Goal: Task Accomplishment & Management: Manage account settings

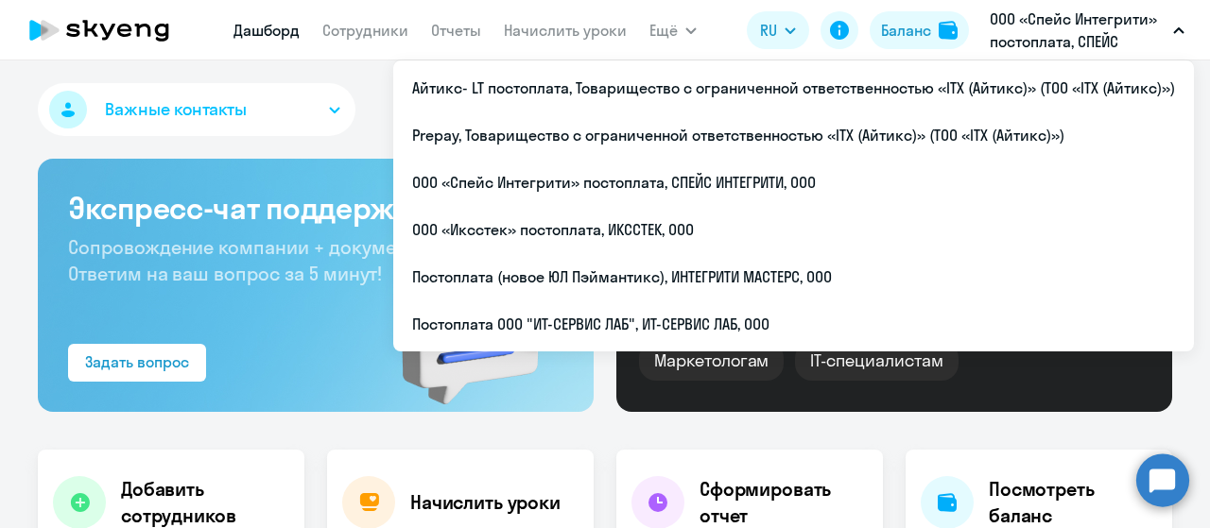
select select "30"
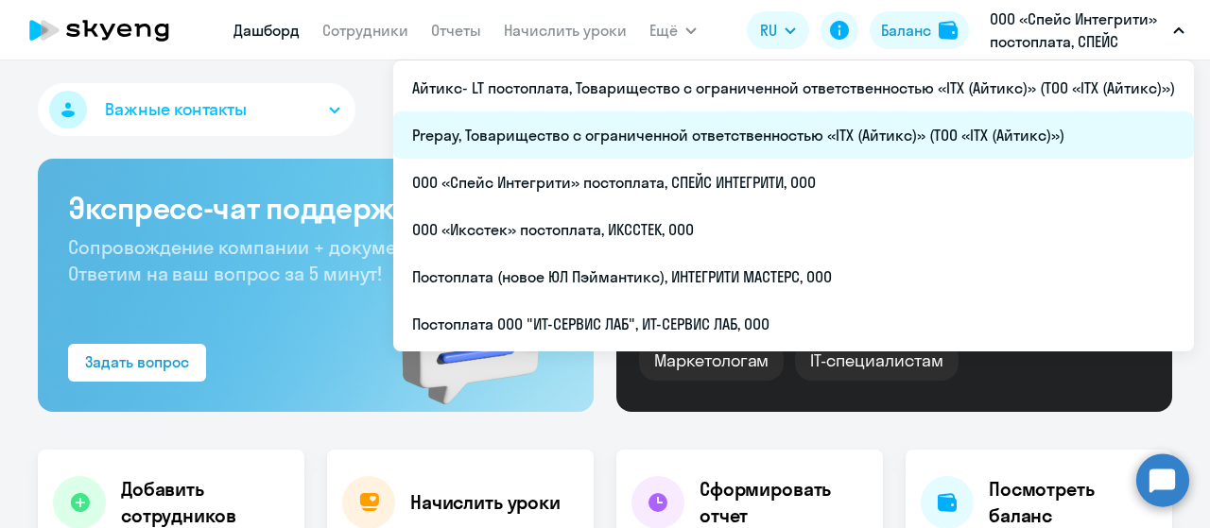
click at [573, 139] on li "Prepay, Товарищество с ограниченной ответственностью «ITX (Айтикс)» (ТОО «ITX (…" at bounding box center [793, 135] width 801 height 47
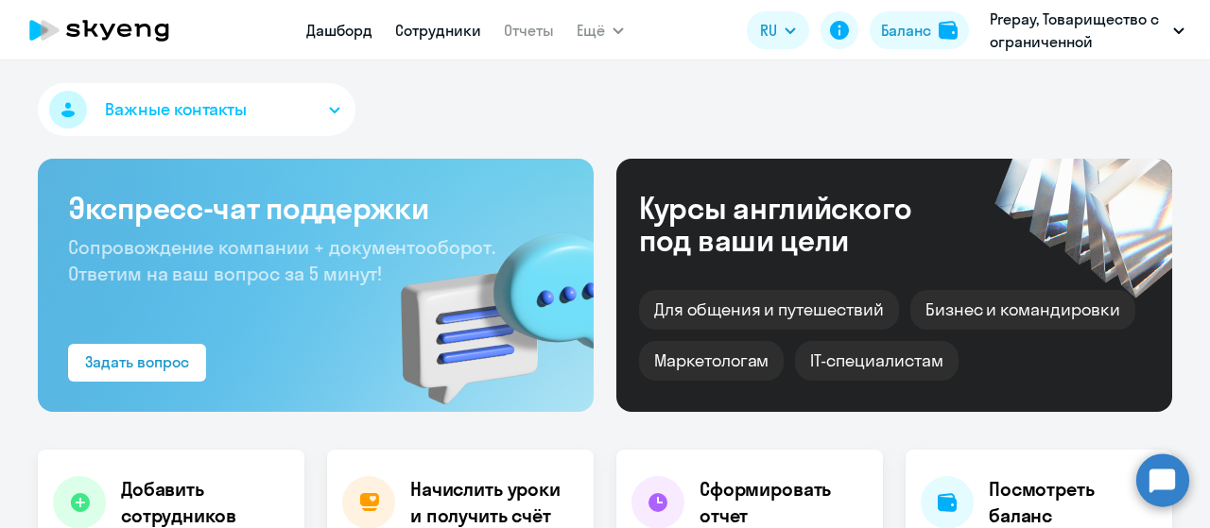
click at [444, 33] on link "Сотрудники" at bounding box center [438, 30] width 86 height 19
select select "30"
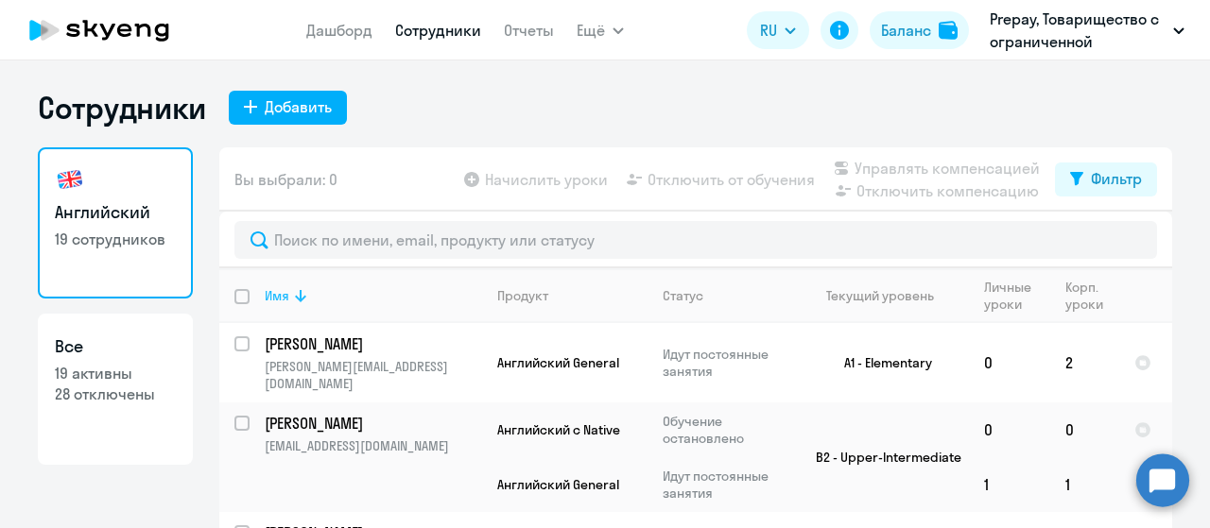
click at [295, 299] on icon at bounding box center [300, 296] width 11 height 12
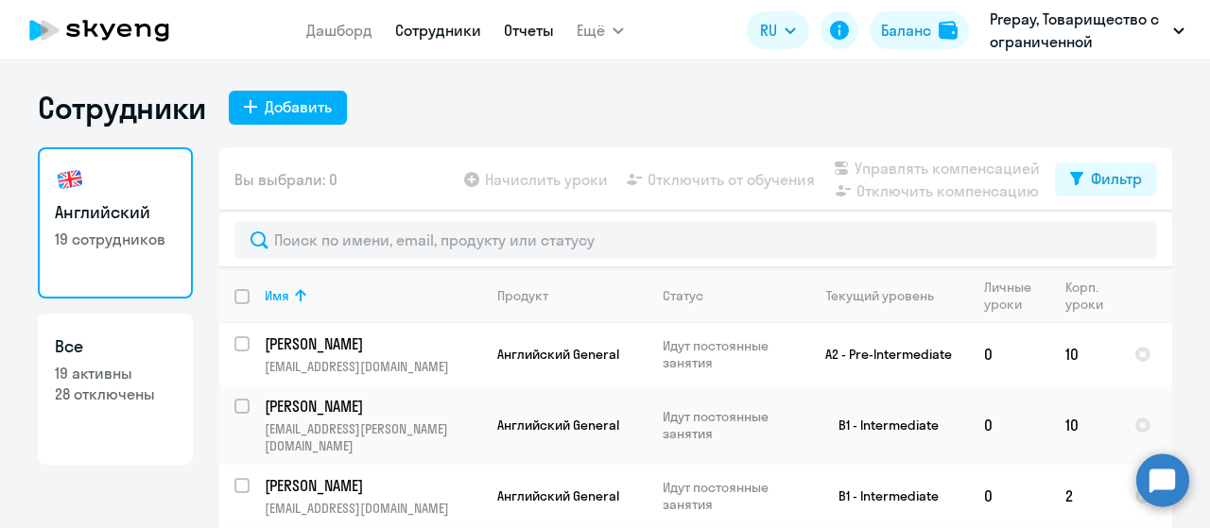
click at [527, 30] on link "Отчеты" at bounding box center [529, 30] width 50 height 19
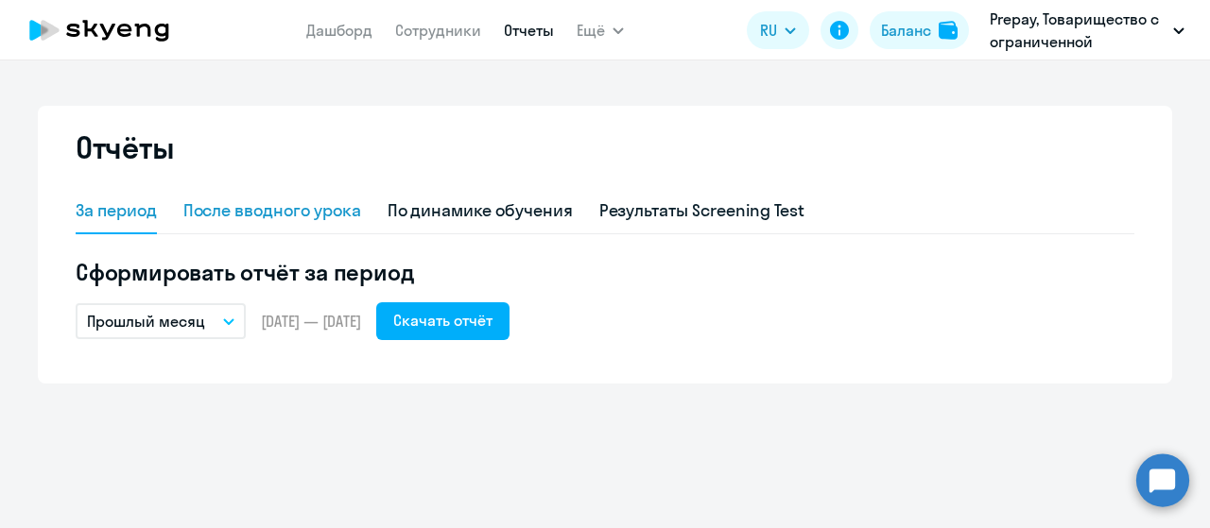
click at [216, 205] on div "После вводного урока" at bounding box center [272, 210] width 178 height 25
select select "10"
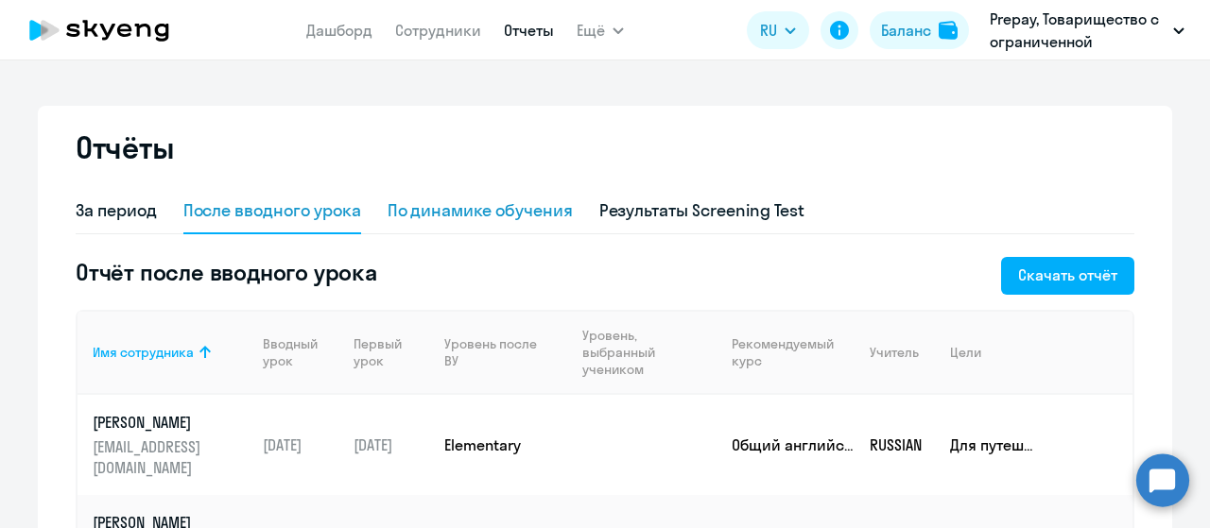
click at [454, 208] on div "По динамике обучения" at bounding box center [480, 210] width 185 height 25
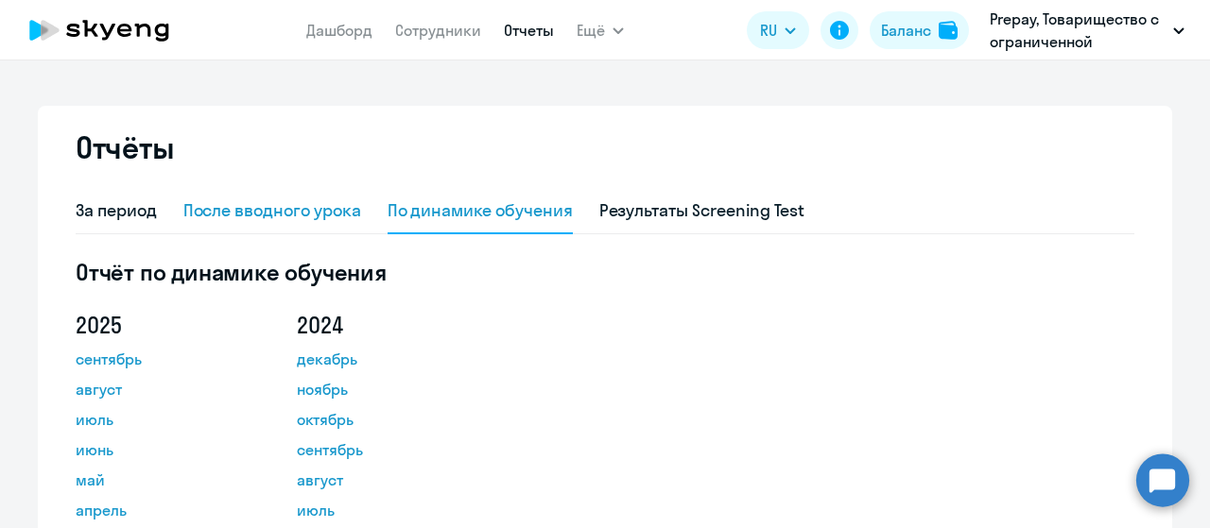
click at [261, 209] on div "После вводного урока" at bounding box center [272, 210] width 178 height 25
select select "10"
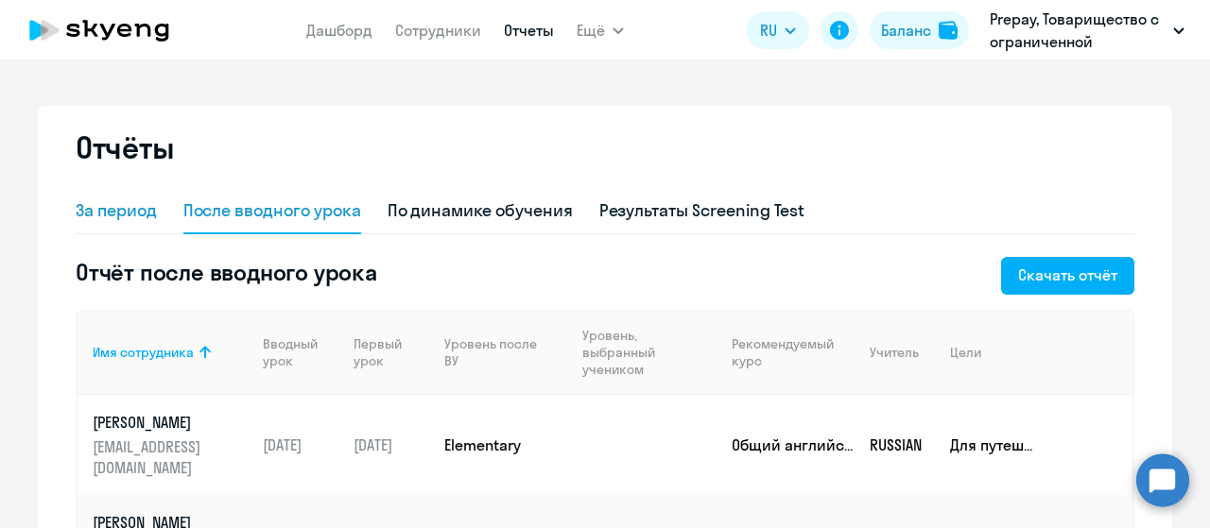
click at [113, 205] on div "За период" at bounding box center [116, 210] width 81 height 25
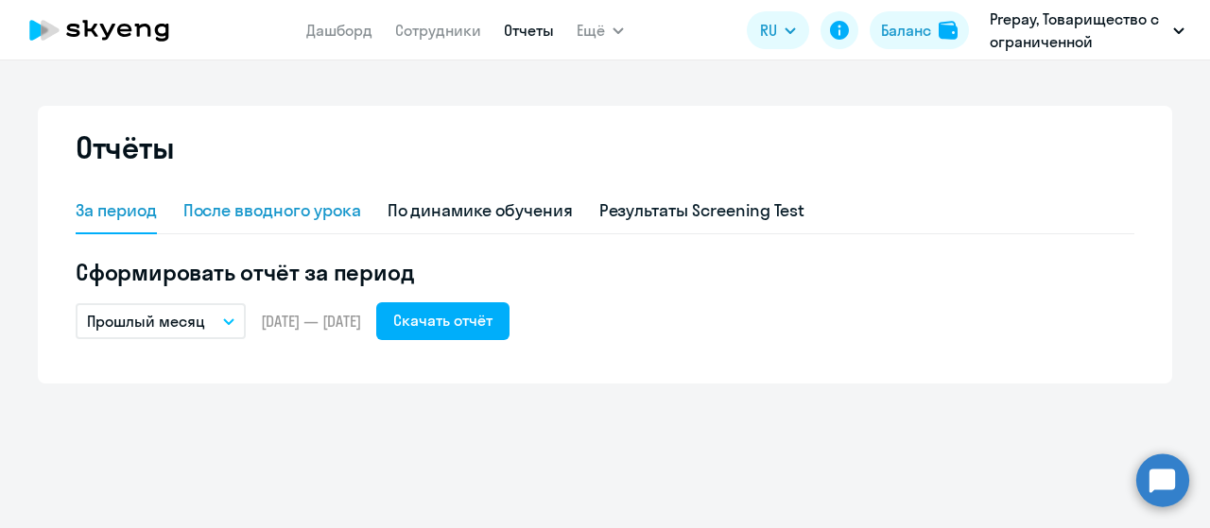
click at [304, 212] on div "После вводного урока" at bounding box center [272, 210] width 178 height 25
select select "10"
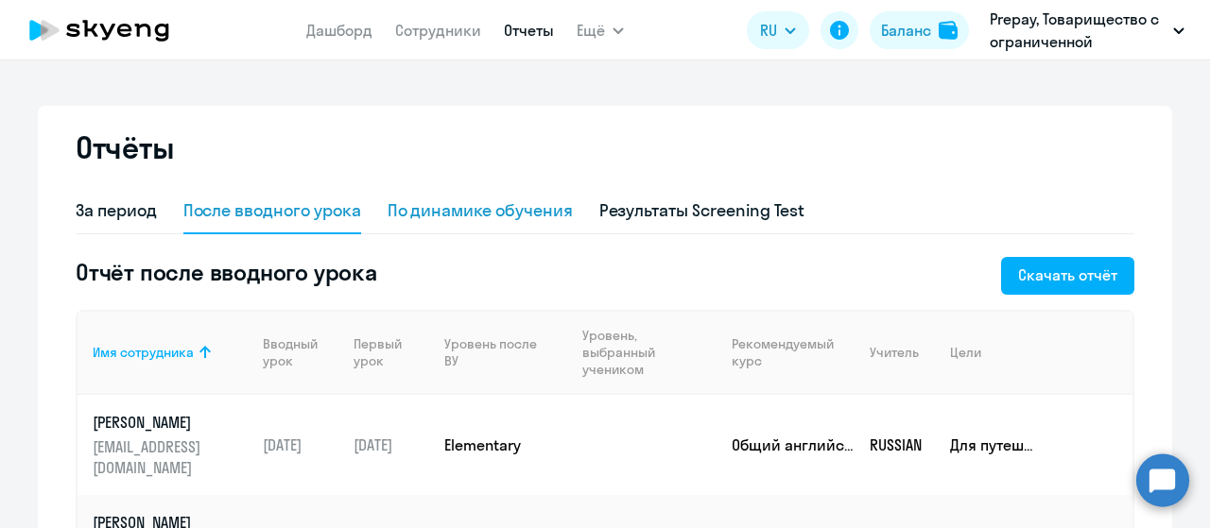
click at [425, 213] on div "По динамике обучения" at bounding box center [480, 210] width 185 height 25
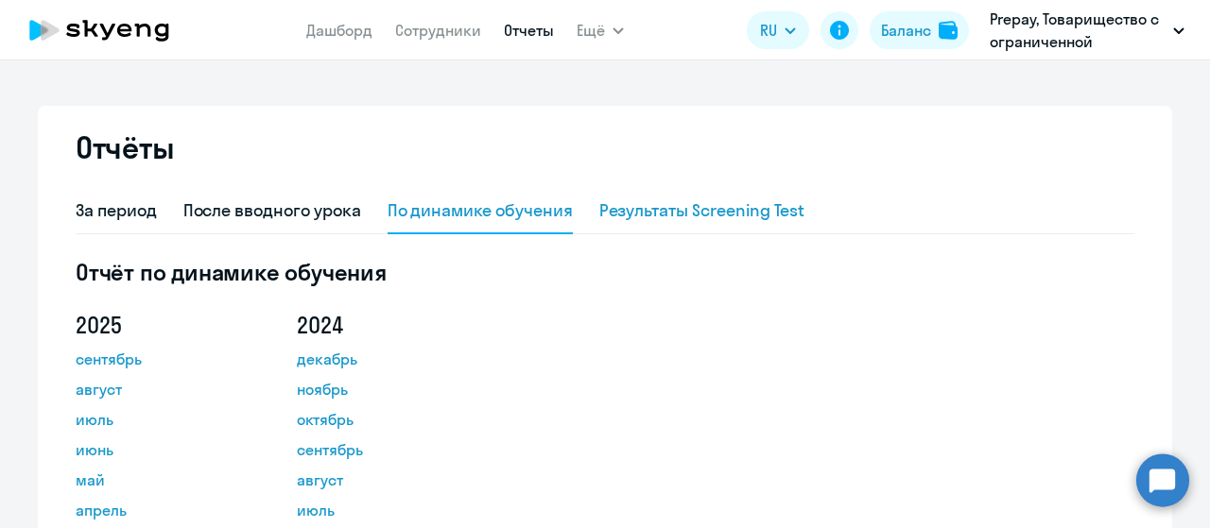
click at [674, 217] on div "Результаты Screening Test" at bounding box center [702, 210] width 206 height 25
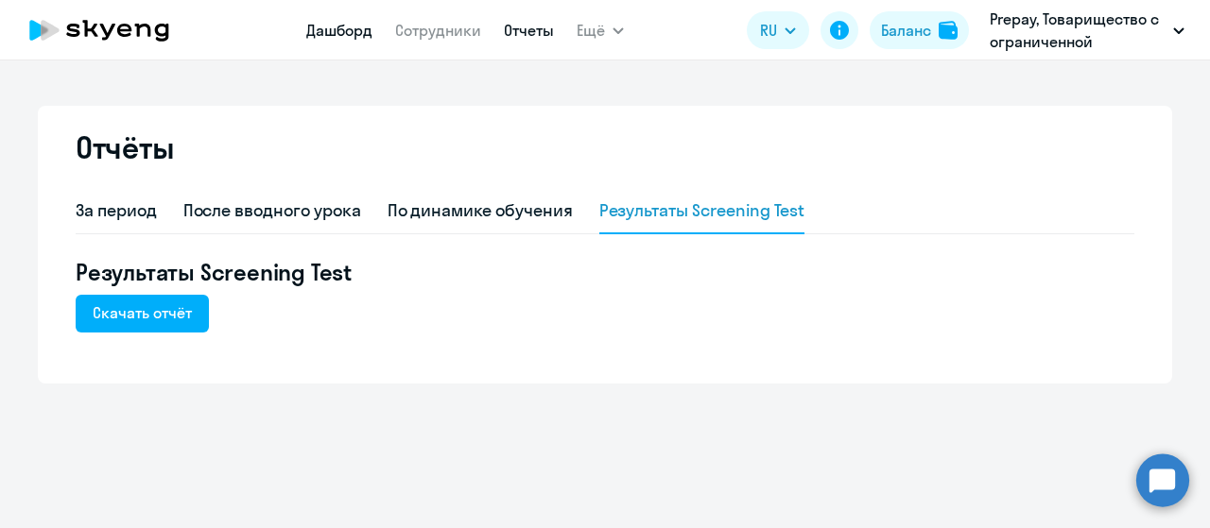
click at [313, 28] on link "Дашборд" at bounding box center [339, 30] width 66 height 19
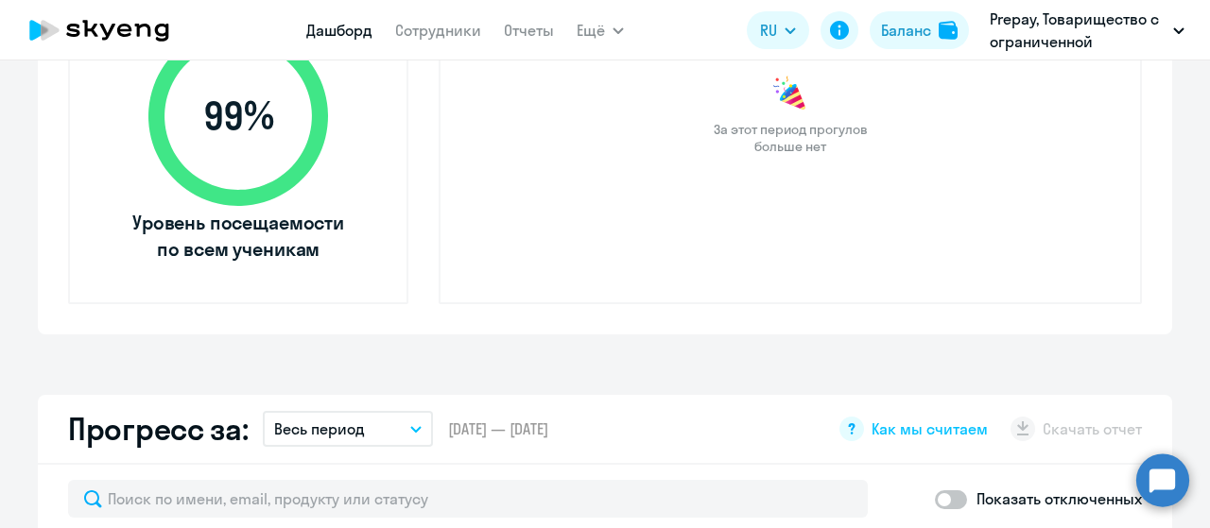
scroll to position [1040, 0]
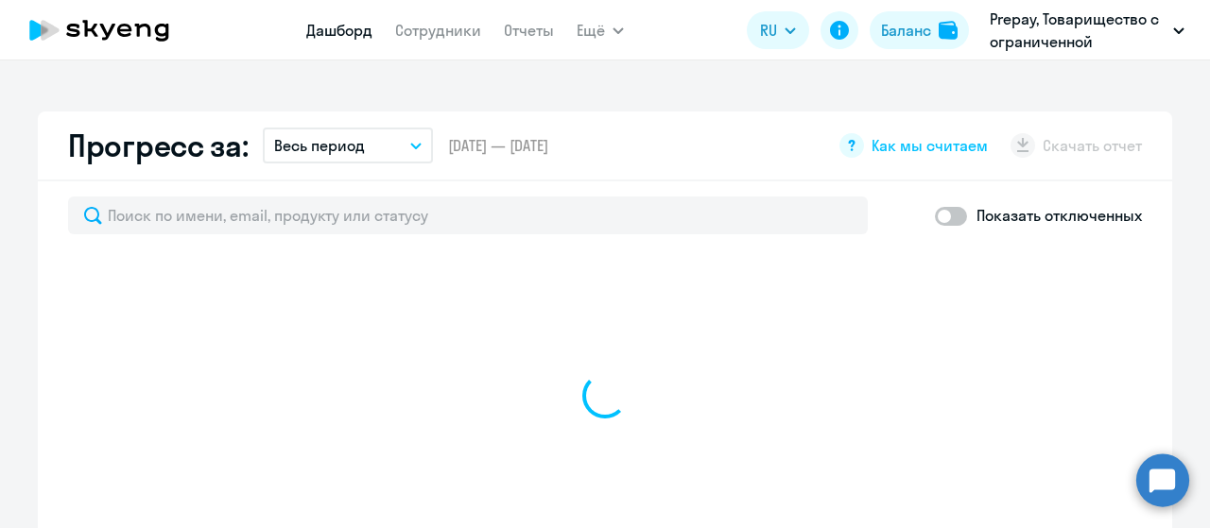
select select "30"
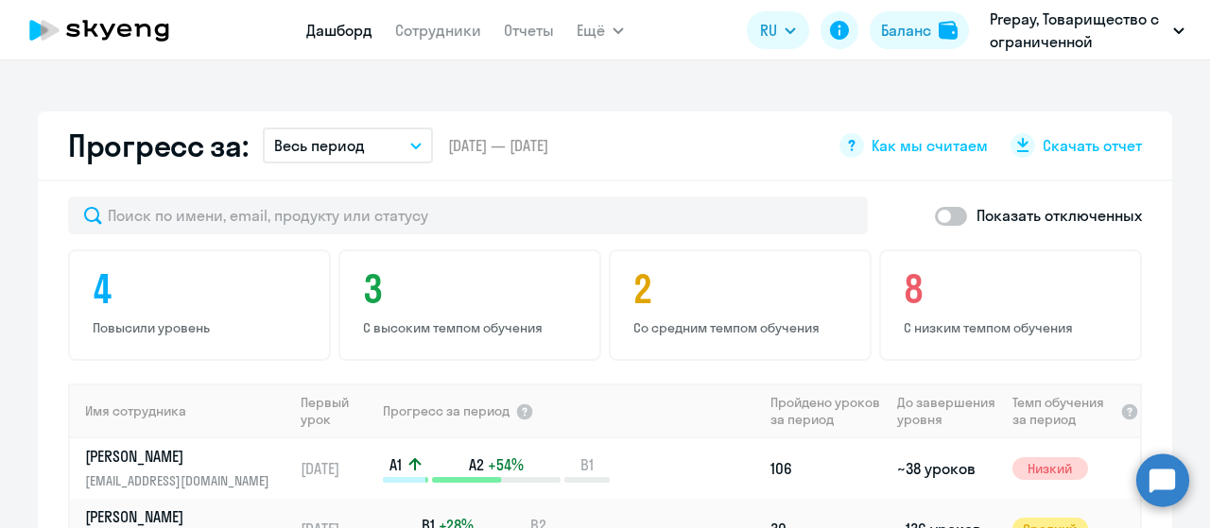
click at [410, 148] on icon "button" at bounding box center [415, 146] width 11 height 7
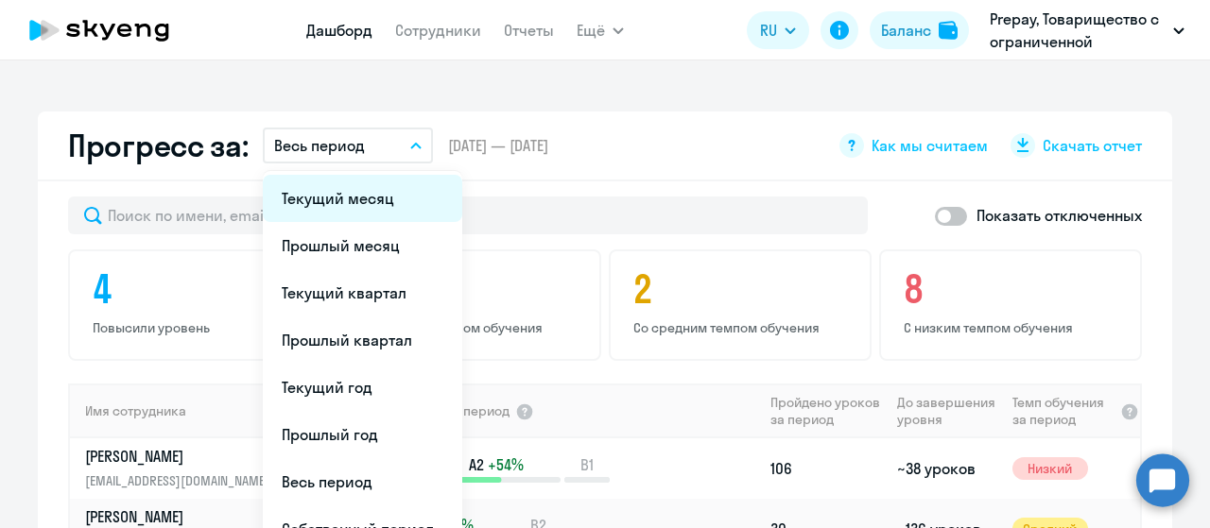
click at [363, 215] on li "Текущий месяц" at bounding box center [362, 198] width 199 height 47
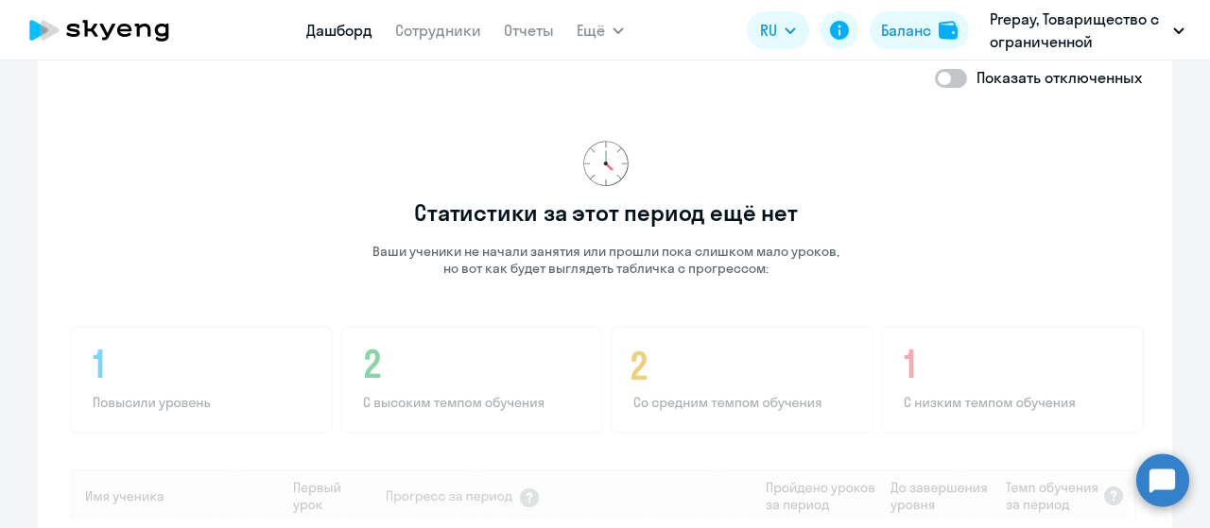
scroll to position [1066, 0]
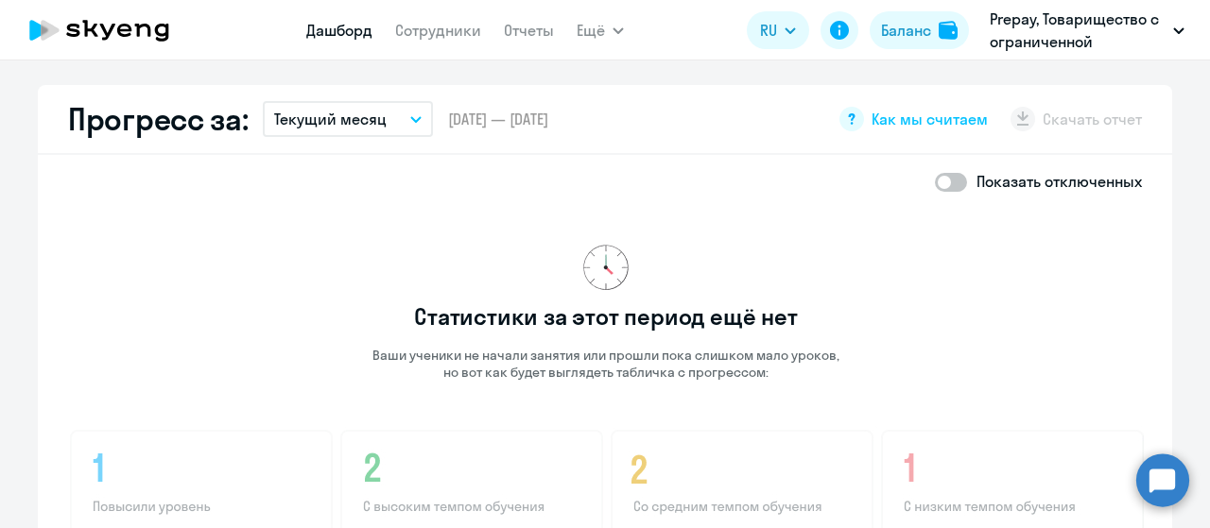
click at [399, 119] on button "Текущий месяц" at bounding box center [348, 119] width 170 height 36
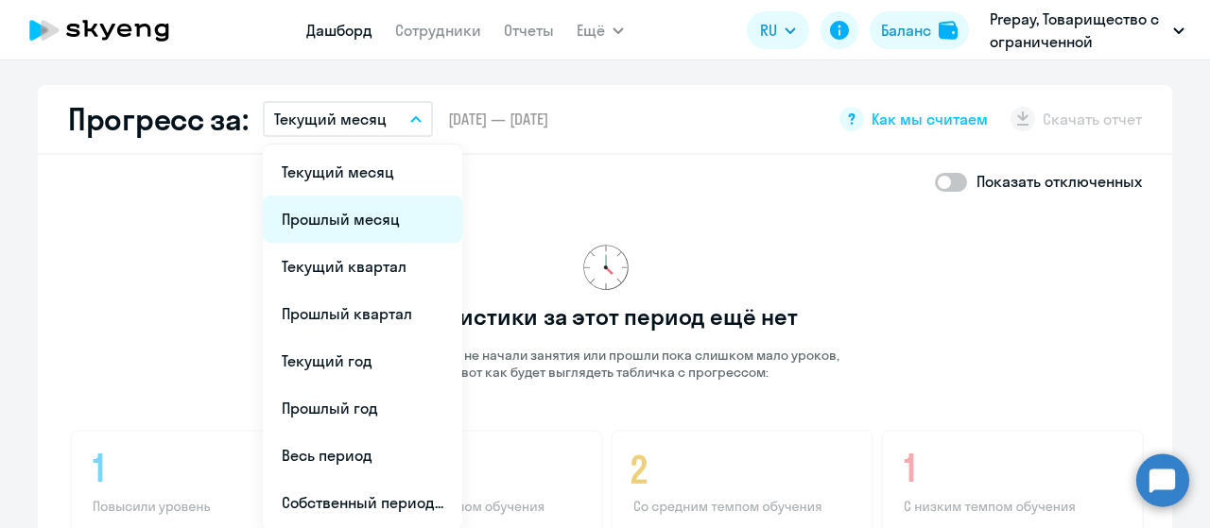
click at [352, 216] on li "Прошлый месяц" at bounding box center [362, 219] width 199 height 47
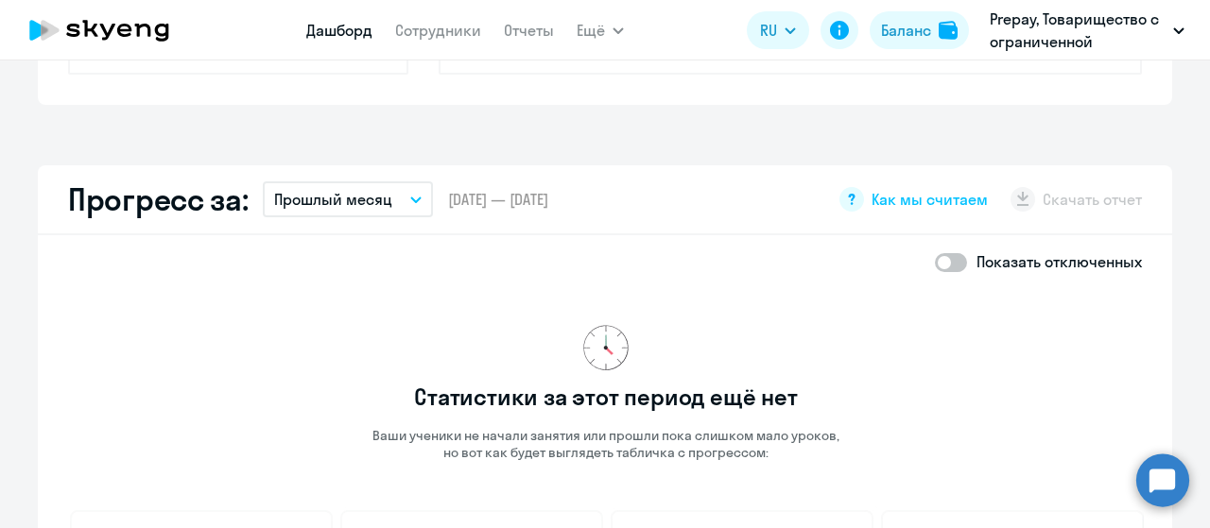
scroll to position [972, 0]
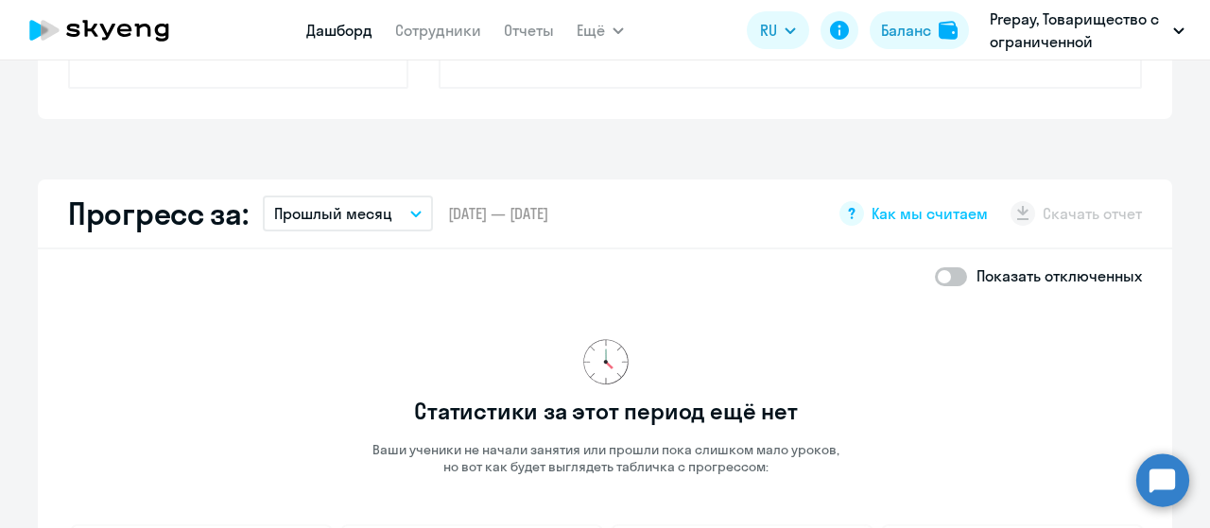
click at [389, 209] on button "Прошлый месяц" at bounding box center [348, 214] width 170 height 36
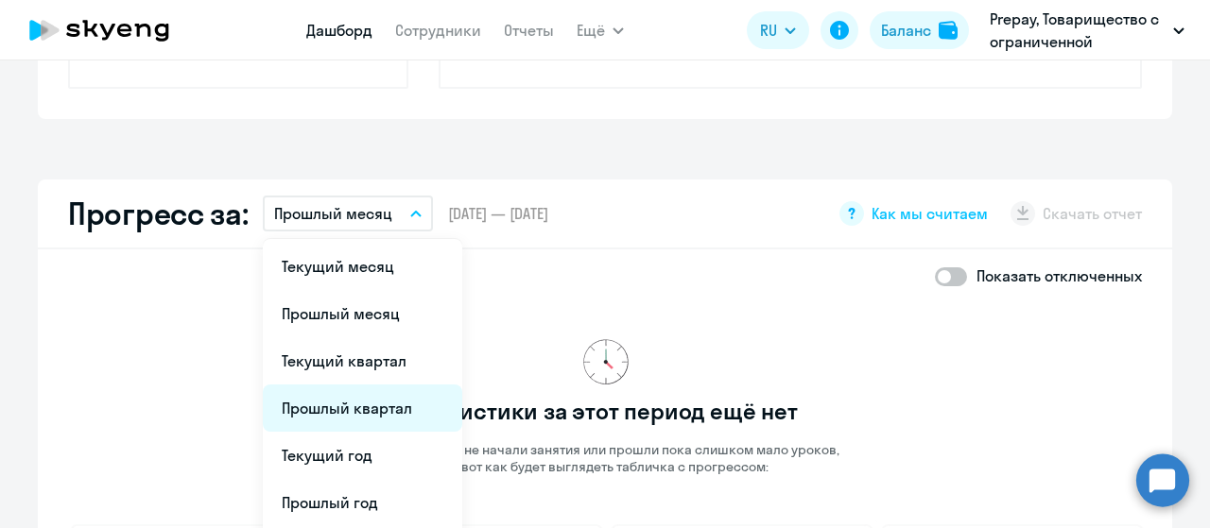
click at [359, 411] on li "Прошлый квартал" at bounding box center [362, 408] width 199 height 47
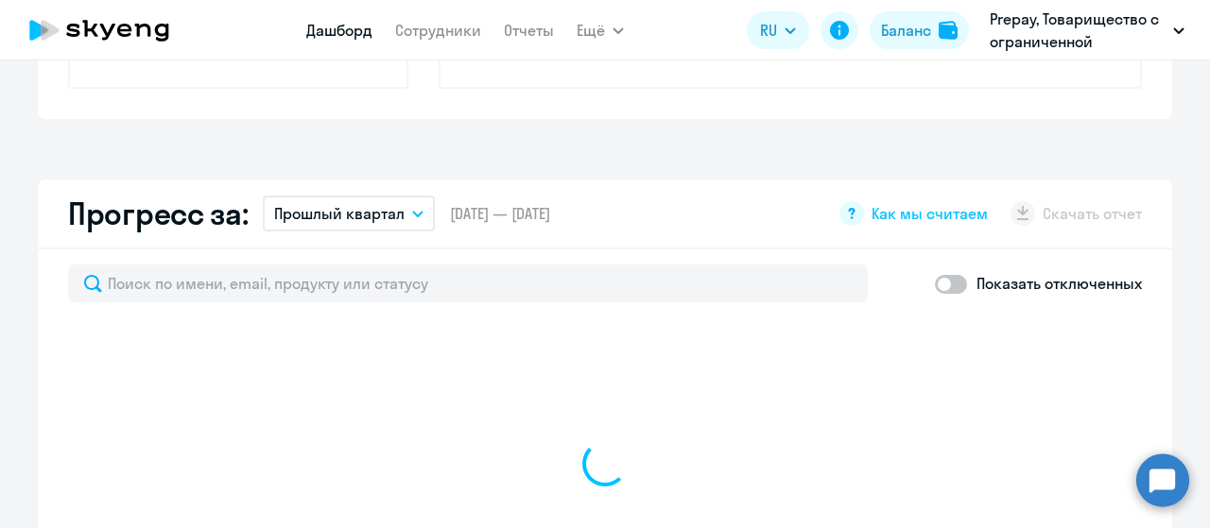
select select "30"
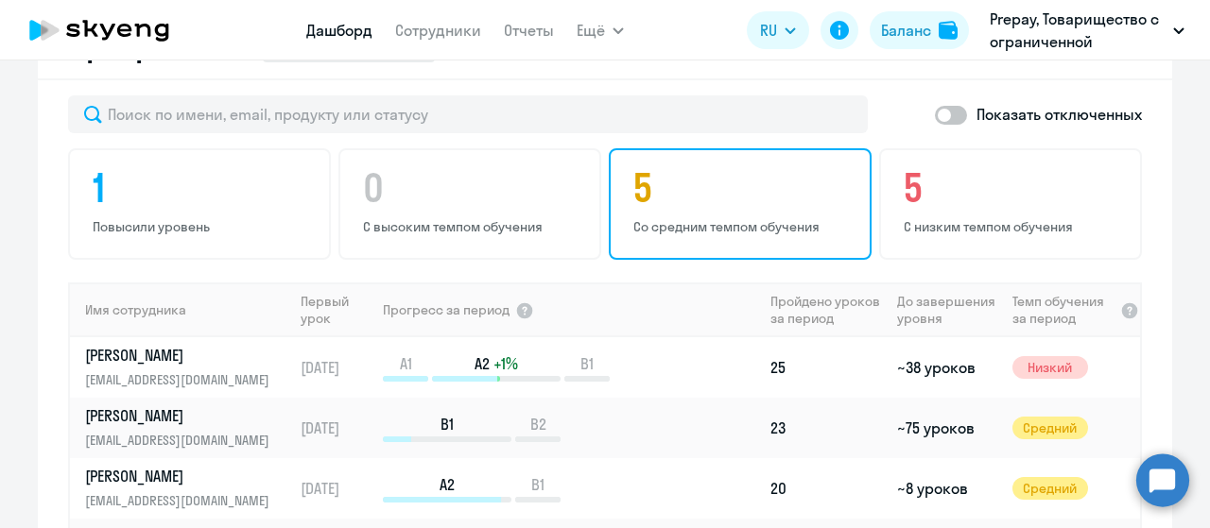
scroll to position [1138, 0]
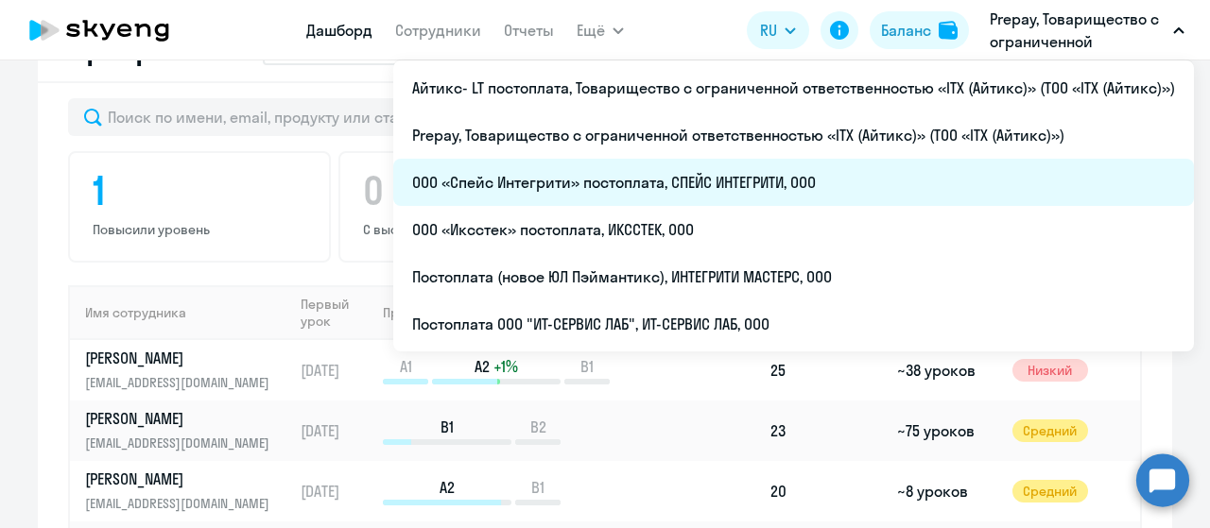
click at [588, 182] on li "ООО «Спейс Интегрити» постоплата, СПЕЙС ИНТЕГРИТИ, ООО" at bounding box center [793, 182] width 801 height 47
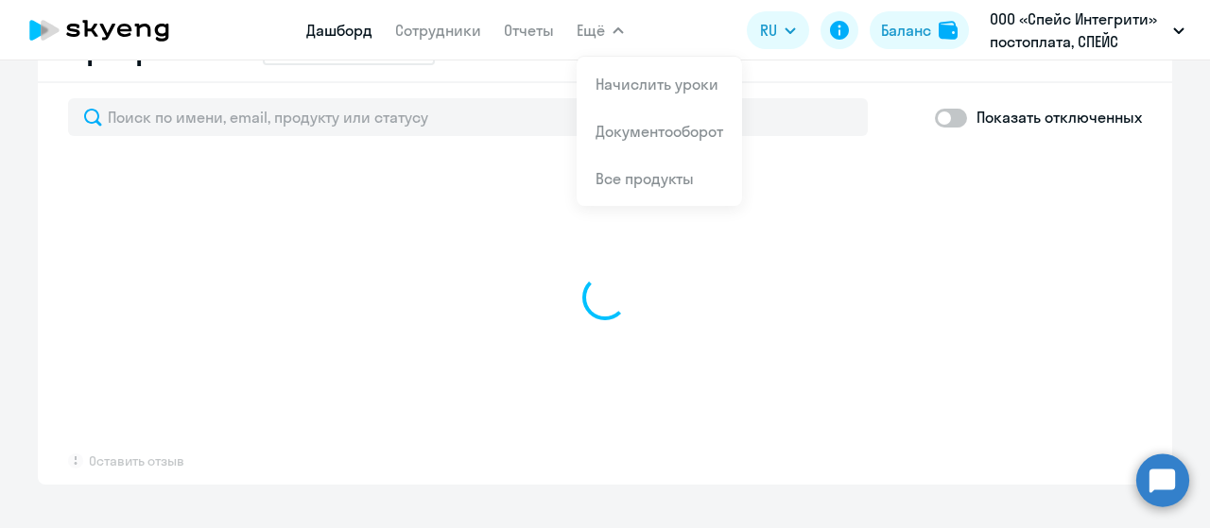
select select "30"
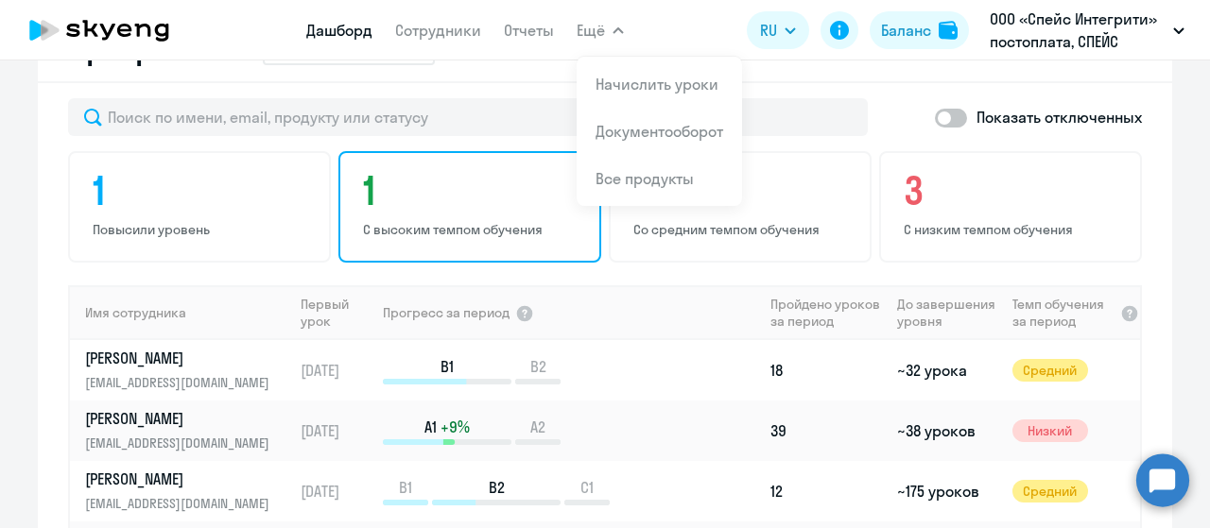
click at [498, 213] on div "1 С высоким темпом обучения" at bounding box center [469, 207] width 263 height 112
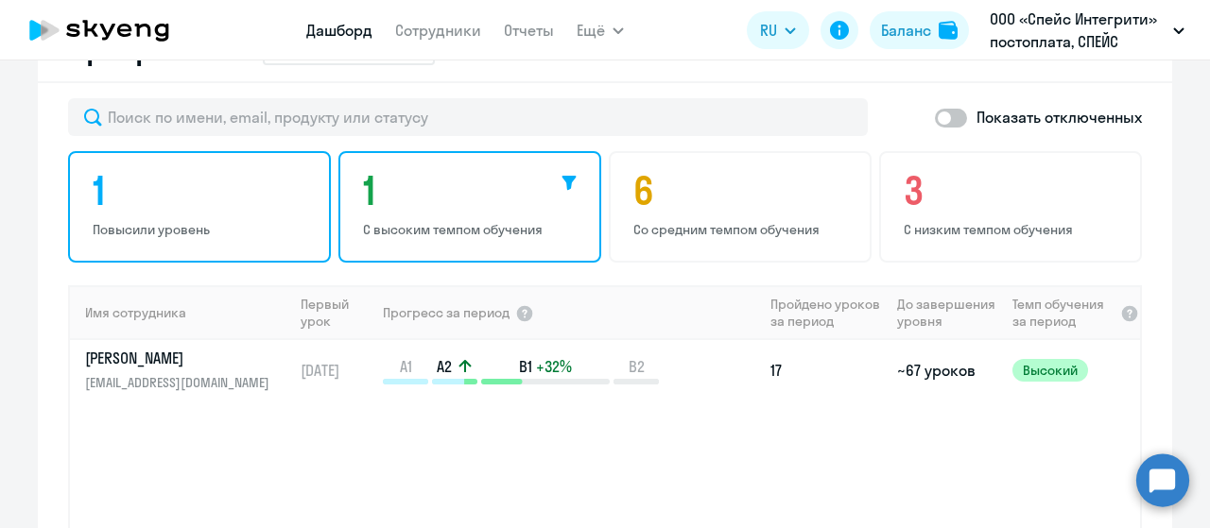
click at [231, 223] on p "Повысили уровень" at bounding box center [202, 229] width 219 height 17
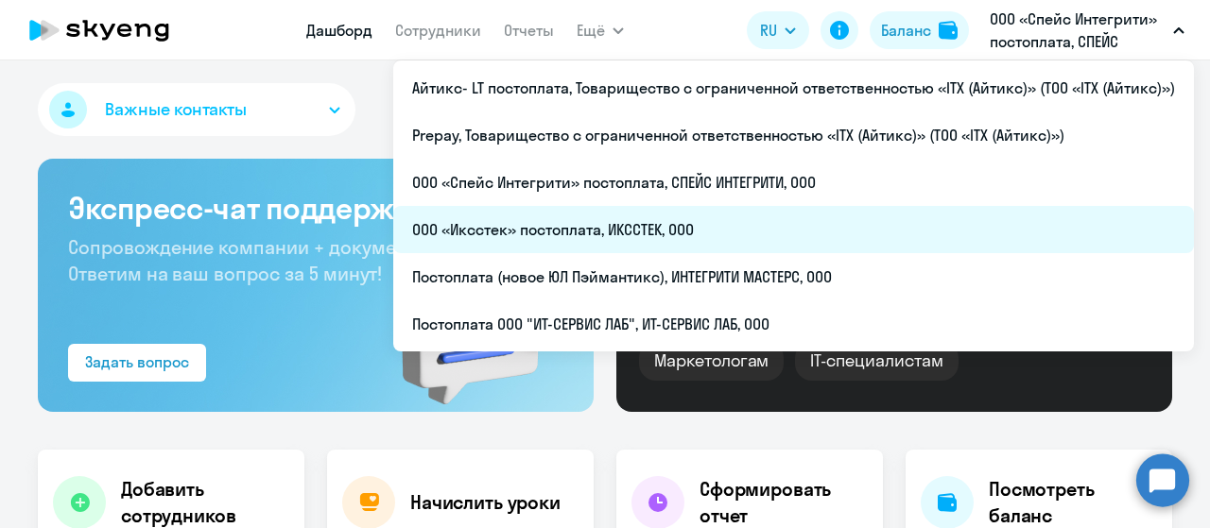
click at [676, 232] on li "ООО «Иксстек» постоплата, ИКССТЕК, ООО" at bounding box center [793, 229] width 801 height 47
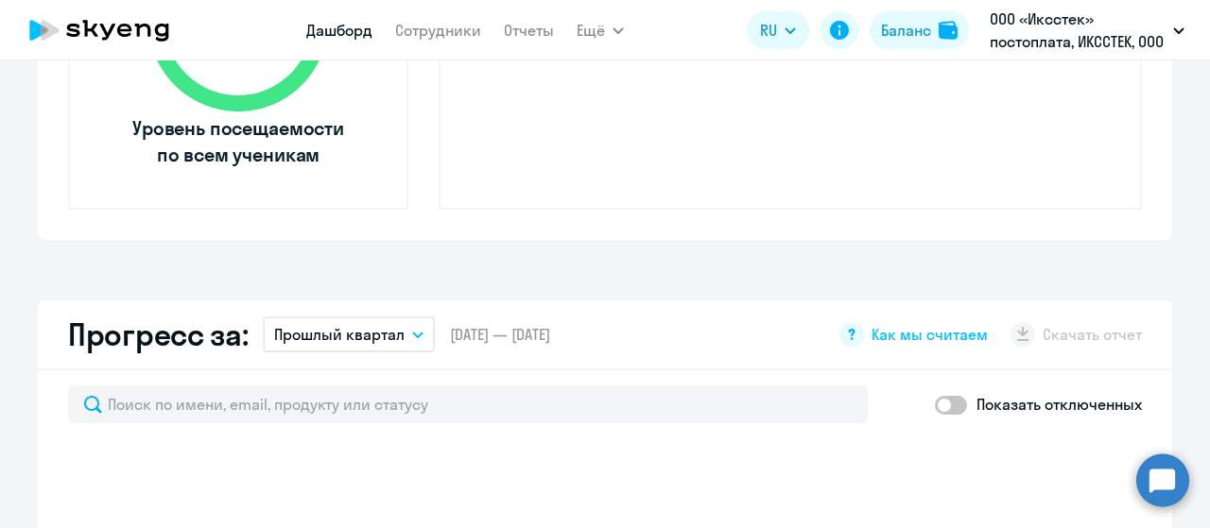
select select "30"
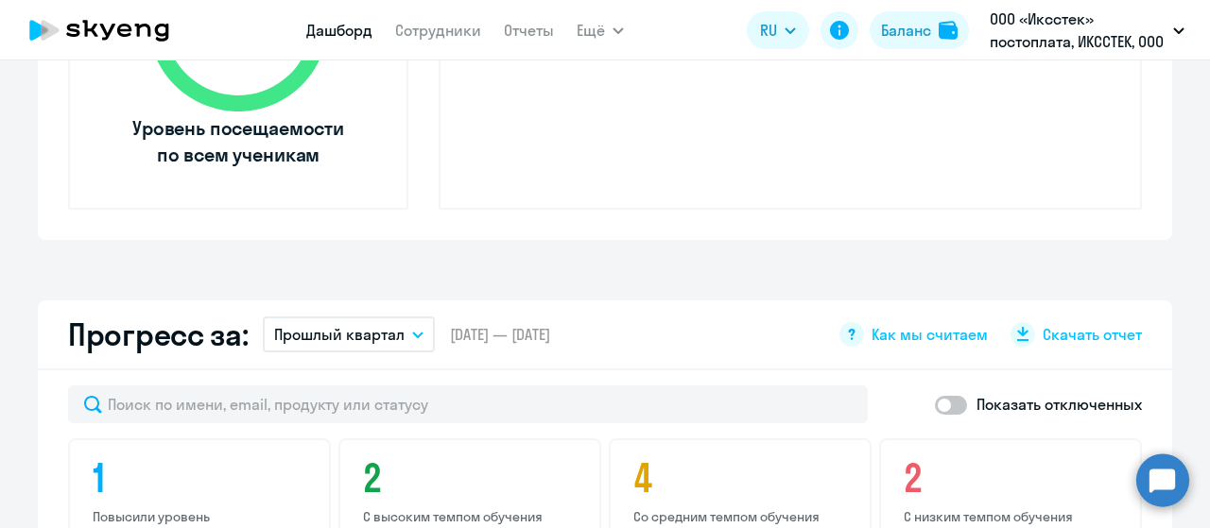
scroll to position [1040, 0]
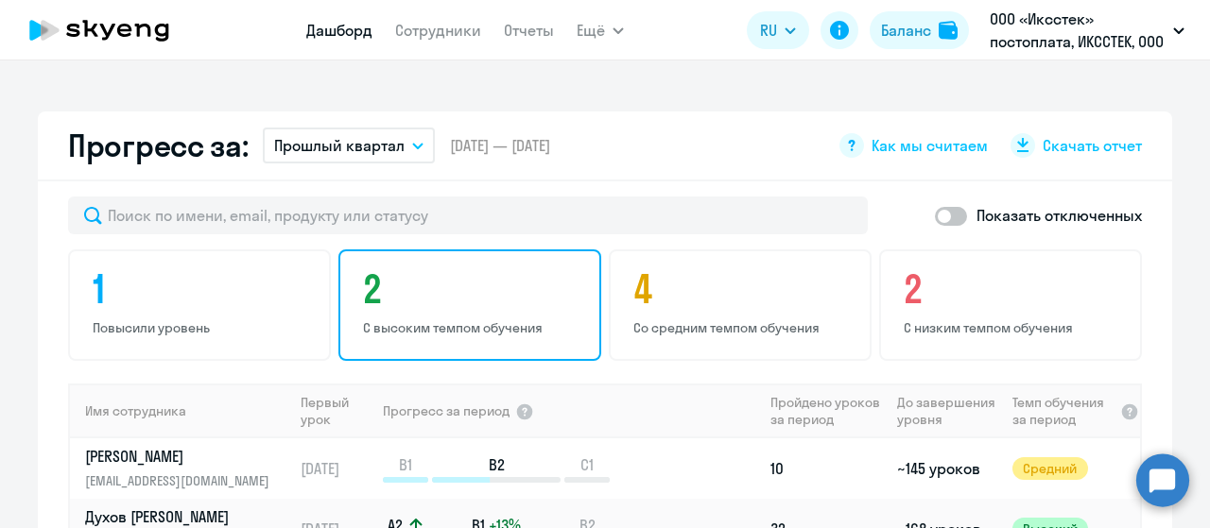
click at [461, 296] on h4 "2" at bounding box center [472, 289] width 219 height 45
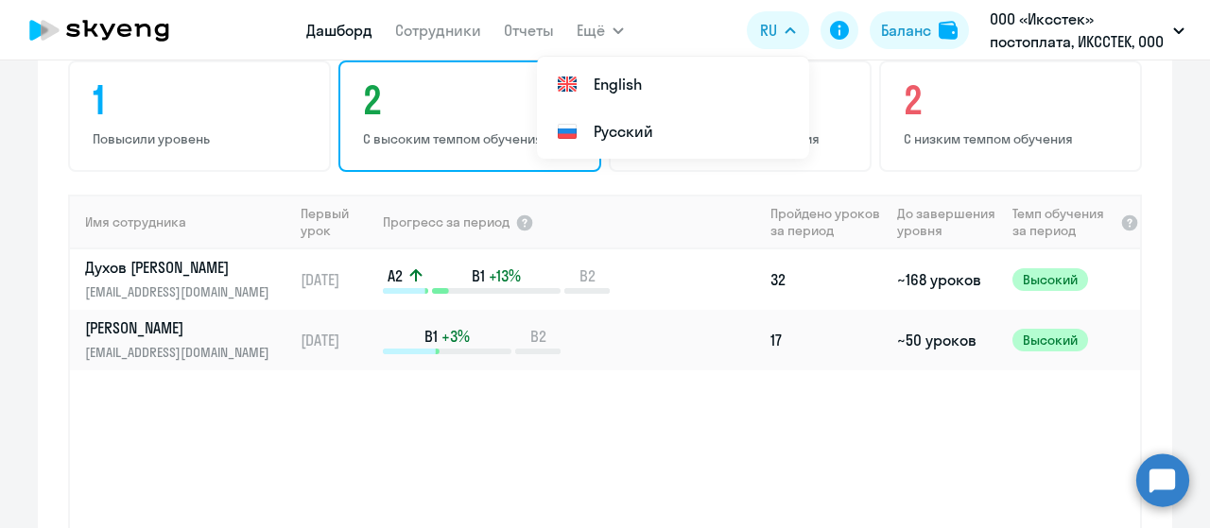
scroll to position [1134, 0]
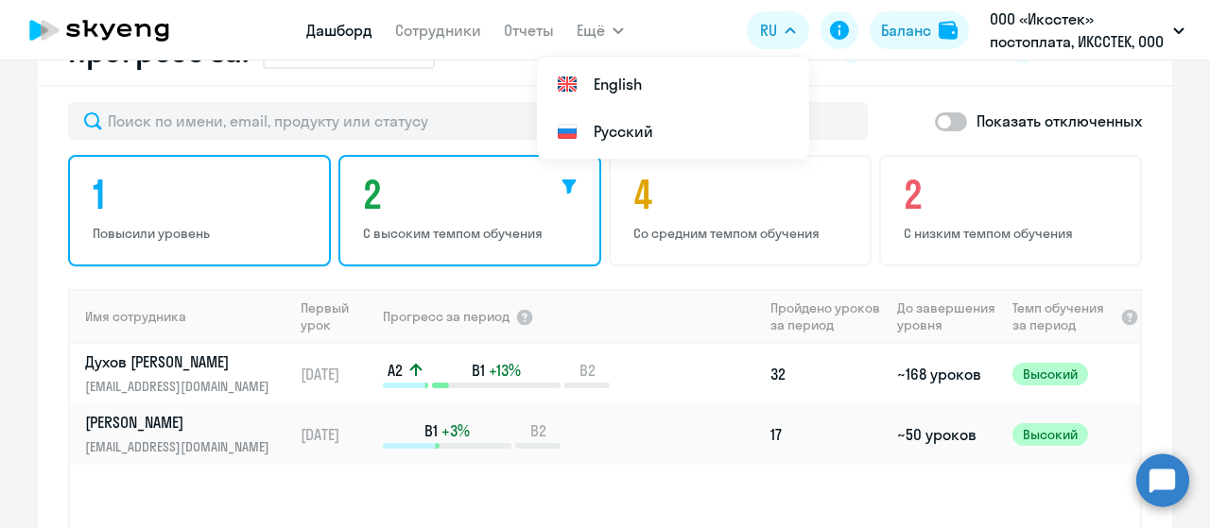
click at [176, 209] on h4 "1" at bounding box center [202, 194] width 219 height 45
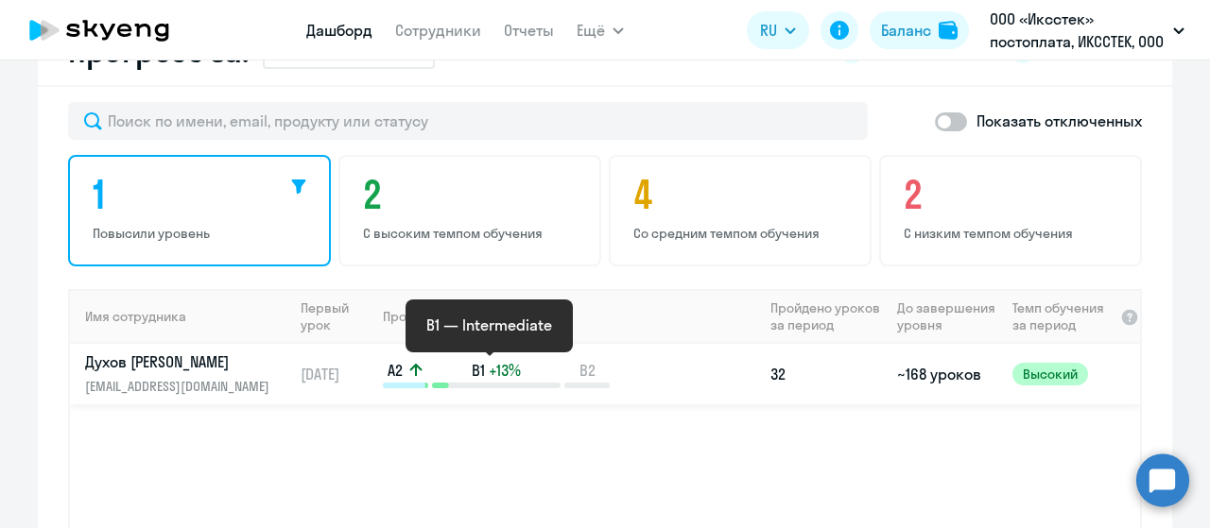
click at [435, 381] on div "B1 +13%" at bounding box center [496, 374] width 129 height 28
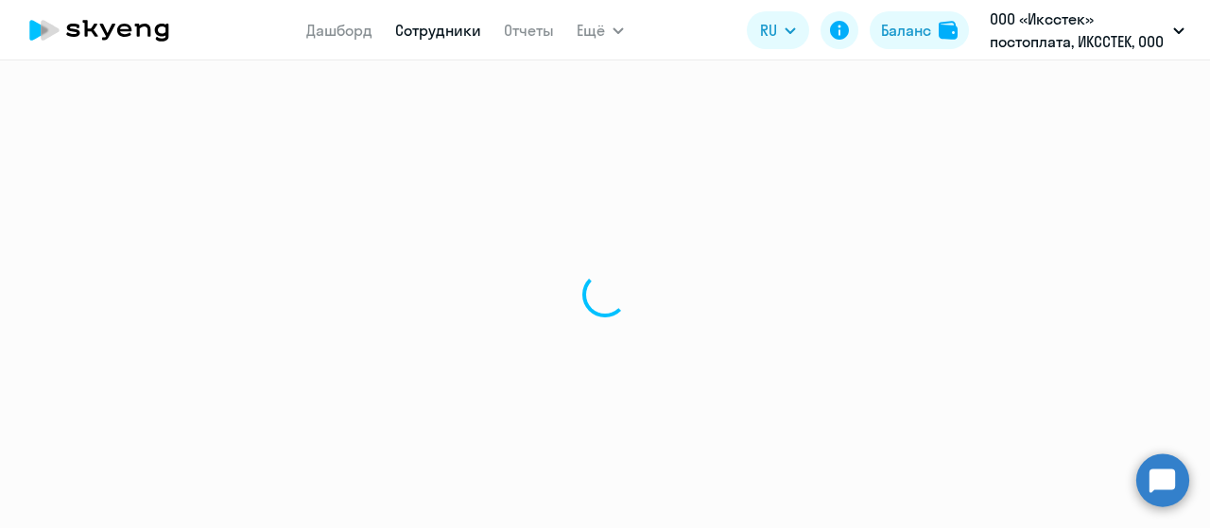
select select "english"
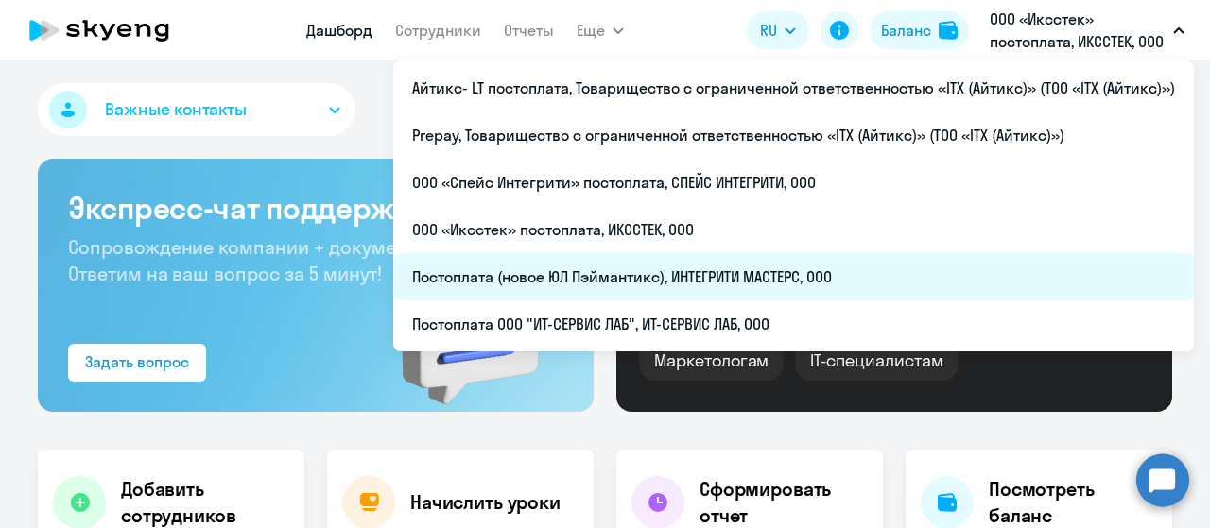
click at [735, 268] on li "Постоплата (новое ЮЛ Пэймантикс), ИНТЕГРИТИ МАСТЕРС, ООО" at bounding box center [793, 276] width 801 height 47
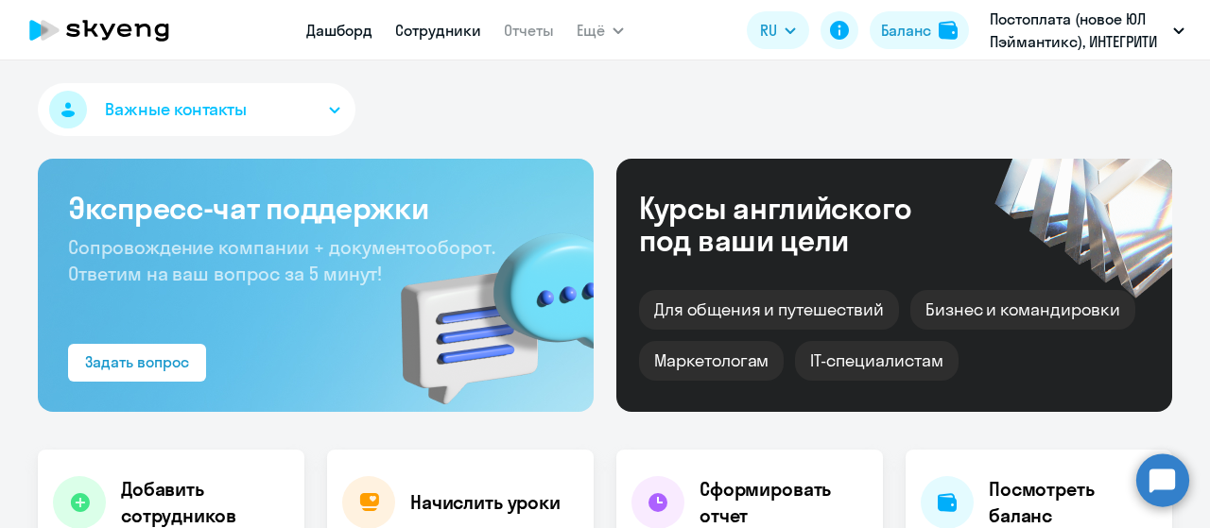
click at [429, 27] on link "Сотрудники" at bounding box center [438, 30] width 86 height 19
select select "30"
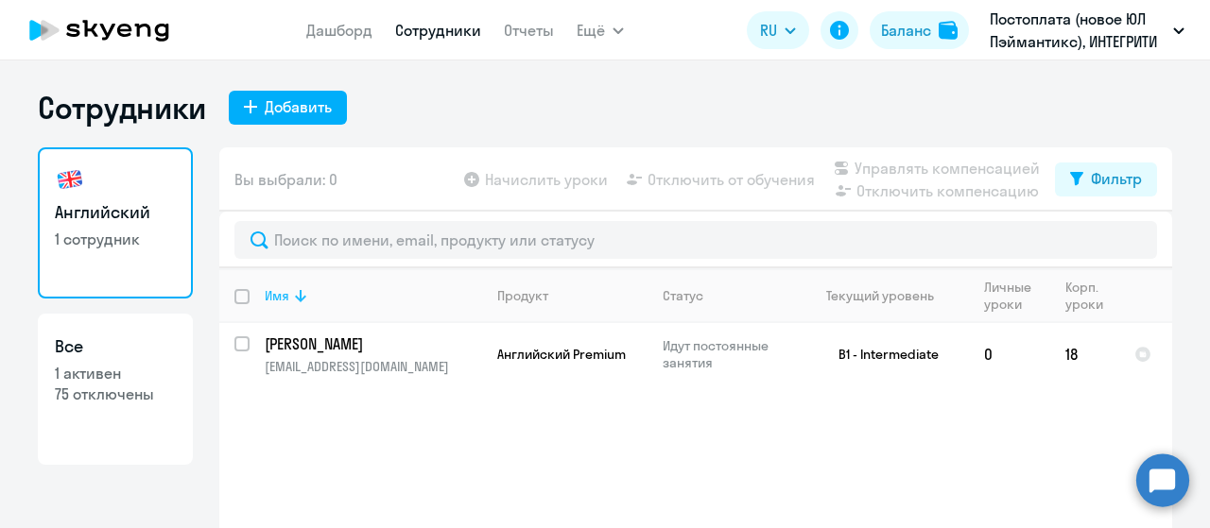
click at [291, 295] on icon at bounding box center [300, 296] width 23 height 23
click at [127, 378] on p "1 активен" at bounding box center [115, 373] width 121 height 21
select select "30"
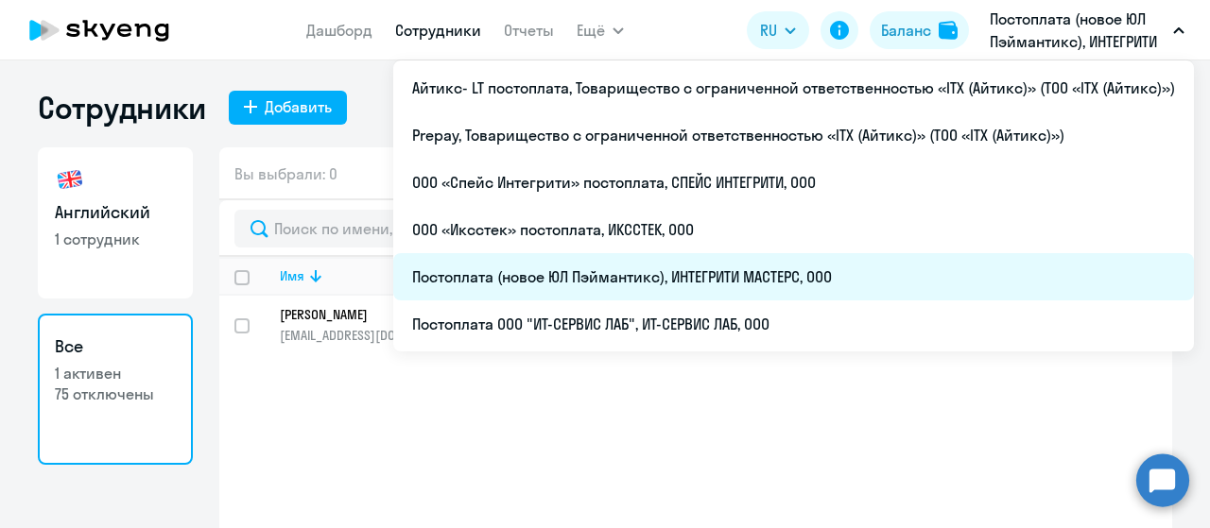
click at [756, 273] on li "Постоплата (новое ЮЛ Пэймантикс), ИНТЕГРИТИ МАСТЕРС, ООО" at bounding box center [793, 276] width 801 height 47
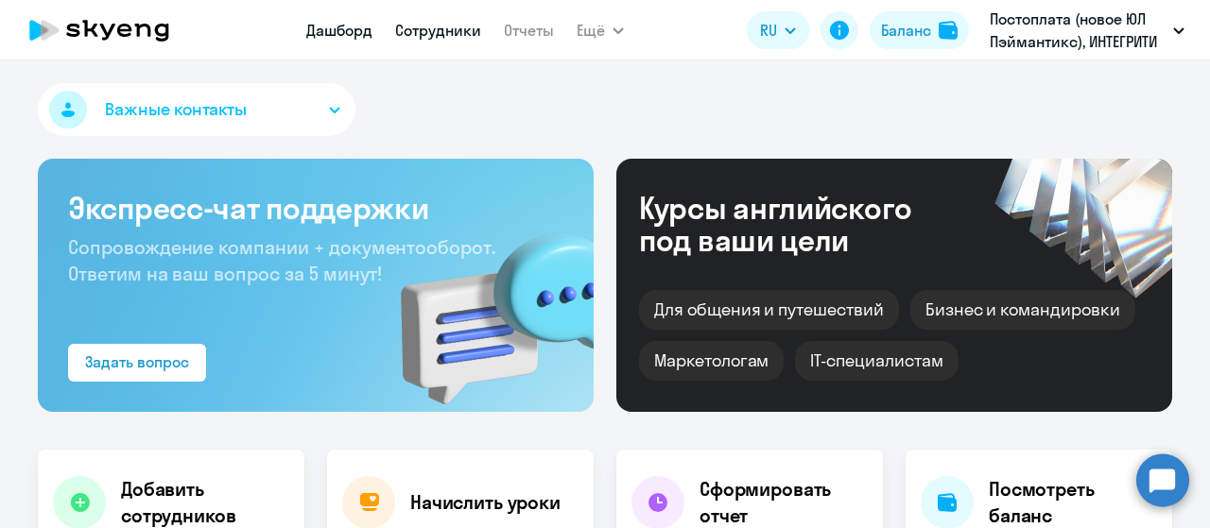
click at [424, 27] on link "Сотрудники" at bounding box center [438, 30] width 86 height 19
select select "30"
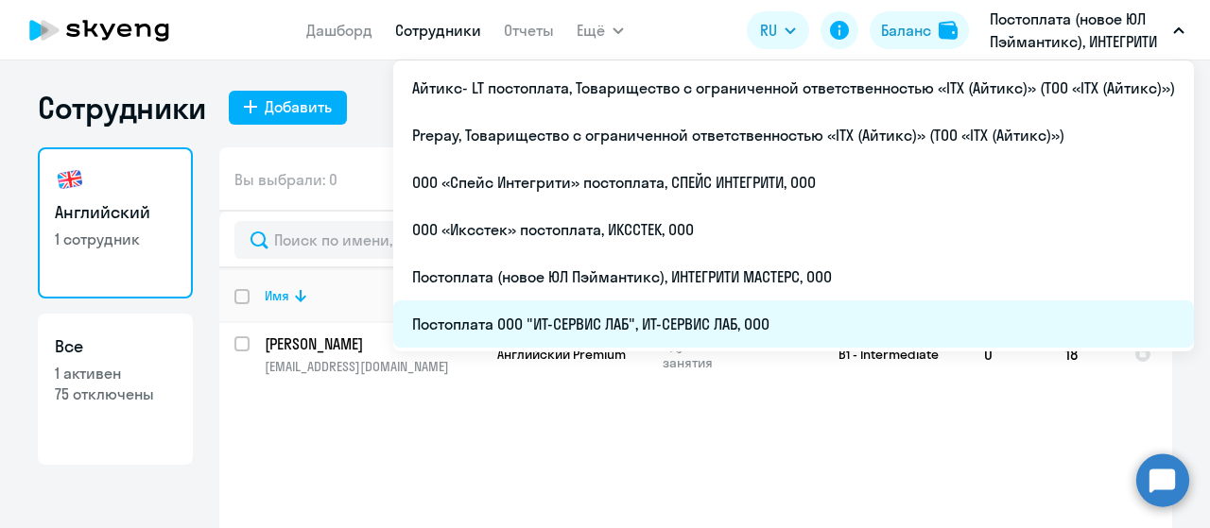
click at [775, 326] on li "Постоплата ООО "ИТ-СЕРВИС ЛАБ", ИТ-СЕРВИС ЛАБ, ООО" at bounding box center [793, 324] width 801 height 47
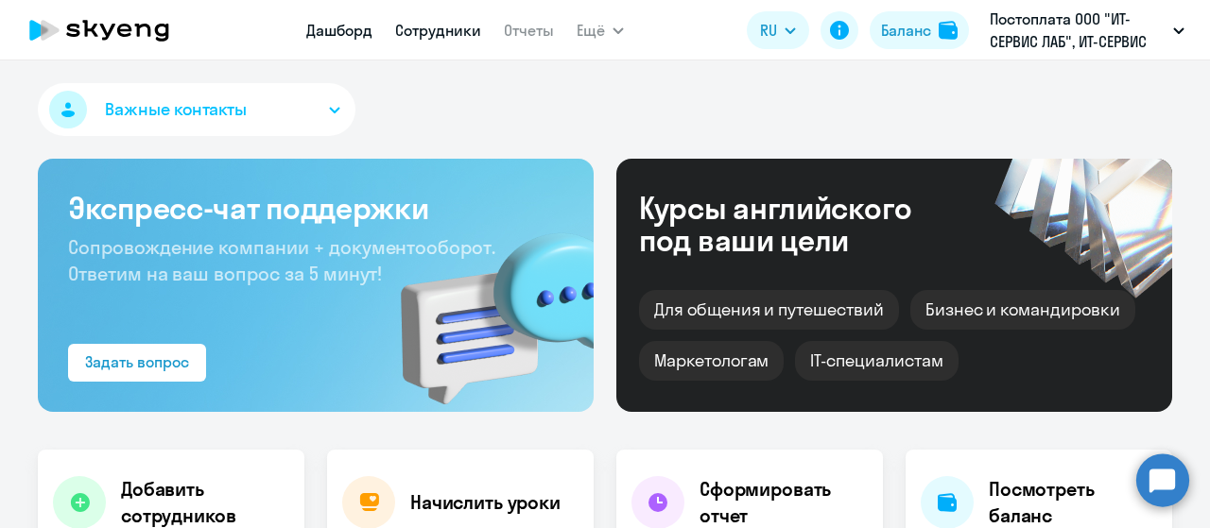
click at [433, 33] on link "Сотрудники" at bounding box center [438, 30] width 86 height 19
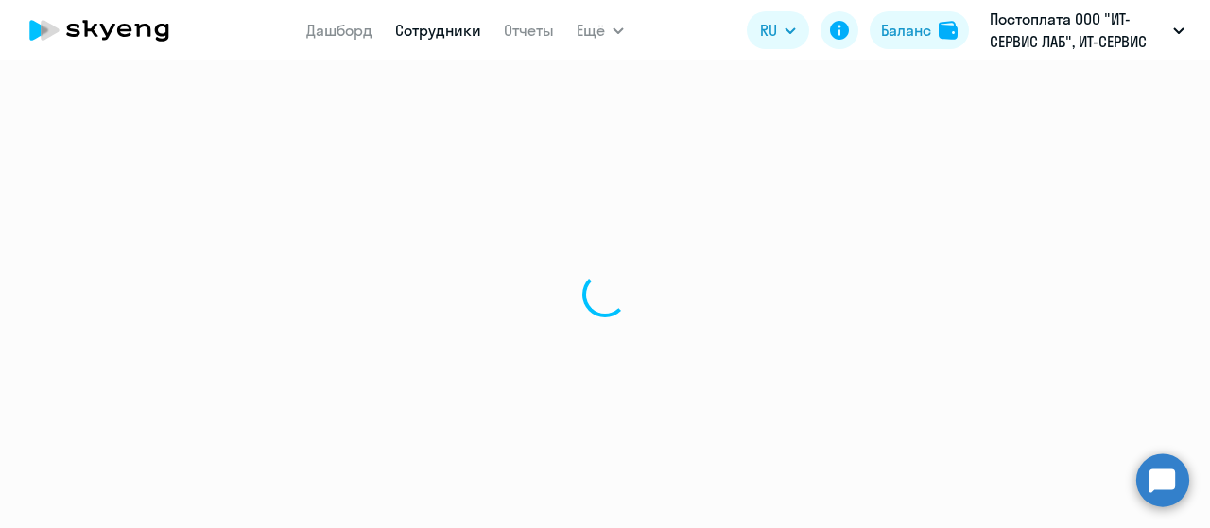
select select "30"
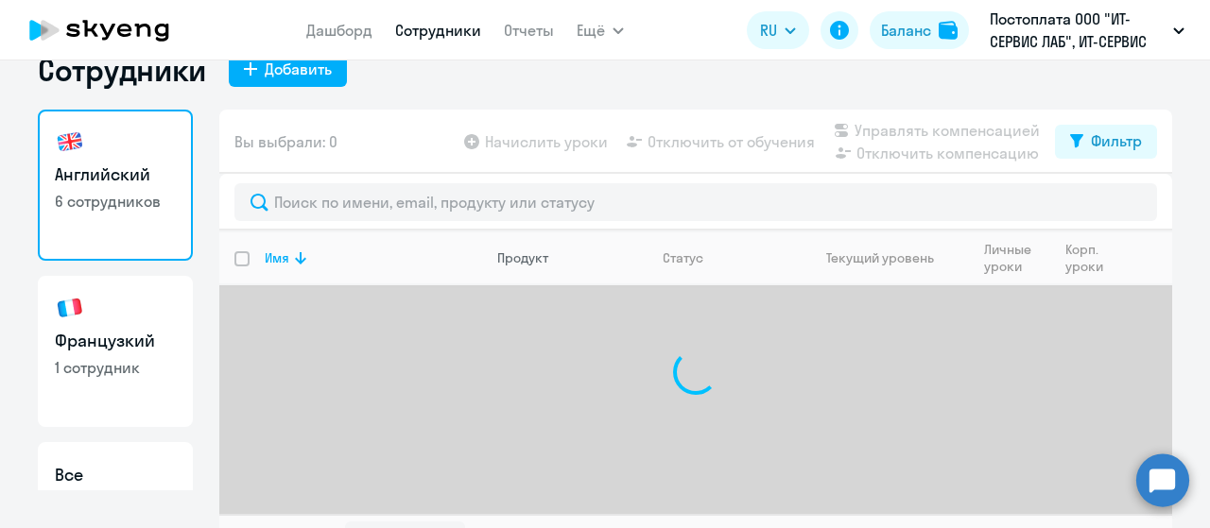
scroll to position [76, 0]
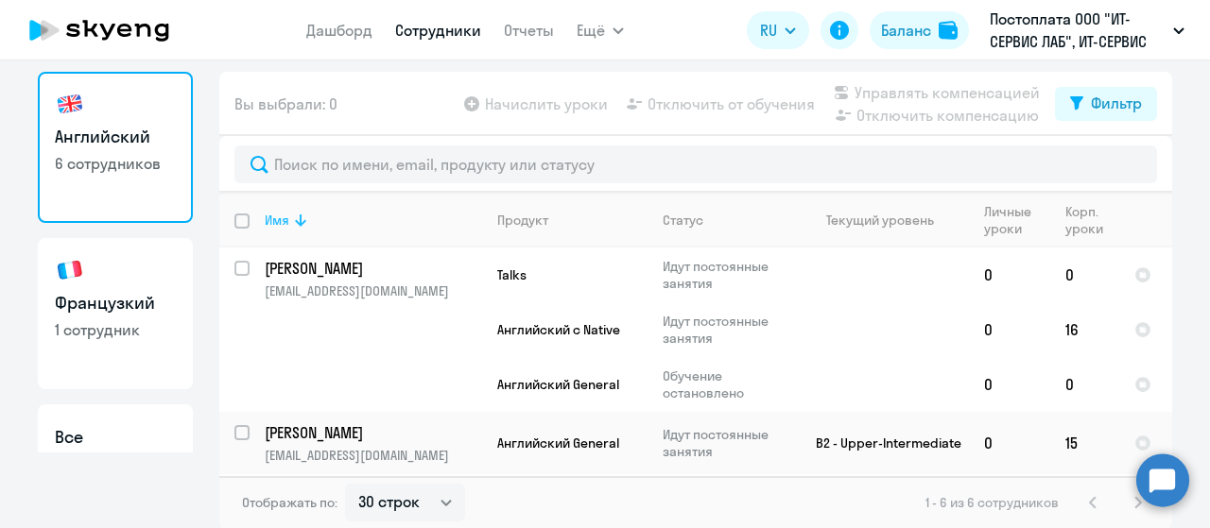
click at [295, 224] on icon at bounding box center [300, 221] width 11 height 12
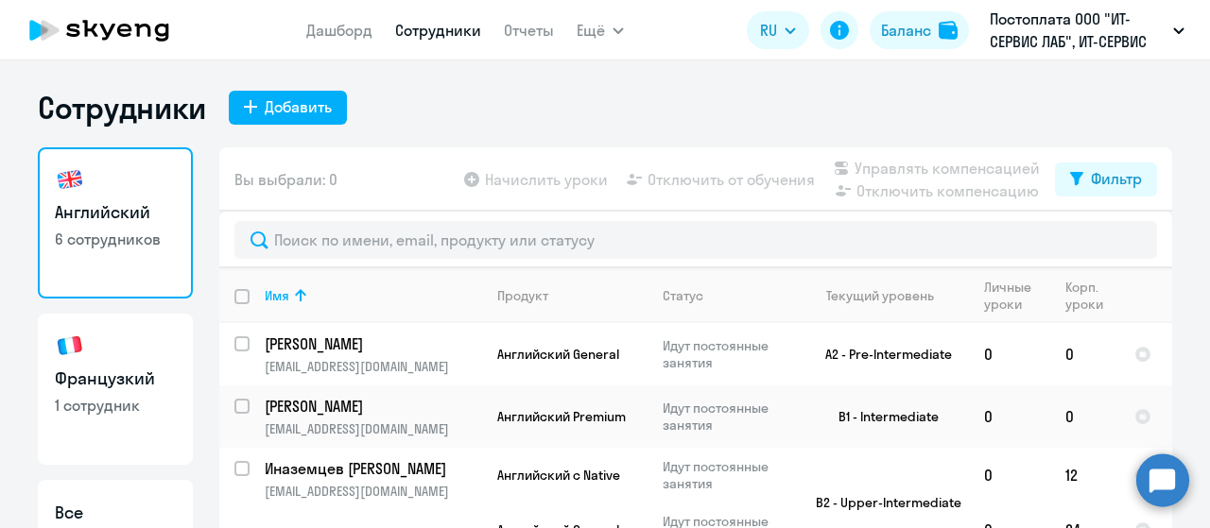
scroll to position [0, 0]
click at [319, 25] on link "Дашборд" at bounding box center [339, 30] width 66 height 19
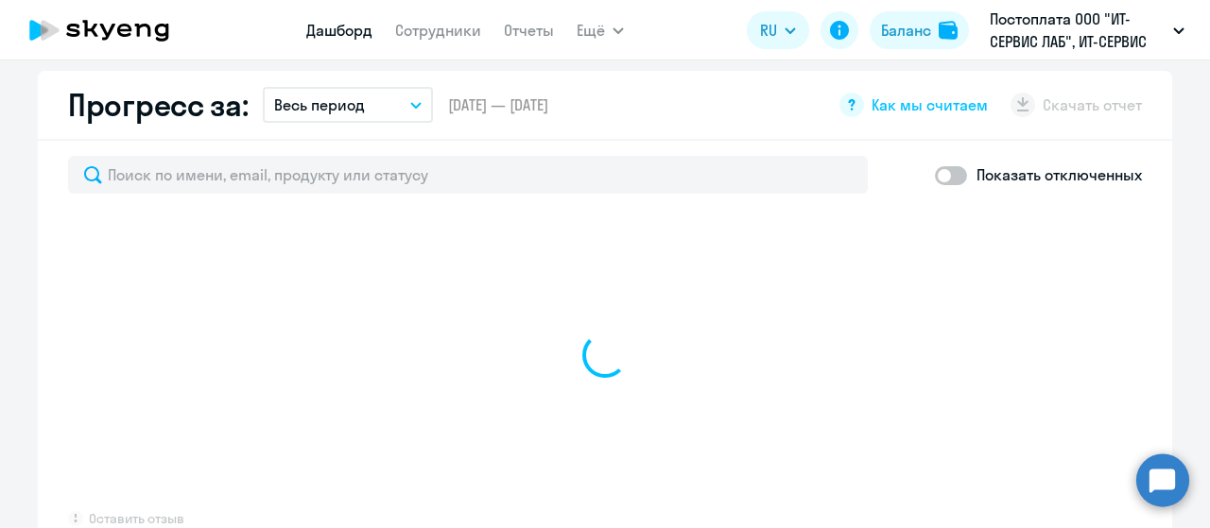
select select "30"
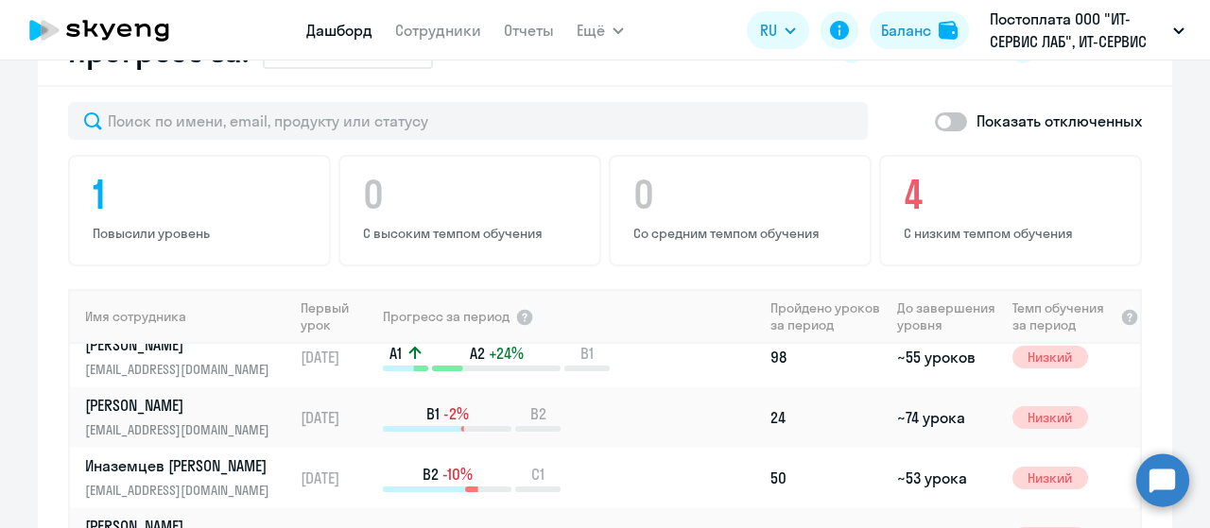
scroll to position [23, 0]
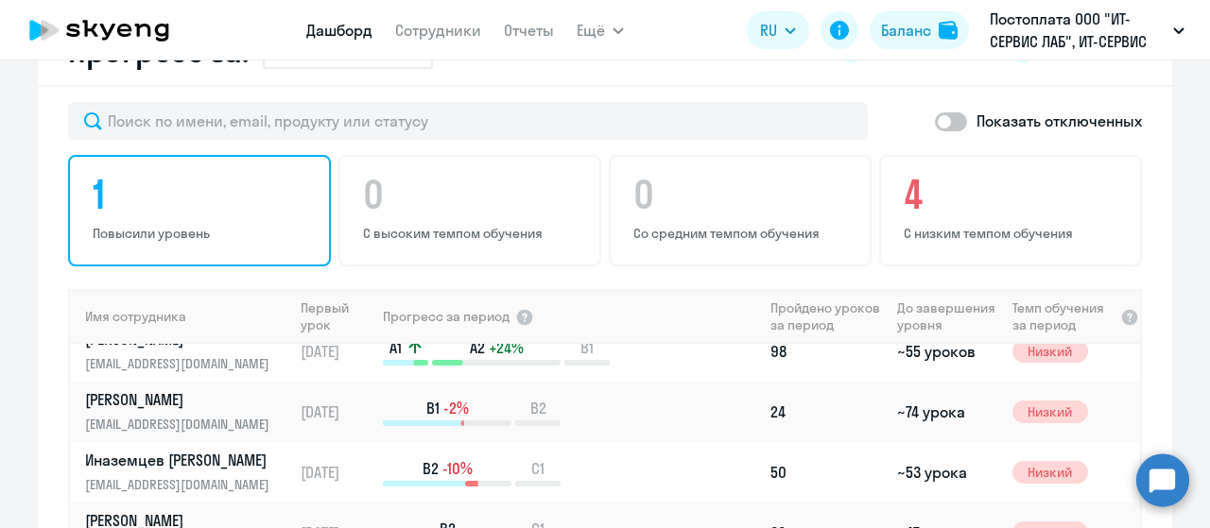
click at [273, 211] on h4 "1" at bounding box center [202, 194] width 219 height 45
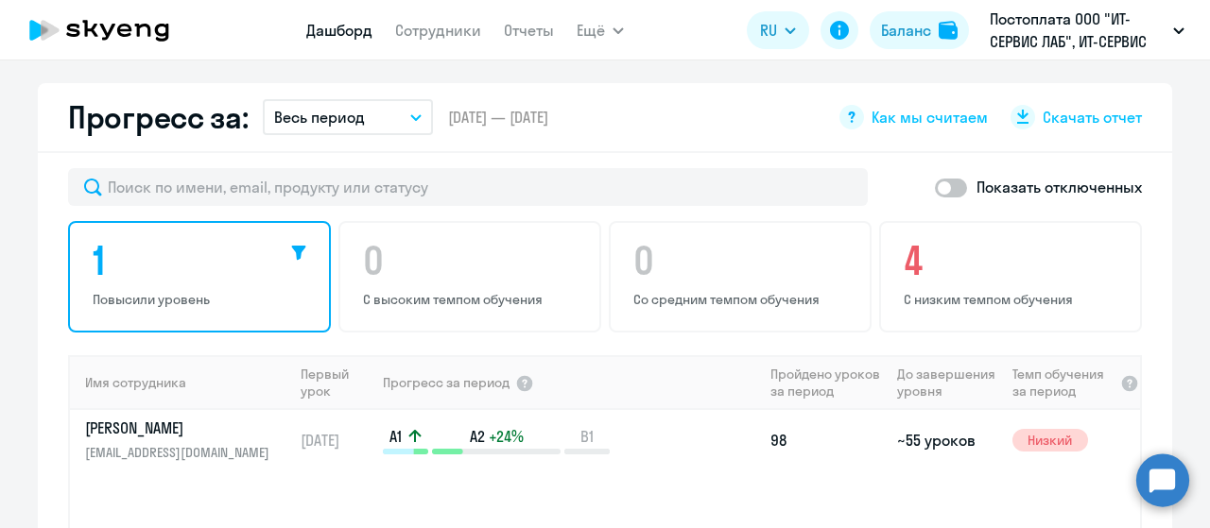
scroll to position [1040, 0]
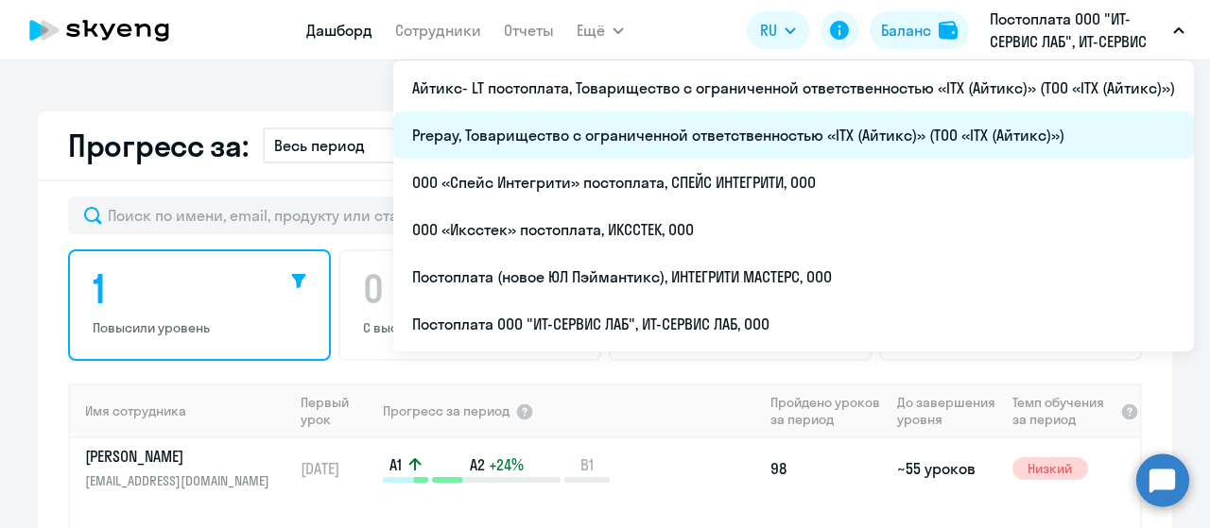
click at [866, 137] on li "Prepay, Товарищество с ограниченной ответственностью «ITX (Айтикс)» (ТОО «ITX (…" at bounding box center [793, 135] width 801 height 47
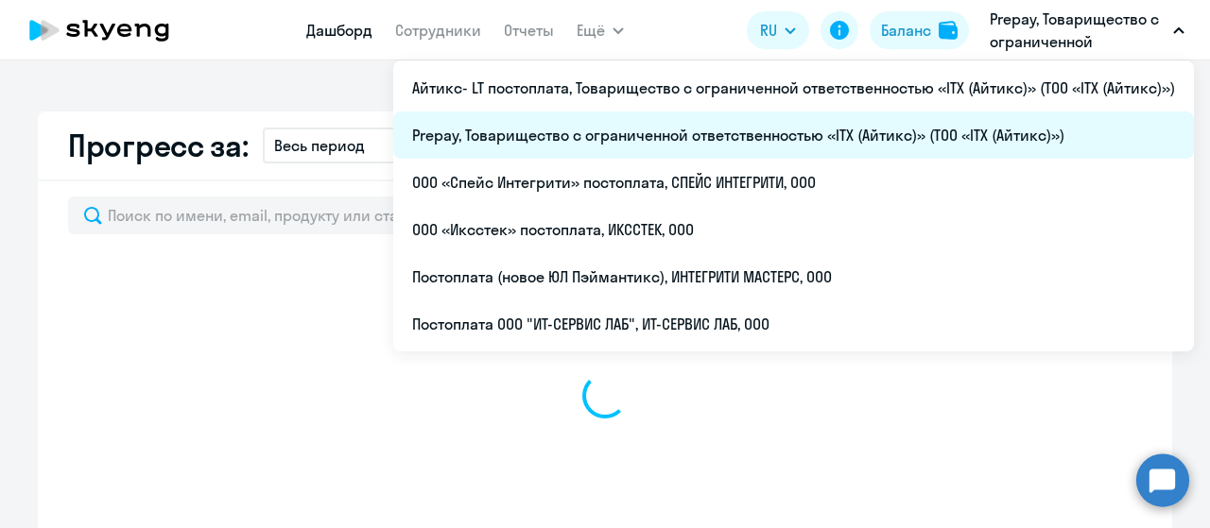
click at [879, 144] on li "Prepay, Товарищество с ограниченной ответственностью «ITX (Айтикс)» (ТОО «ITX (…" at bounding box center [793, 135] width 801 height 47
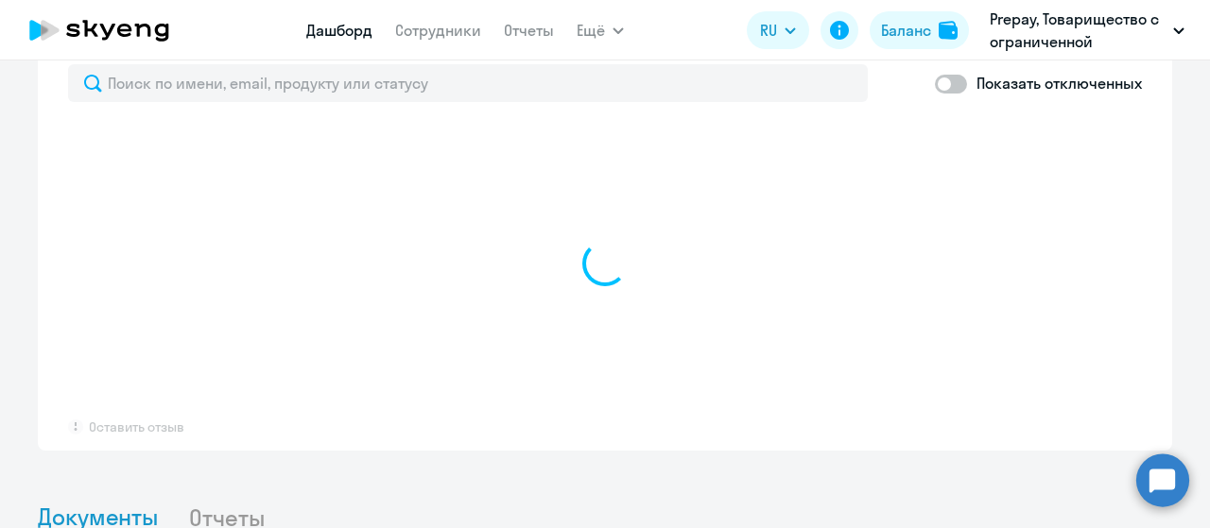
scroll to position [1040, 0]
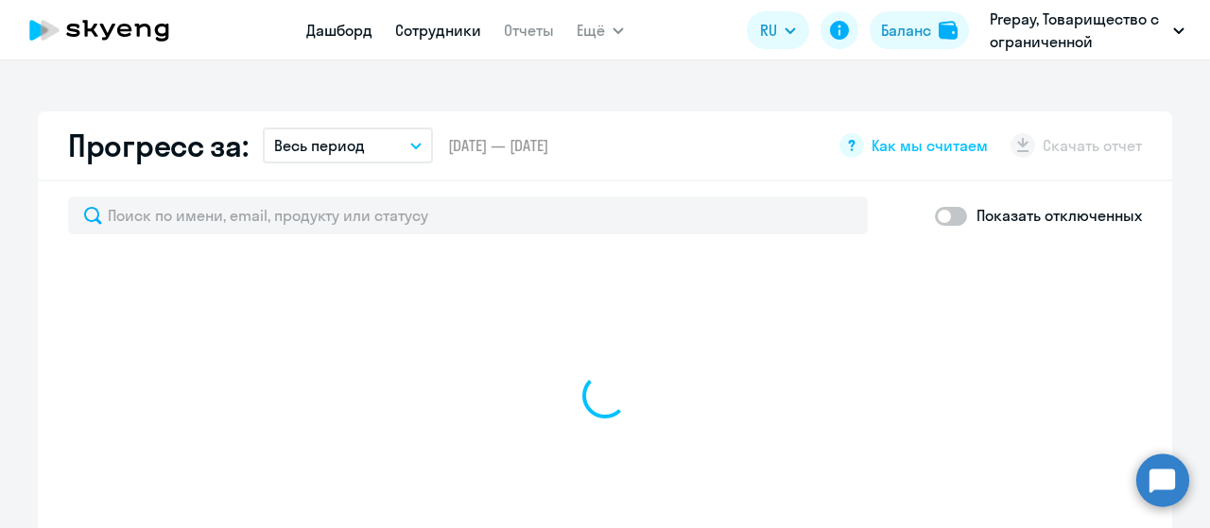
click at [443, 29] on link "Сотрудники" at bounding box center [438, 30] width 86 height 19
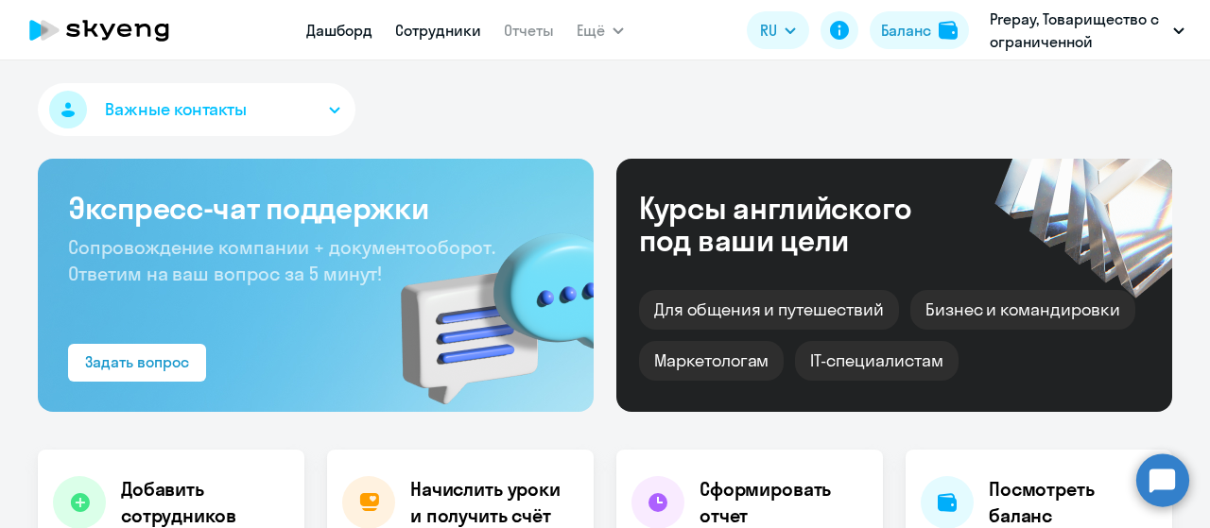
select select "30"
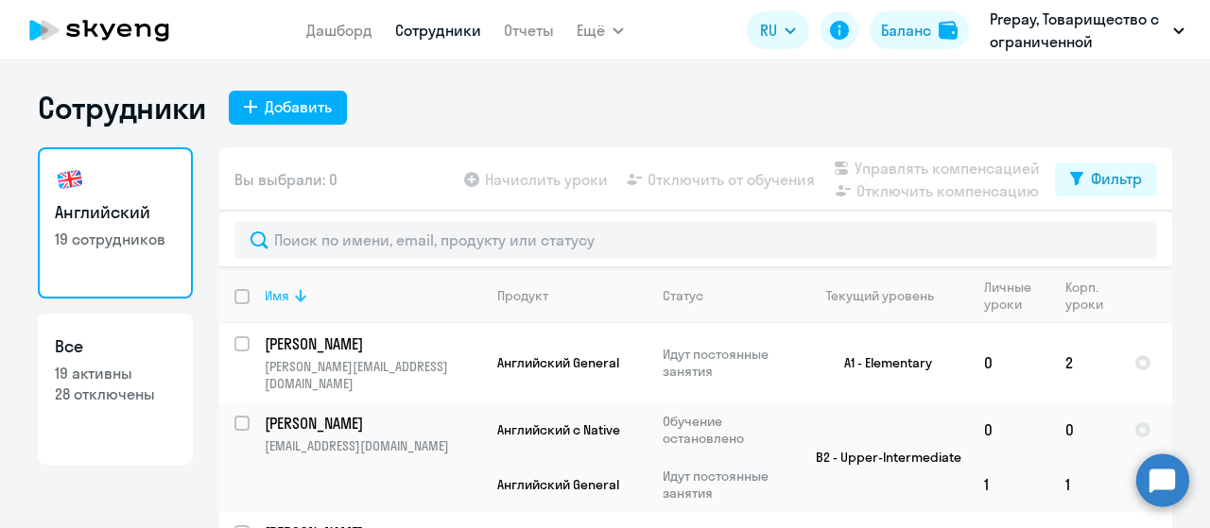
click at [295, 298] on icon at bounding box center [300, 296] width 11 height 12
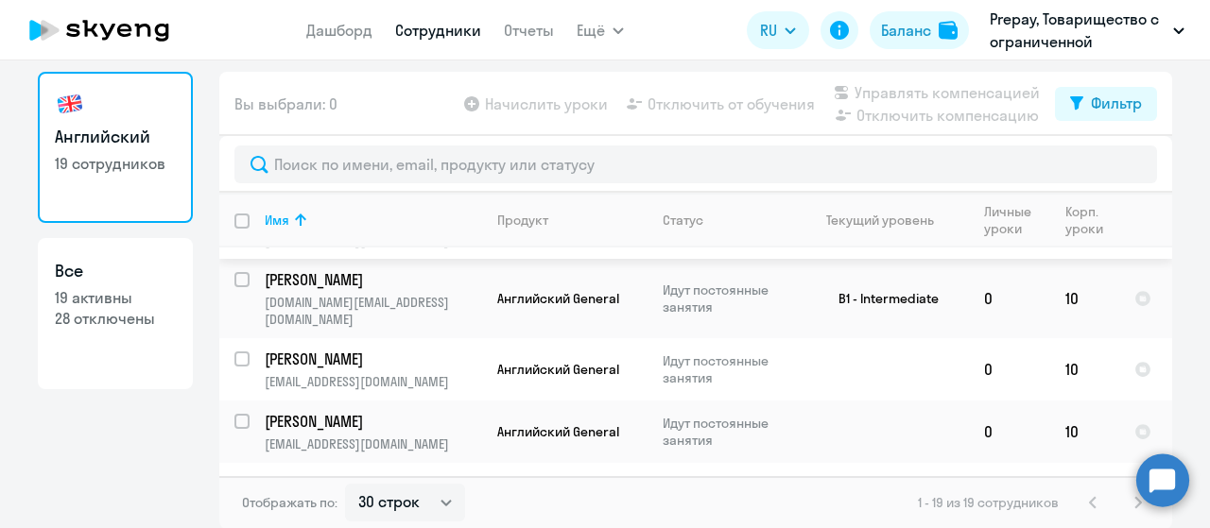
scroll to position [990, 0]
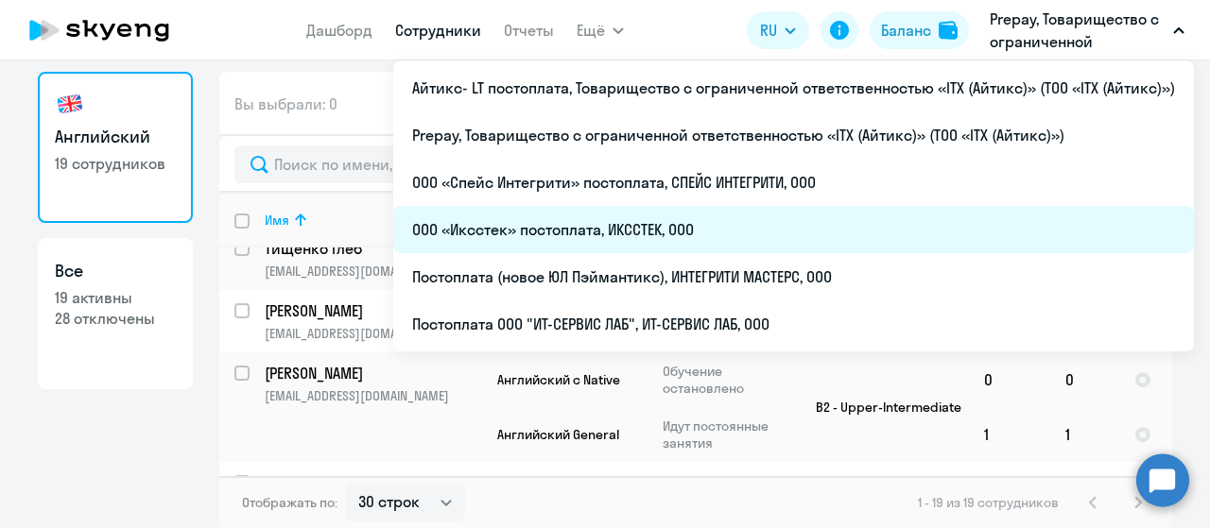
click at [696, 222] on li "ООО «Иксстек» постоплата, ИКССТЕК, ООО" at bounding box center [793, 229] width 801 height 47
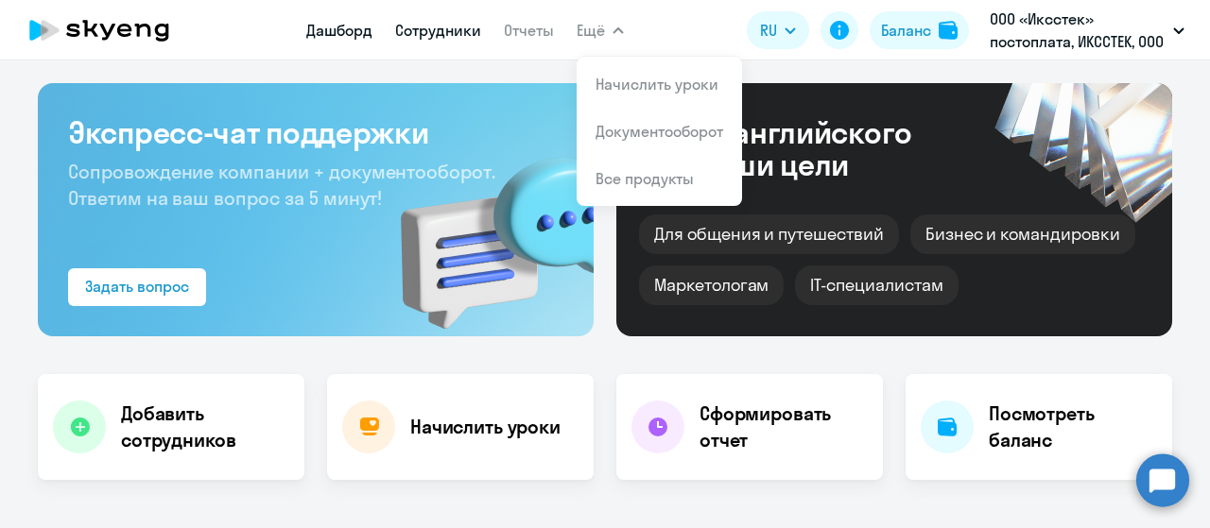
click at [461, 36] on link "Сотрудники" at bounding box center [438, 30] width 86 height 19
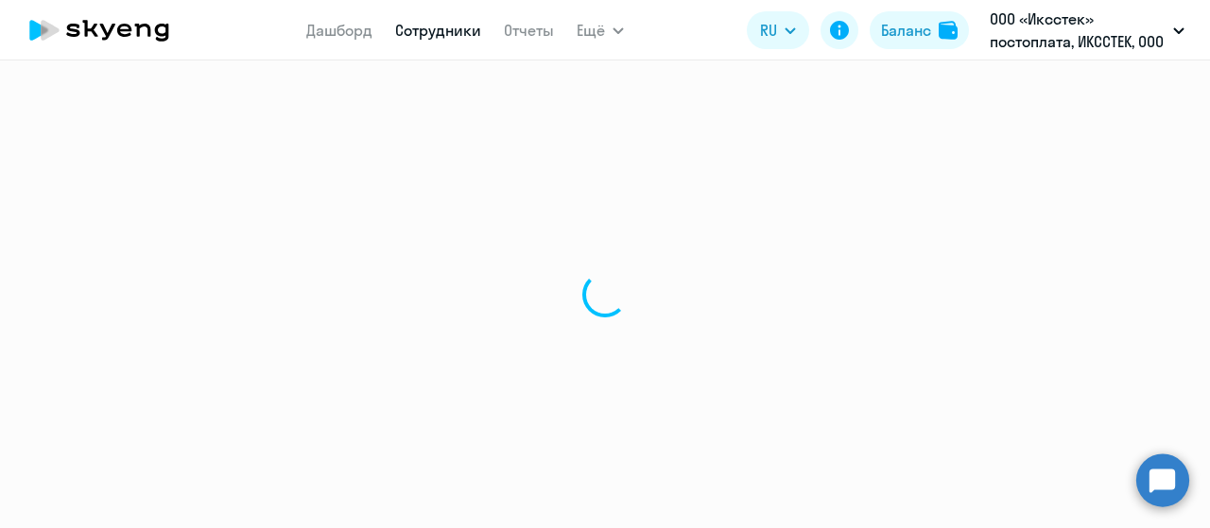
select select "30"
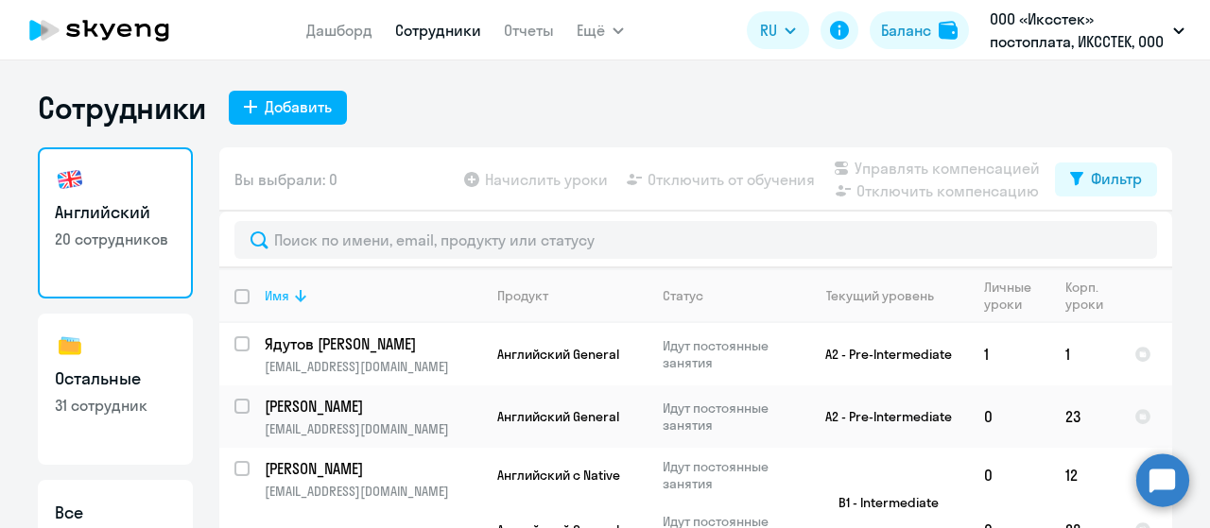
click at [292, 296] on icon at bounding box center [300, 296] width 23 height 23
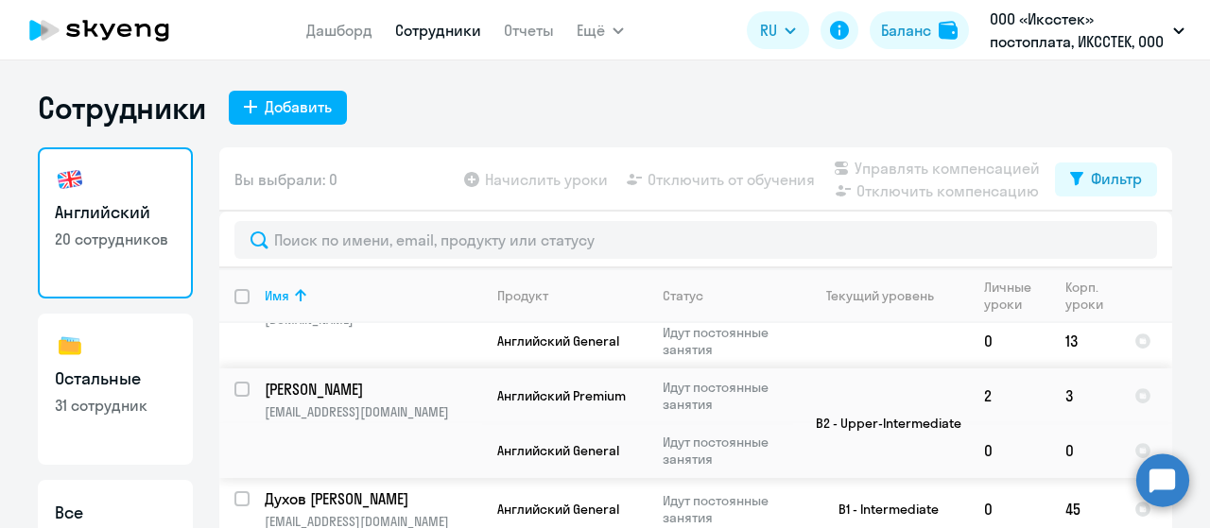
scroll to position [473, 0]
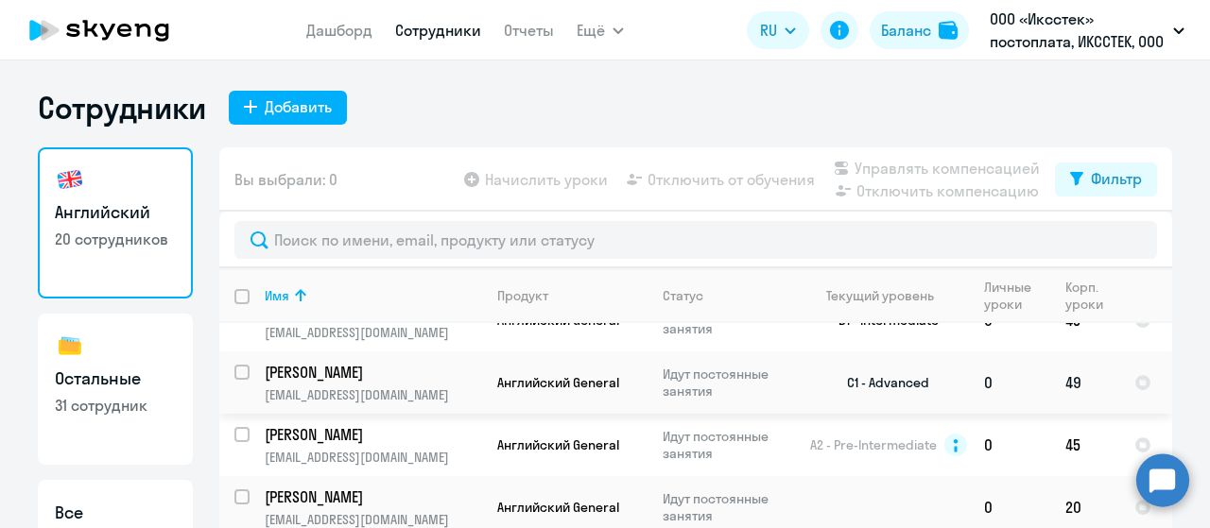
click at [428, 369] on p "Еремин Алексей Владимирович" at bounding box center [372, 372] width 214 height 21
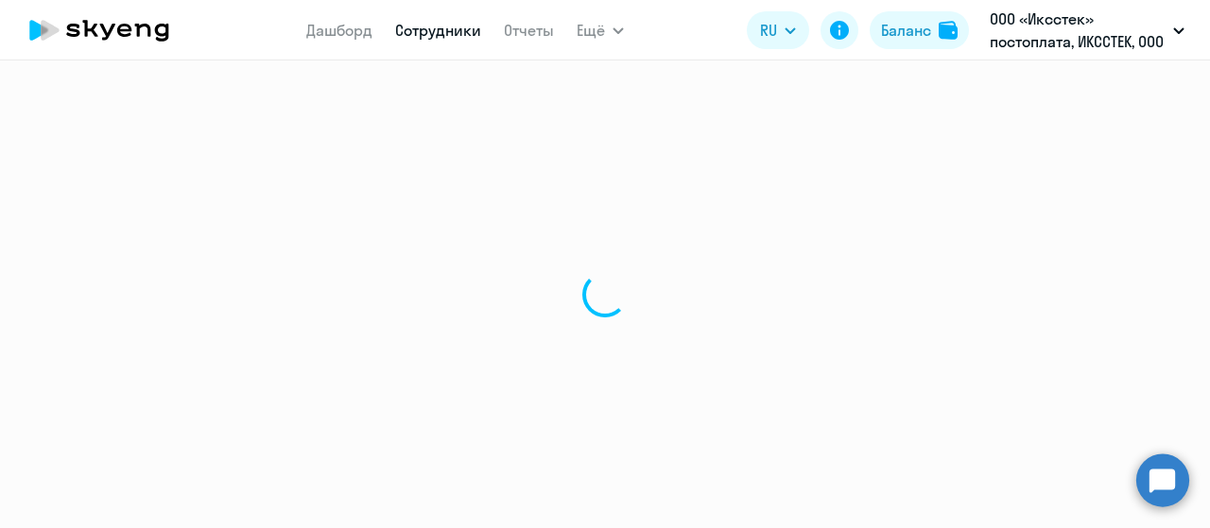
select select "english"
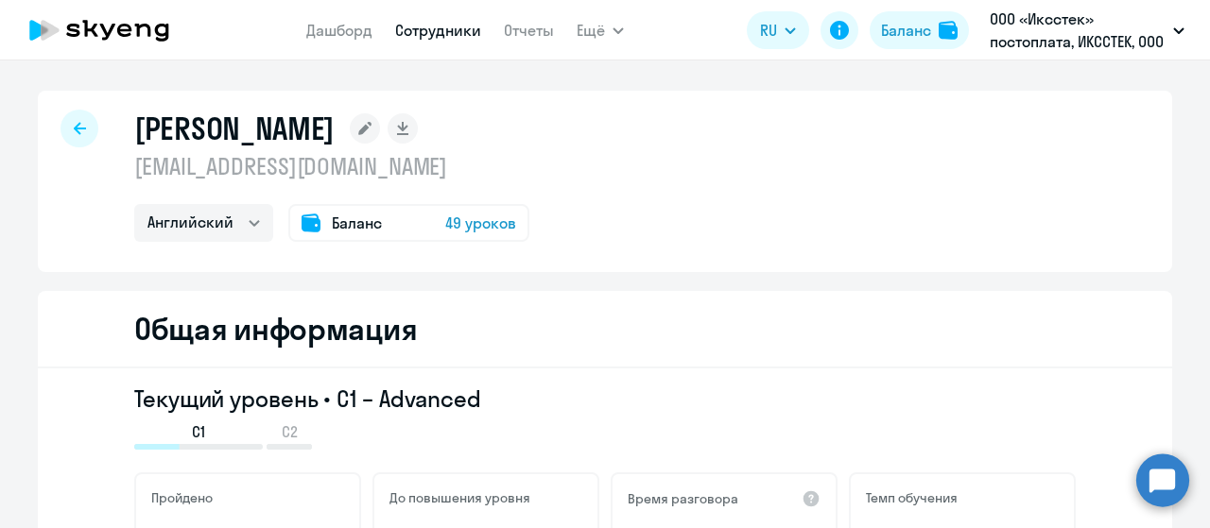
click at [78, 130] on div at bounding box center [79, 129] width 38 height 38
select select "30"
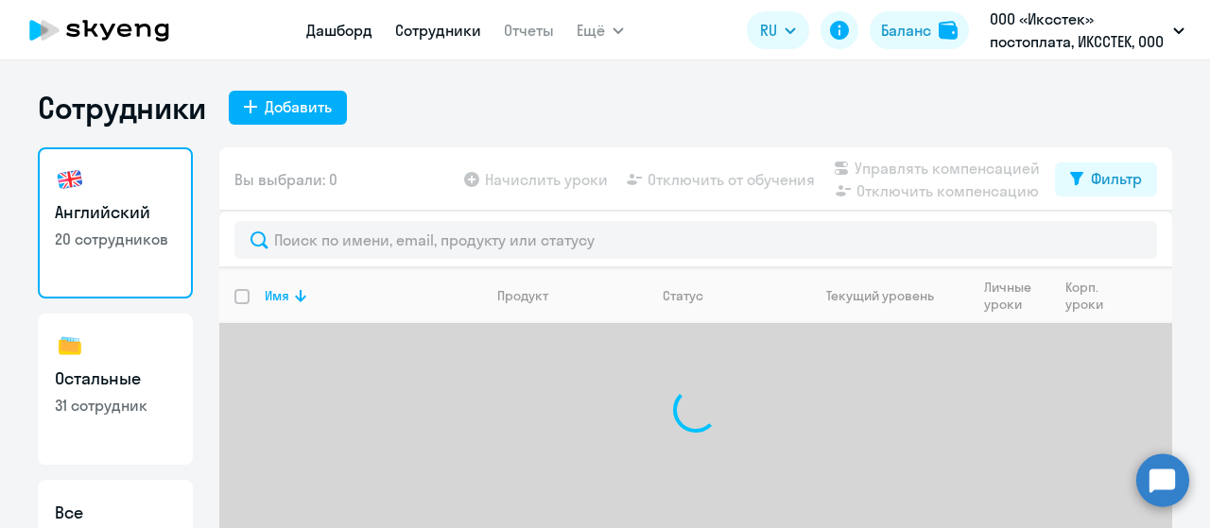
click at [344, 29] on link "Дашборд" at bounding box center [339, 30] width 66 height 19
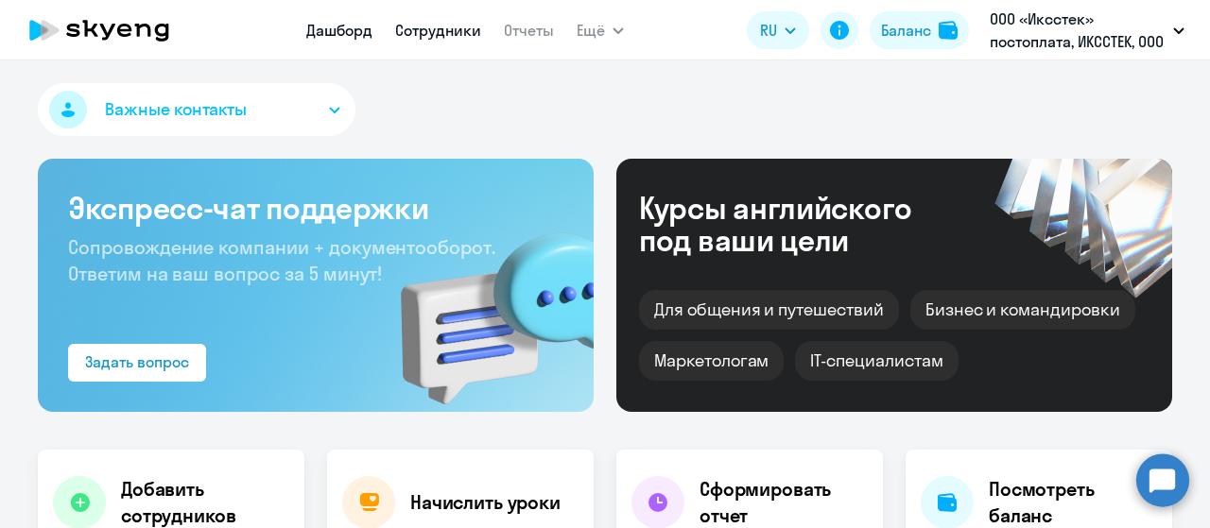
click at [425, 35] on link "Сотрудники" at bounding box center [438, 30] width 86 height 19
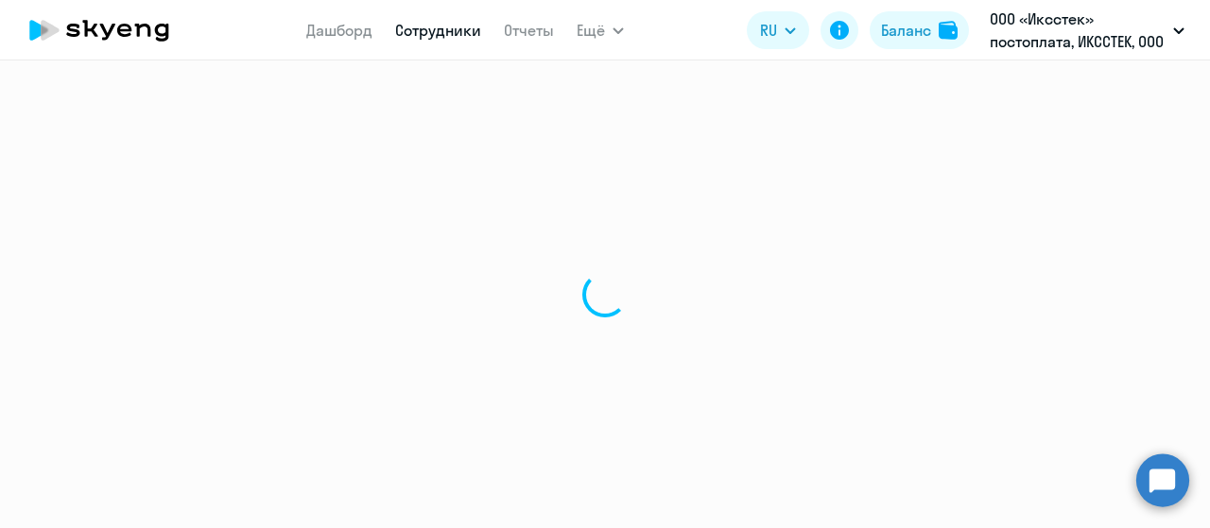
select select "30"
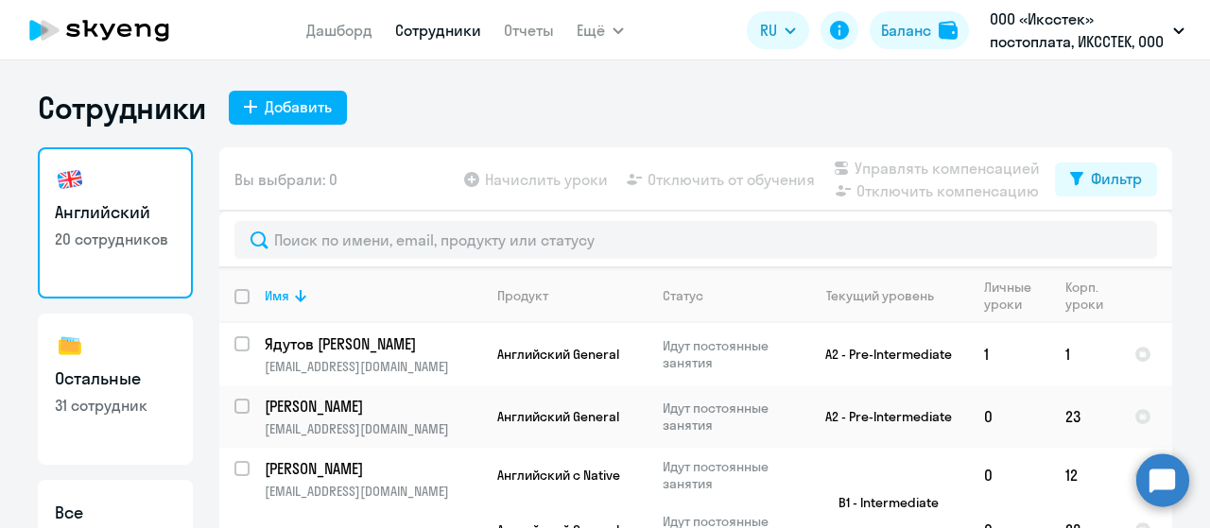
click at [160, 27] on icon at bounding box center [99, 30] width 166 height 47
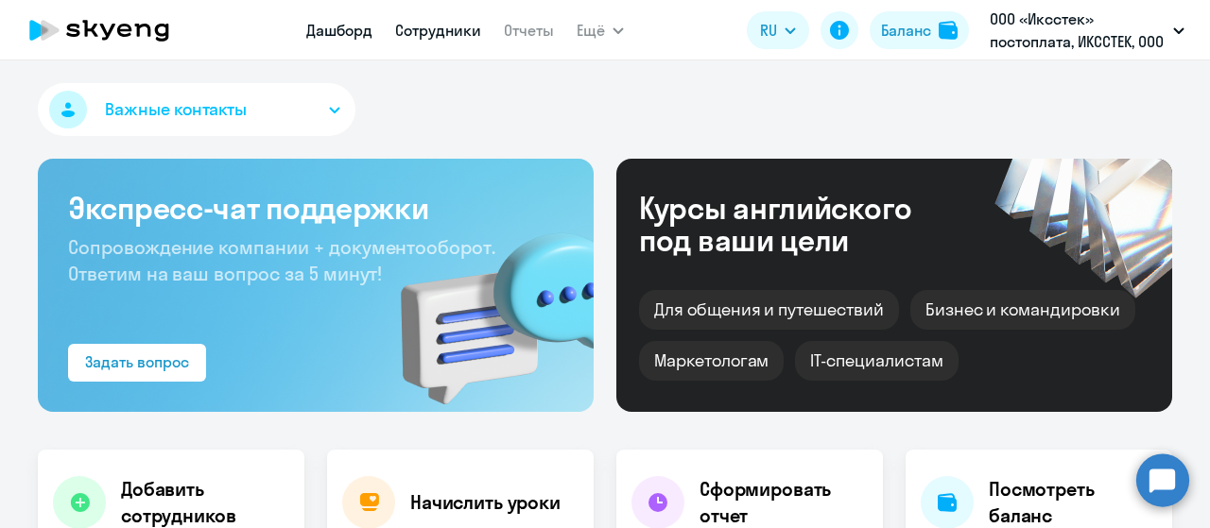
click at [441, 29] on link "Сотрудники" at bounding box center [438, 30] width 86 height 19
select select "30"
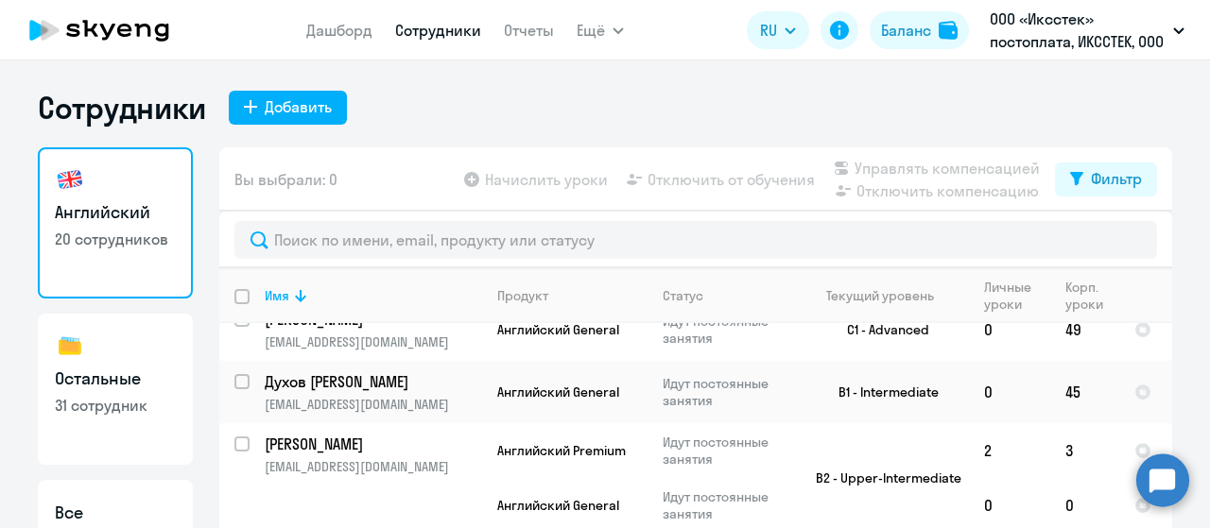
click at [125, 43] on icon at bounding box center [99, 30] width 166 height 47
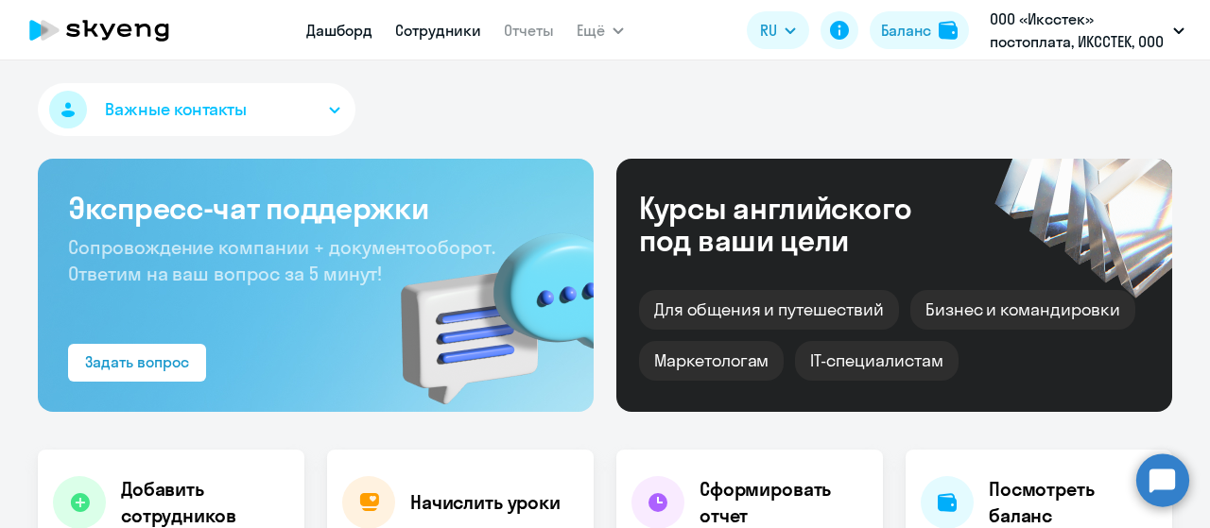
click at [443, 32] on link "Сотрудники" at bounding box center [438, 30] width 86 height 19
select select "30"
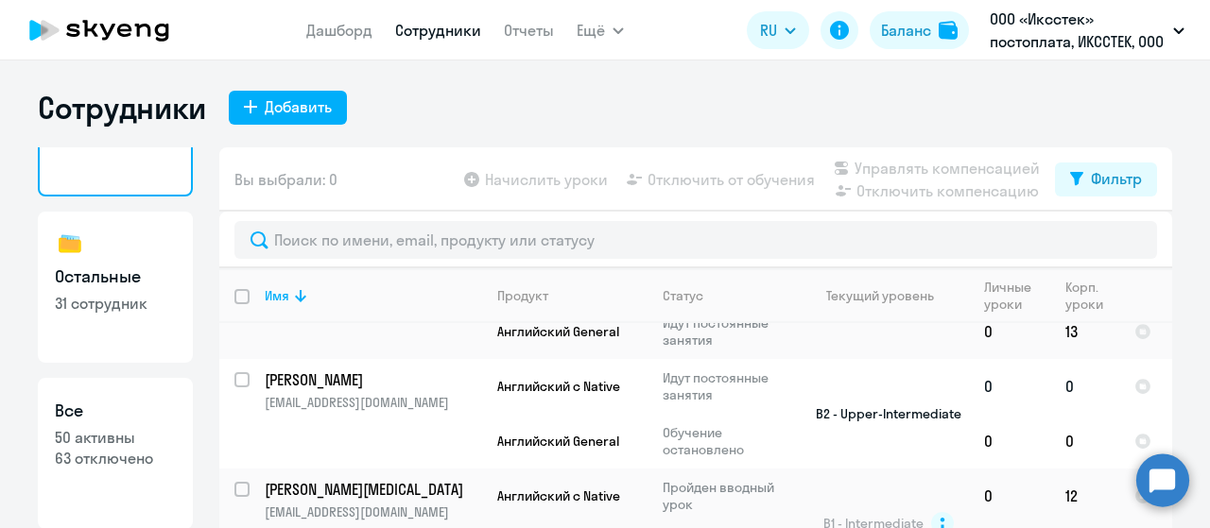
scroll to position [76, 0]
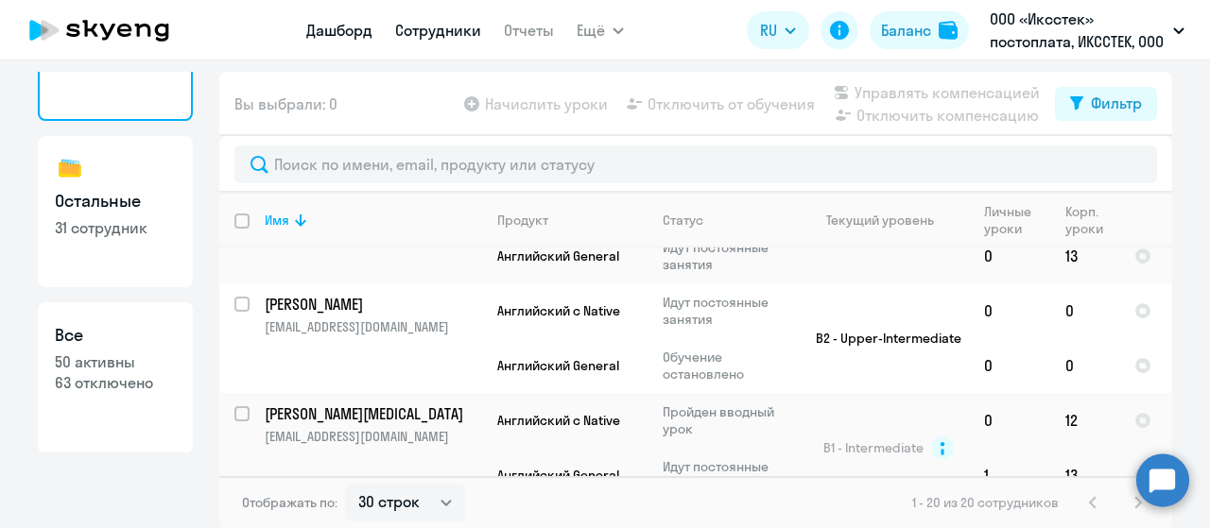
click at [331, 26] on link "Дашборд" at bounding box center [339, 30] width 66 height 19
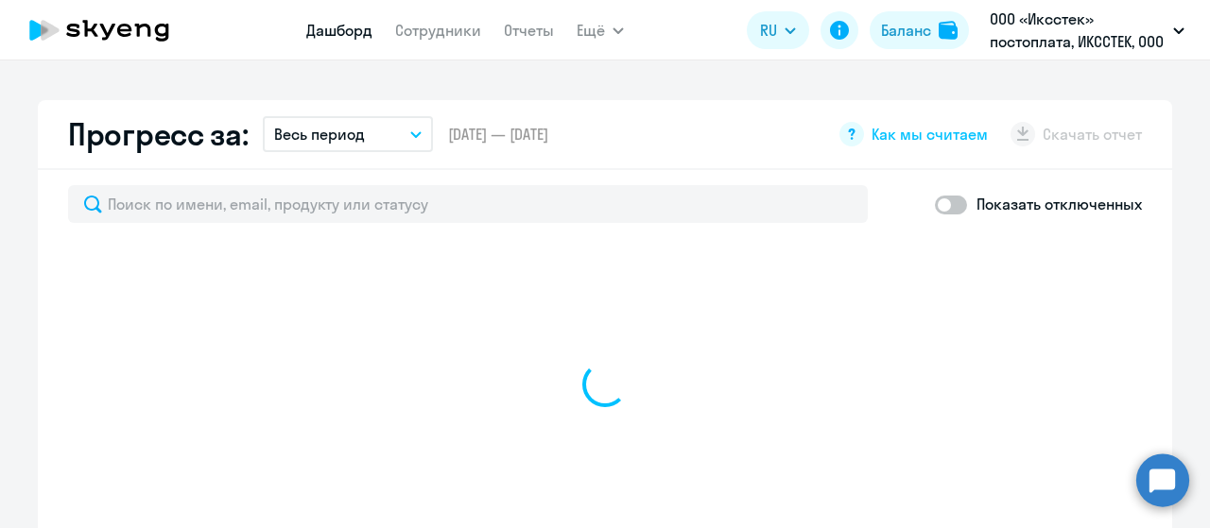
scroll to position [1021, 0]
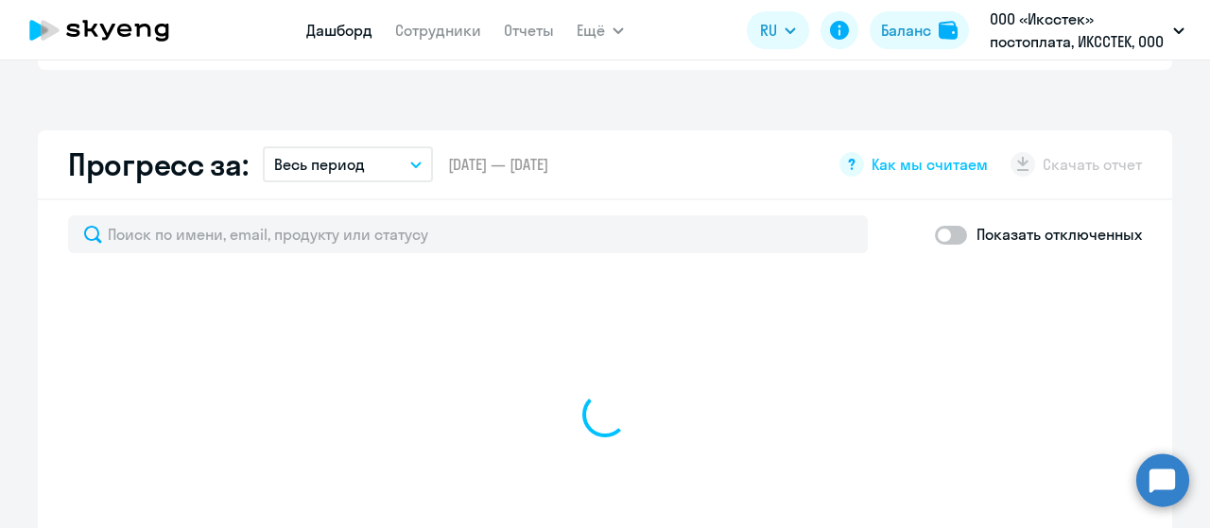
select select "30"
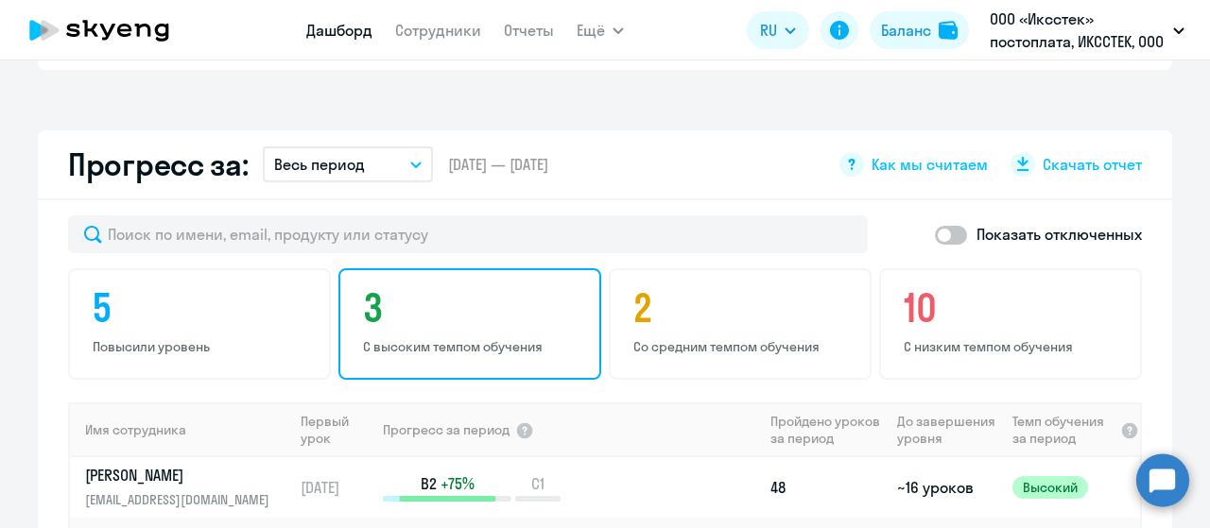
click at [487, 338] on p "С высоким темпом обучения" at bounding box center [472, 346] width 219 height 17
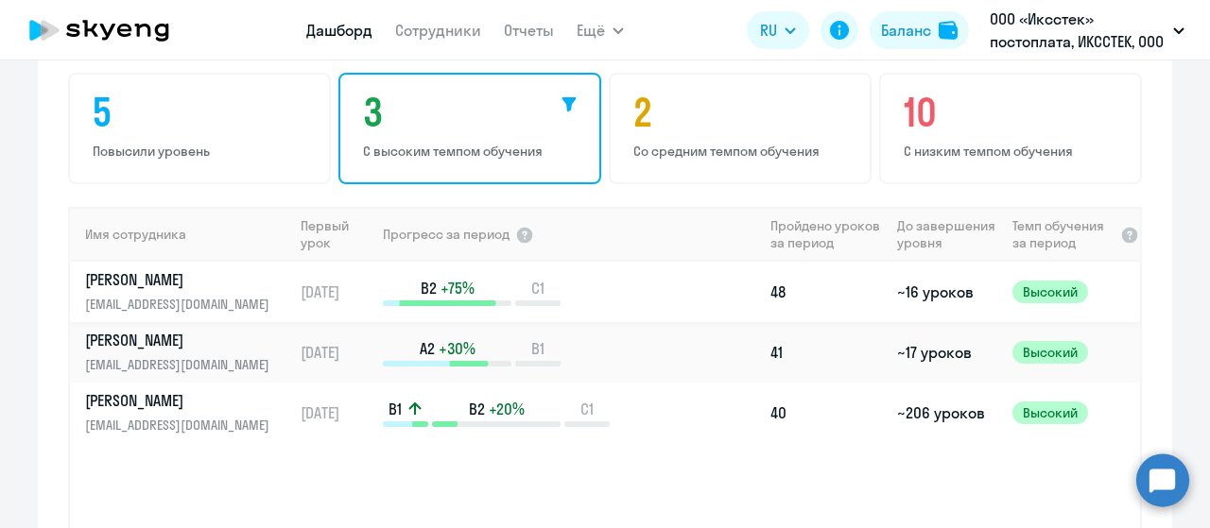
scroll to position [1115, 0]
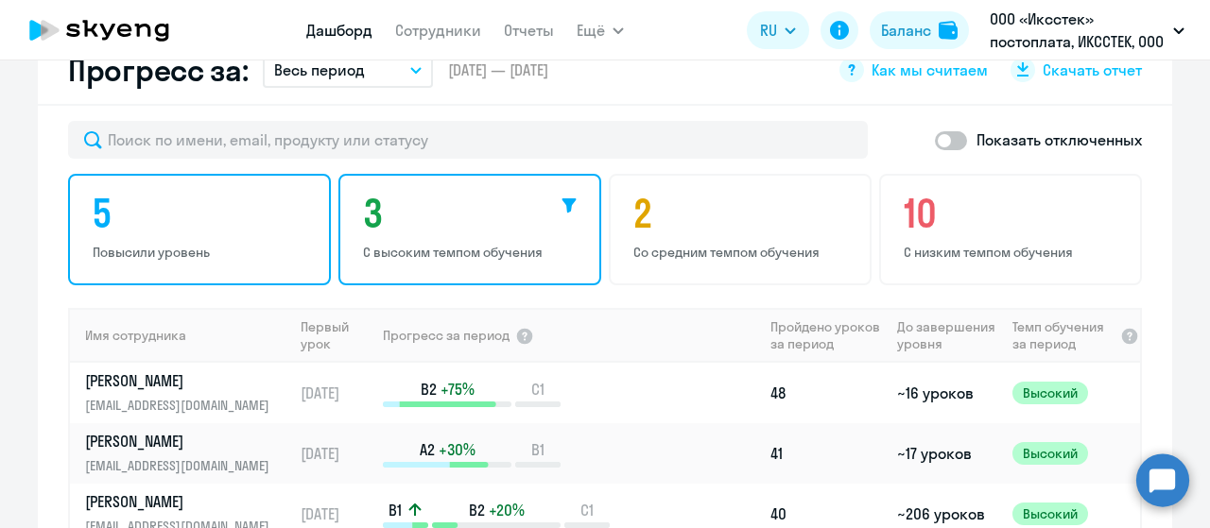
click at [206, 246] on p "Повысили уровень" at bounding box center [202, 252] width 219 height 17
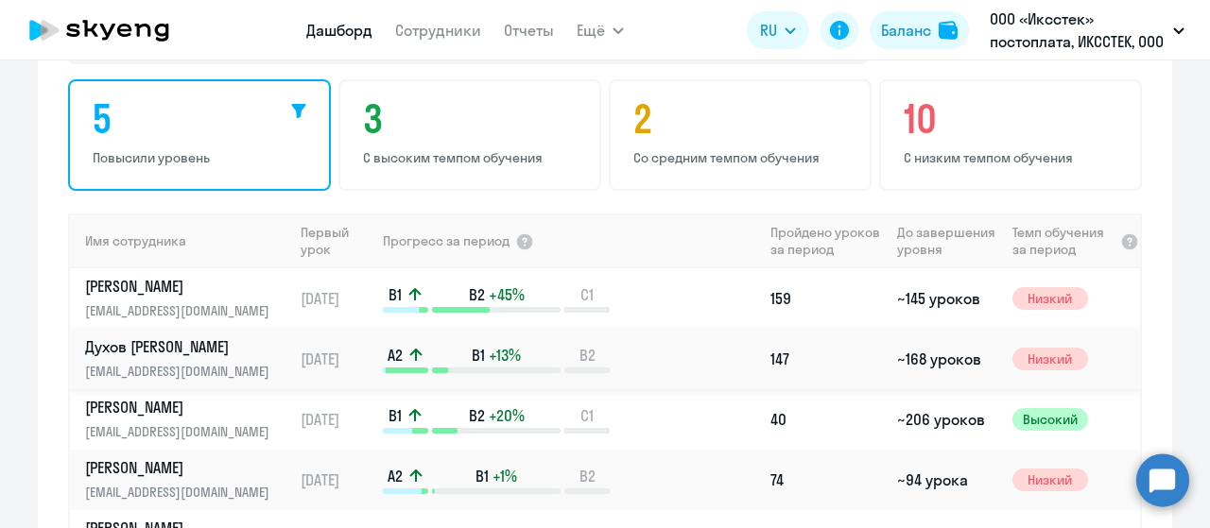
scroll to position [1304, 0]
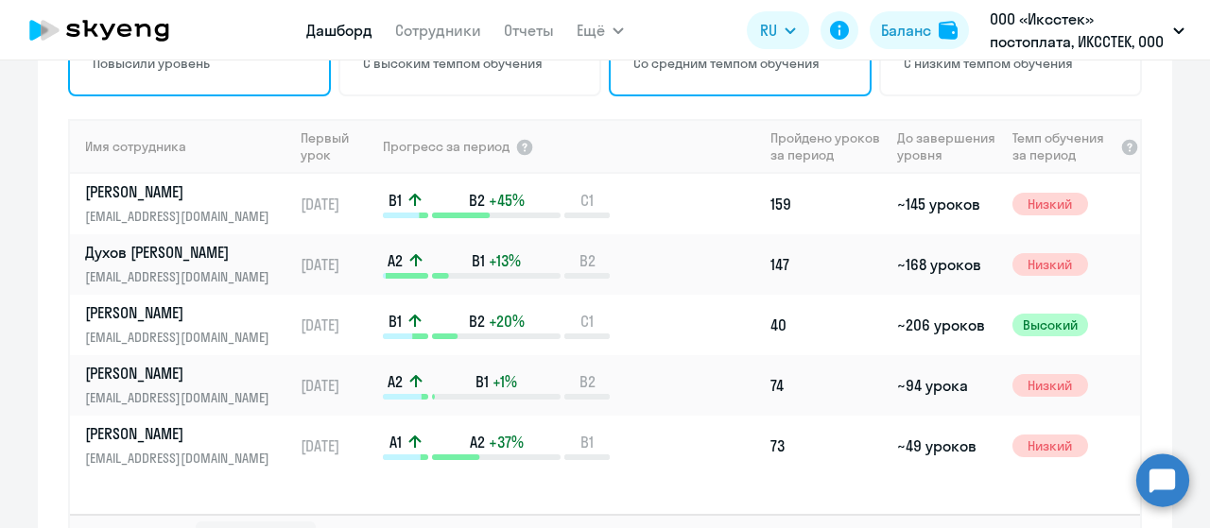
click at [733, 80] on div "2 Со средним темпом обучения" at bounding box center [740, 41] width 263 height 112
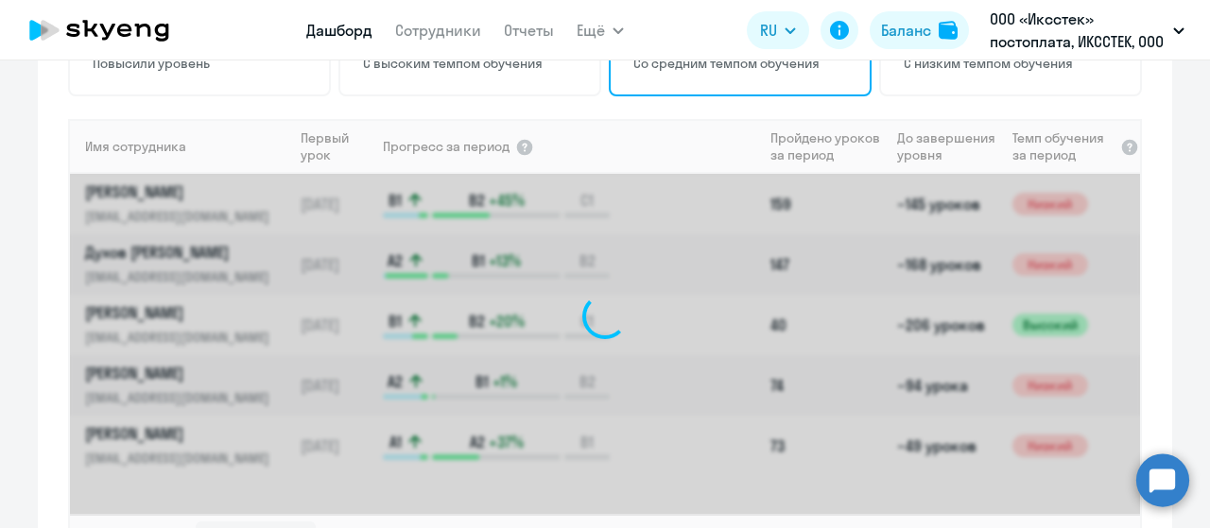
scroll to position [1210, 0]
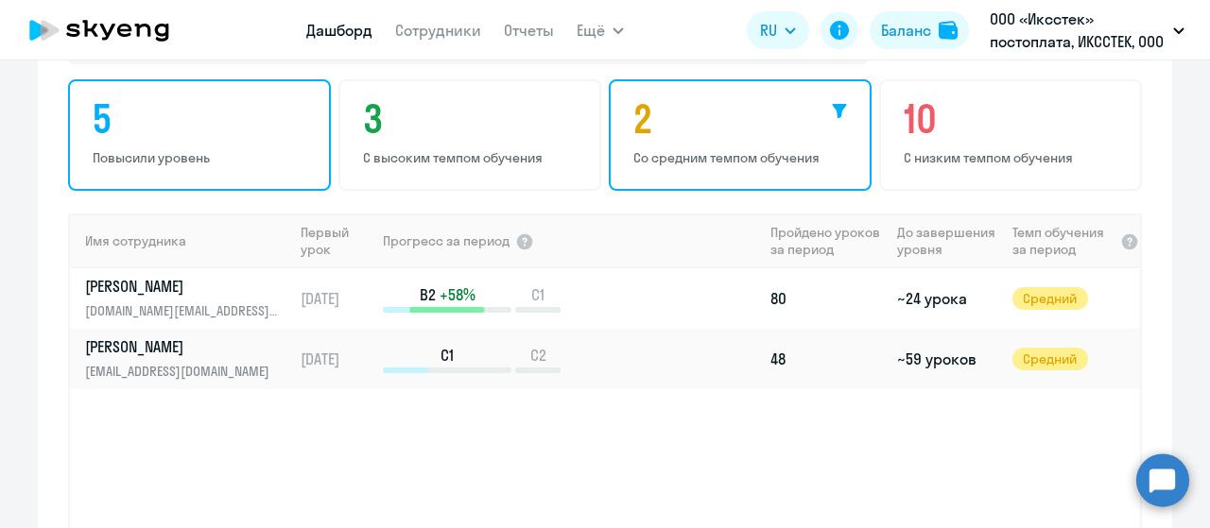
click at [247, 170] on div "5 Повысили уровень" at bounding box center [199, 135] width 263 height 112
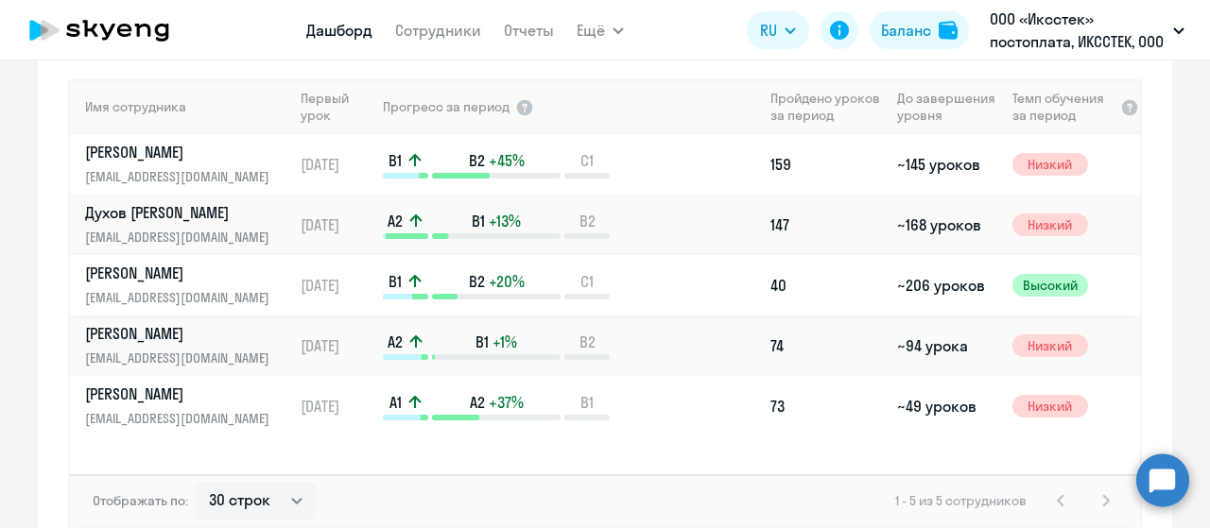
scroll to position [1250, 0]
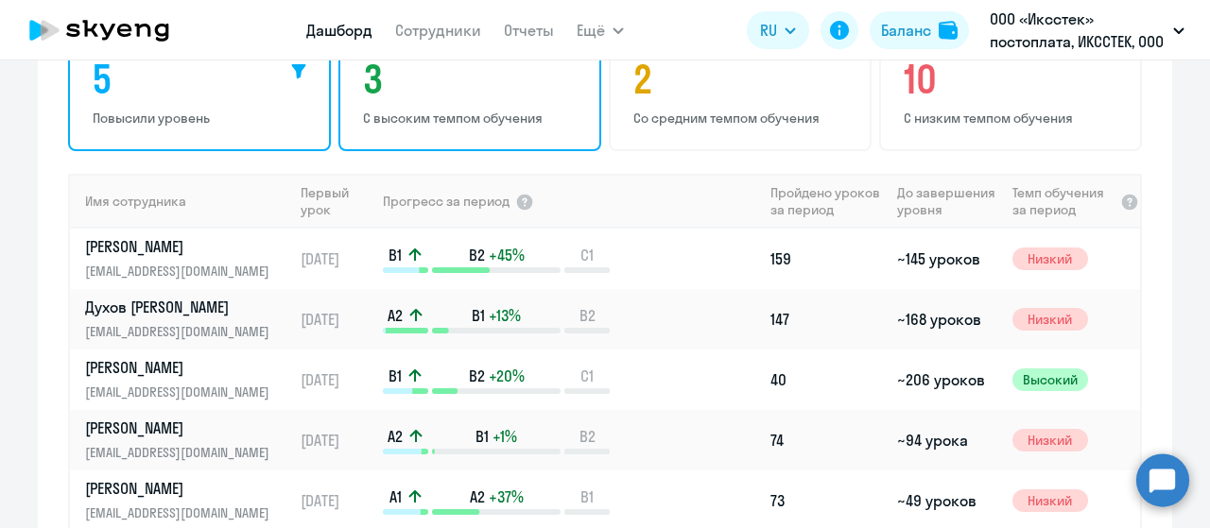
click at [486, 115] on p "С высоким темпом обучения" at bounding box center [472, 118] width 219 height 17
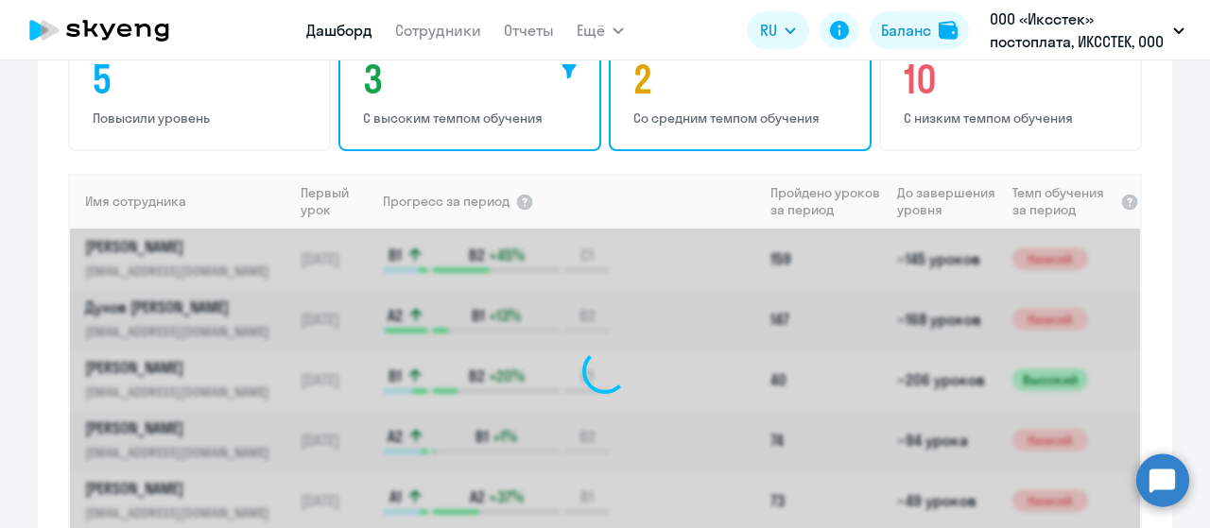
click at [711, 112] on p "Со средним темпом обучения" at bounding box center [742, 118] width 219 height 17
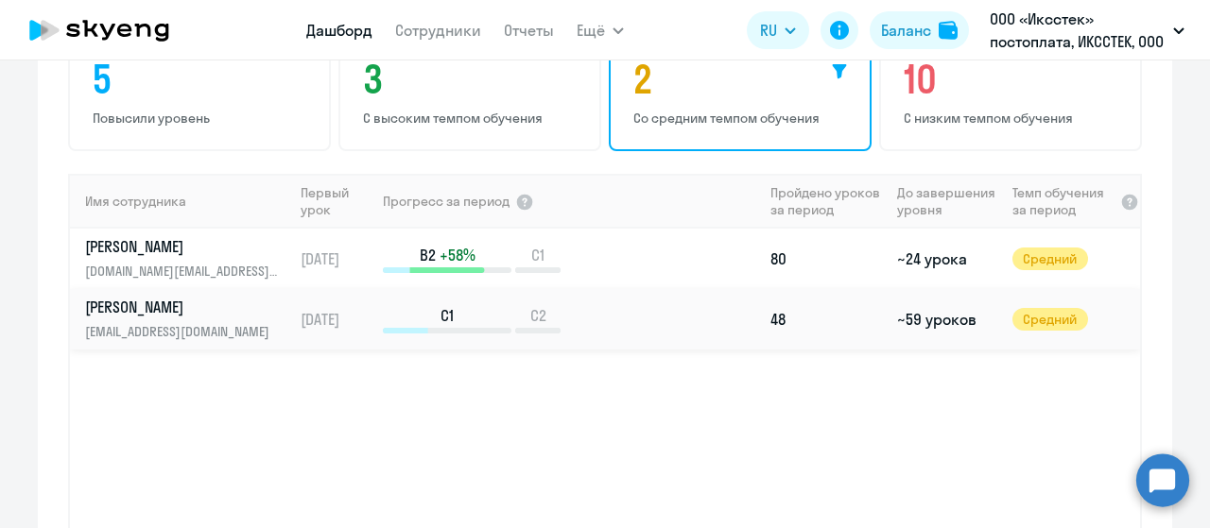
click at [226, 313] on p "Еремин Алексей Владимирович" at bounding box center [182, 307] width 195 height 21
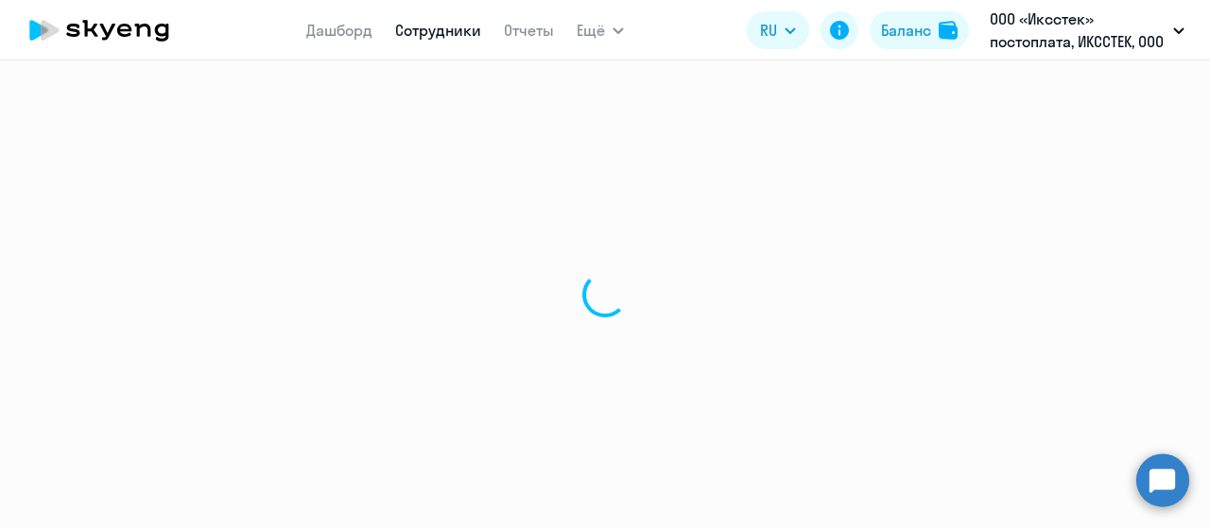
select select "english"
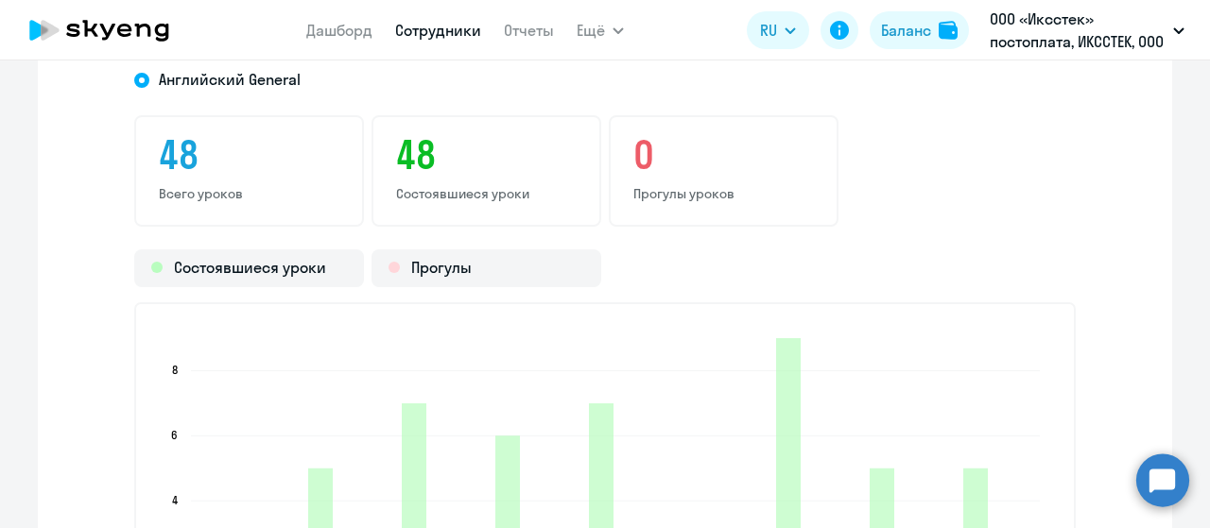
scroll to position [2363, 0]
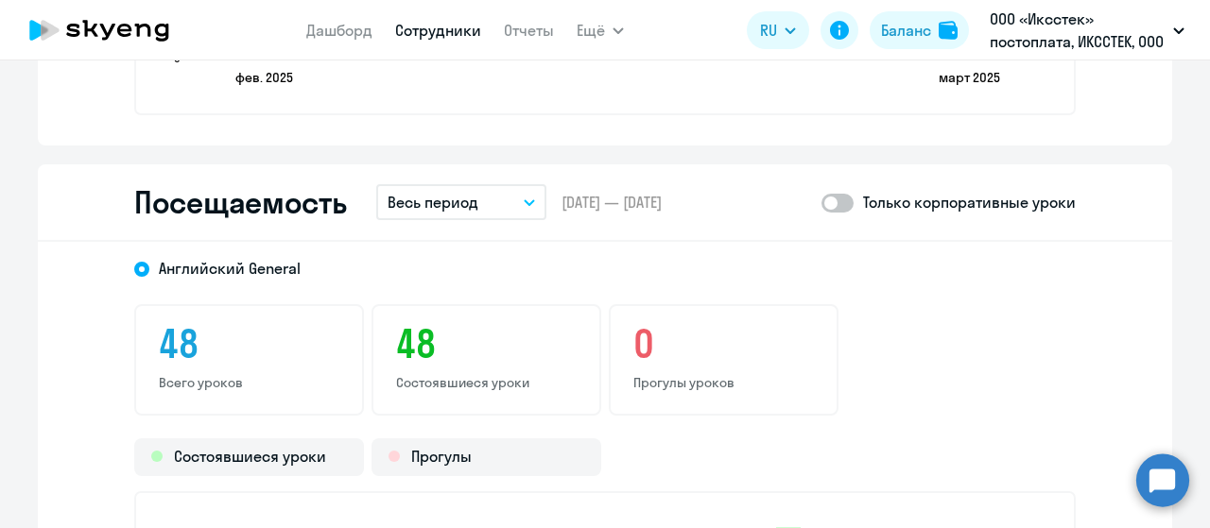
click at [505, 202] on button "Весь период" at bounding box center [461, 202] width 170 height 36
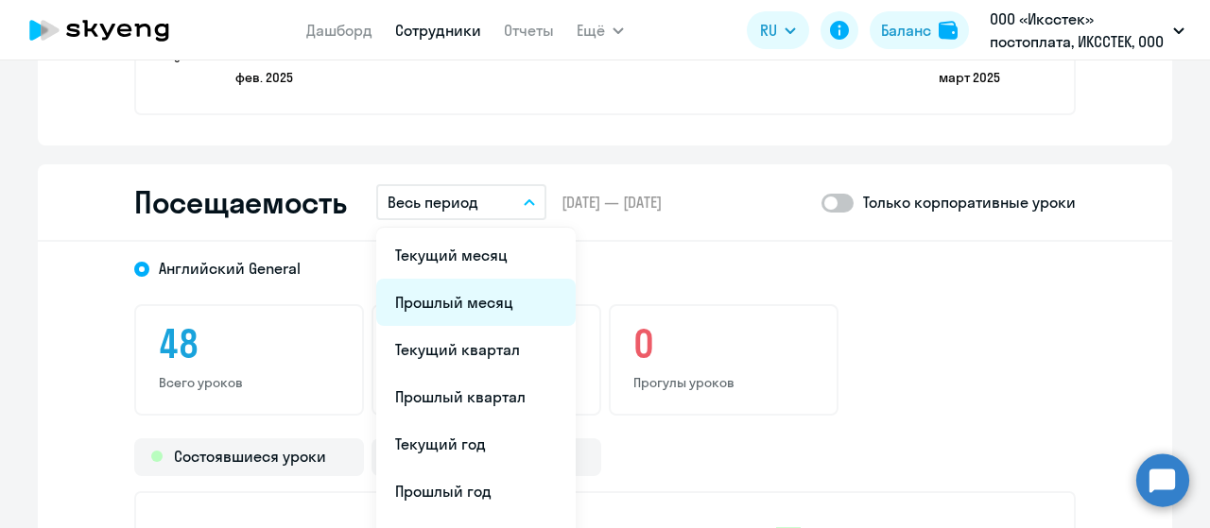
click at [480, 294] on li "Прошлый месяц" at bounding box center [475, 302] width 199 height 47
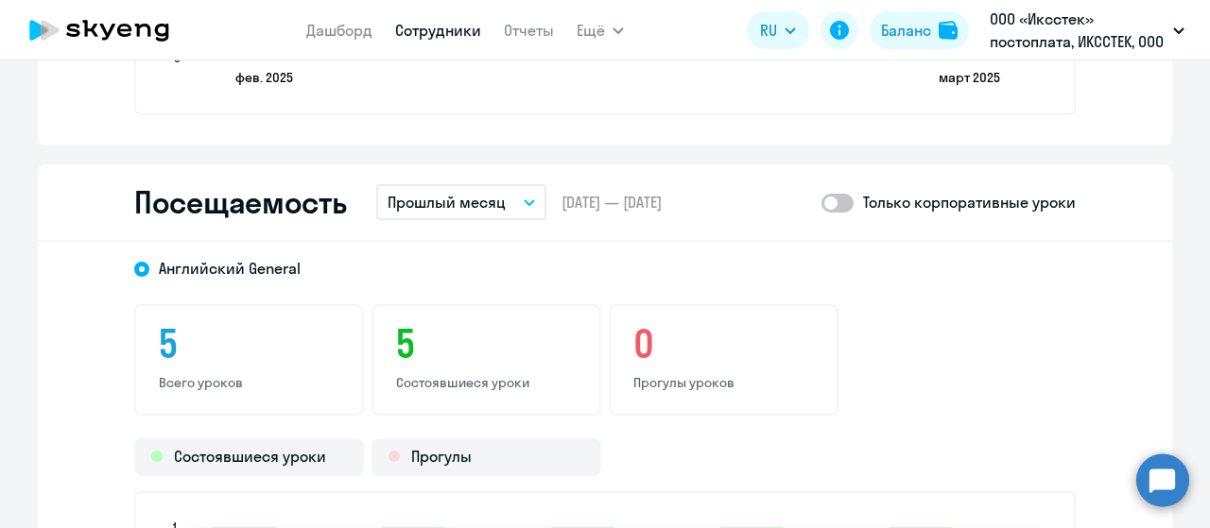
click at [497, 209] on button "Прошлый месяц" at bounding box center [461, 202] width 170 height 36
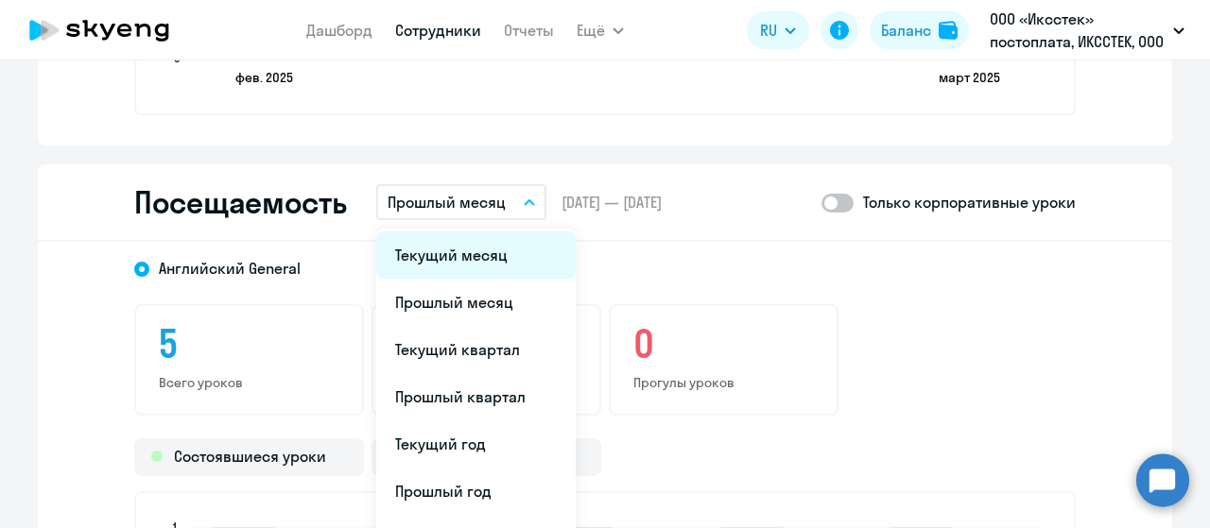
click at [474, 256] on li "Текущий месяц" at bounding box center [475, 255] width 199 height 47
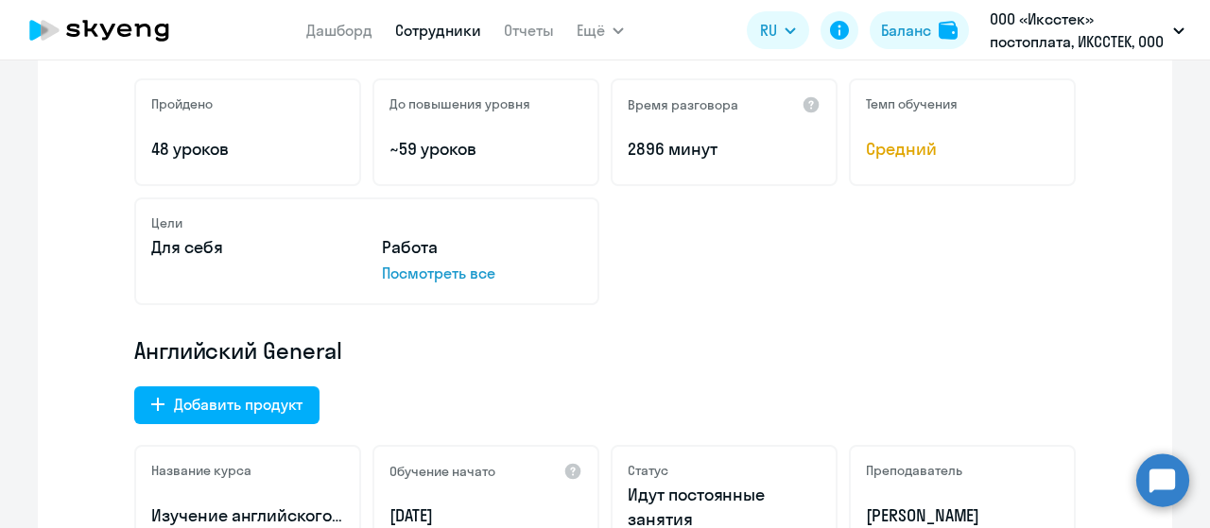
scroll to position [0, 0]
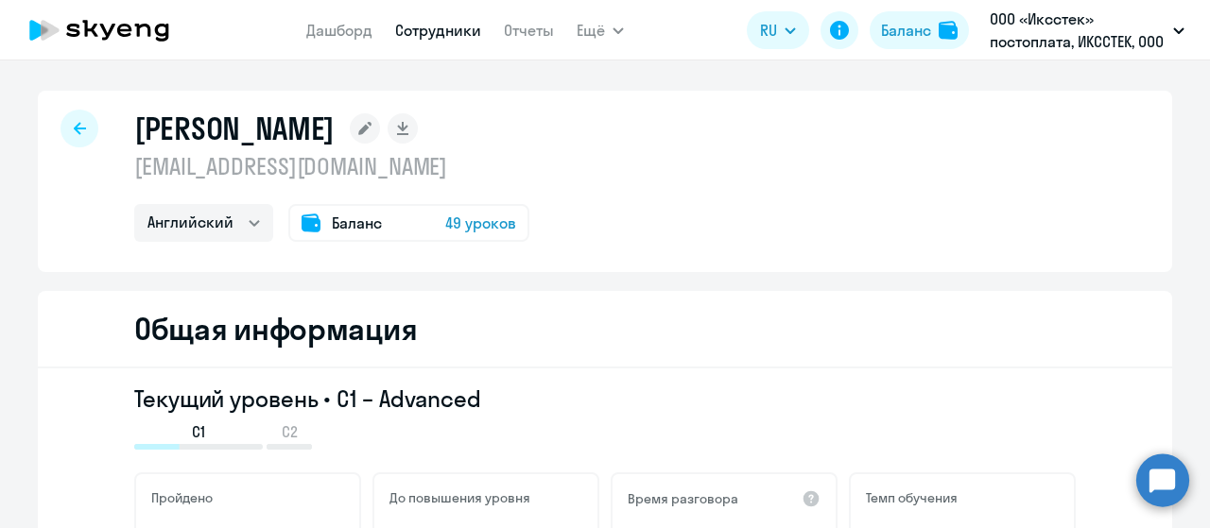
click at [376, 222] on div "Баланс 49 уроков" at bounding box center [408, 223] width 241 height 38
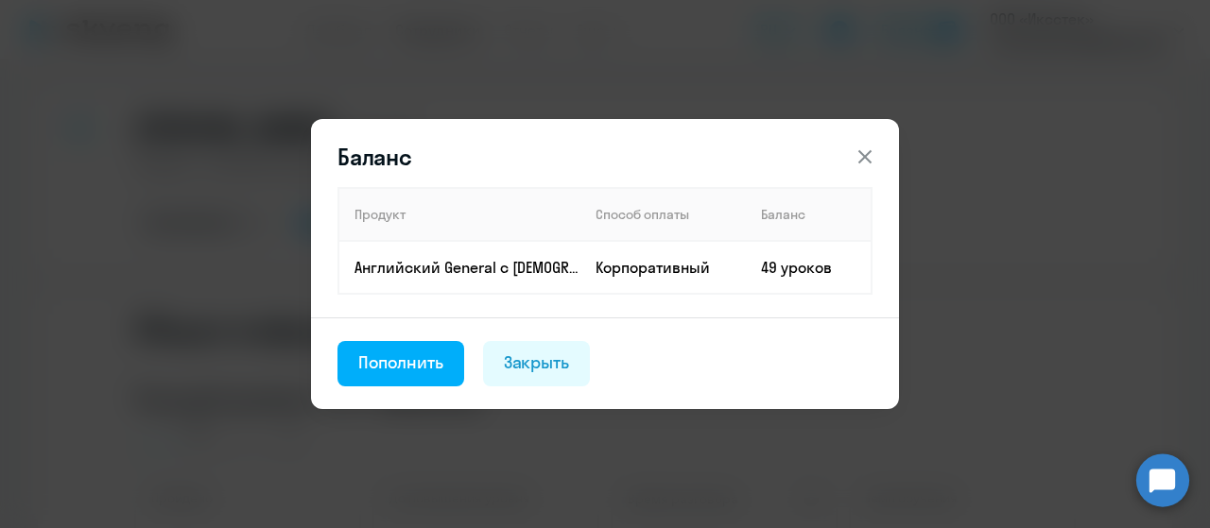
click at [867, 158] on icon at bounding box center [864, 156] width 13 height 13
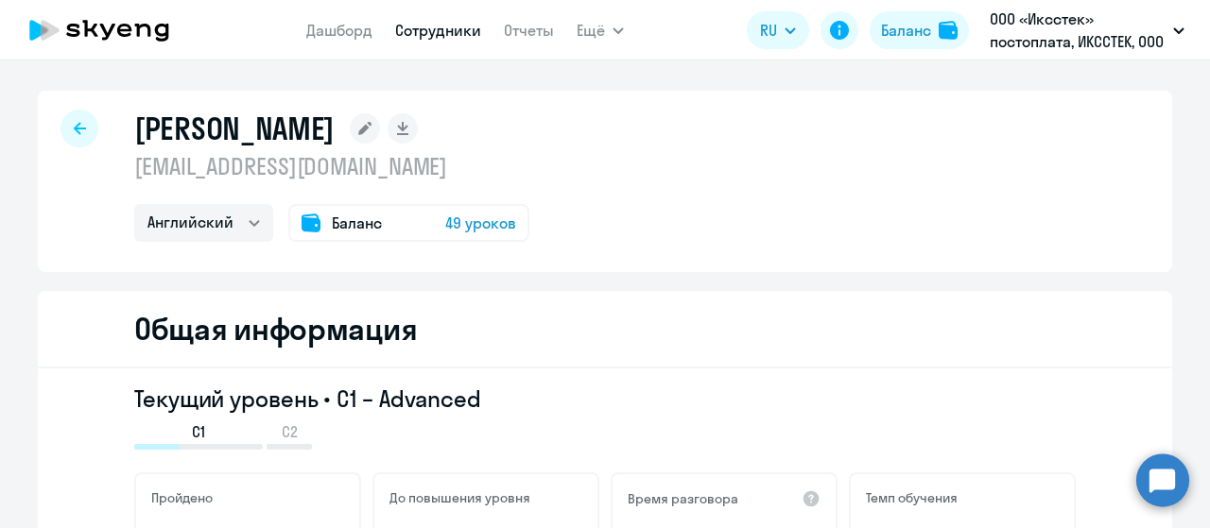
click at [74, 130] on icon at bounding box center [80, 128] width 12 height 13
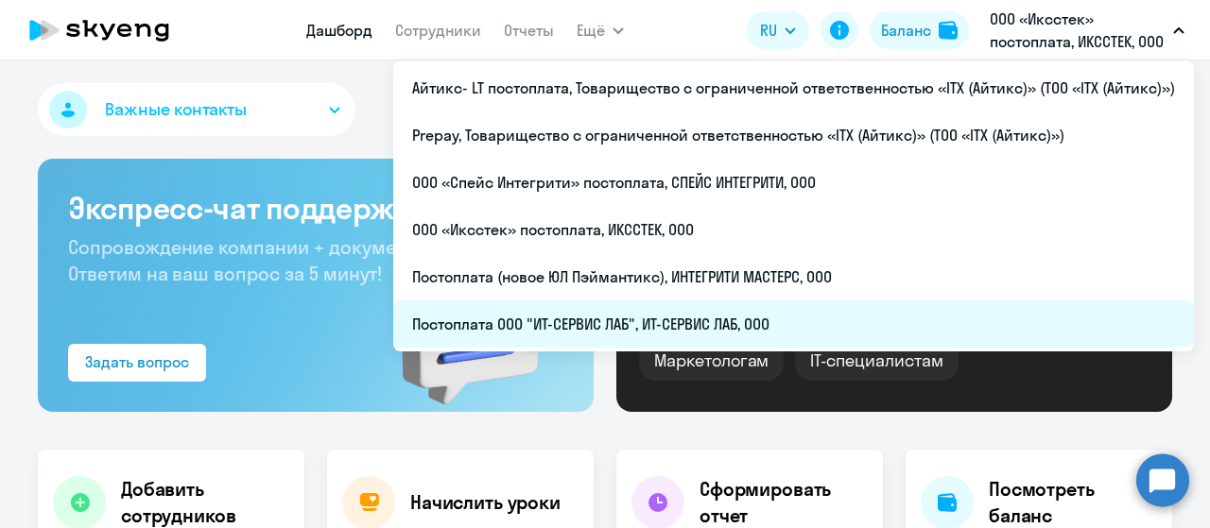
click at [759, 327] on li "Постоплата ООО "ИТ-СЕРВИС ЛАБ", ИТ-СЕРВИС ЛАБ, ООО" at bounding box center [793, 324] width 801 height 47
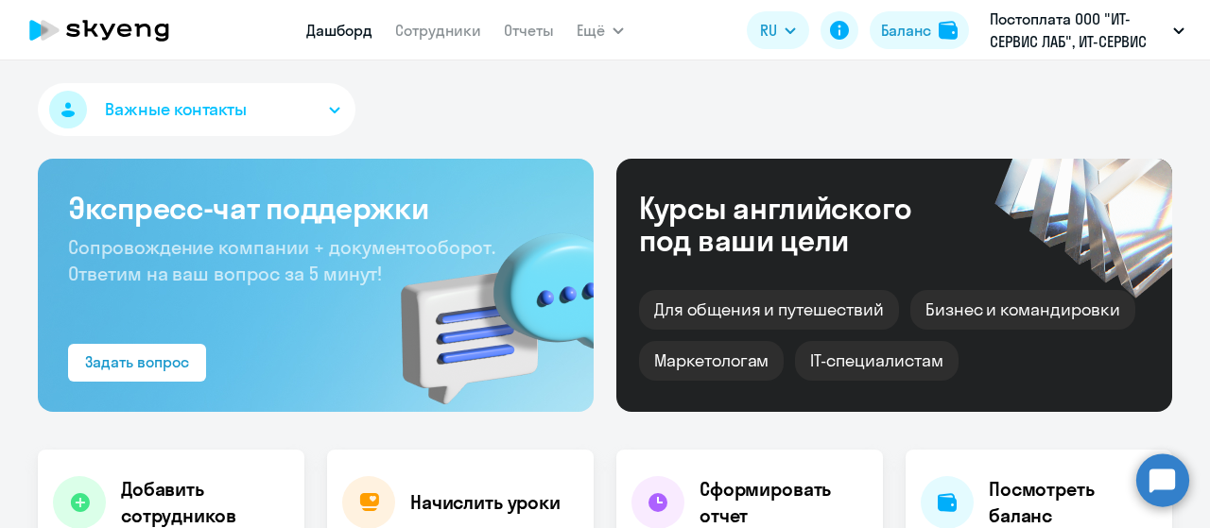
select select "30"
click at [425, 37] on link "Сотрудники" at bounding box center [438, 30] width 86 height 19
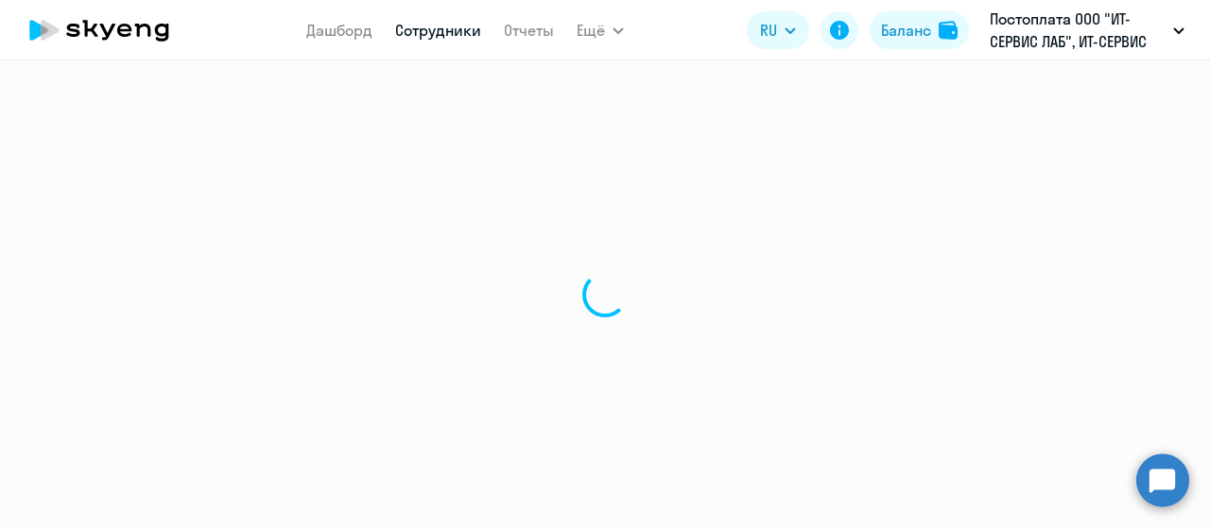
select select "30"
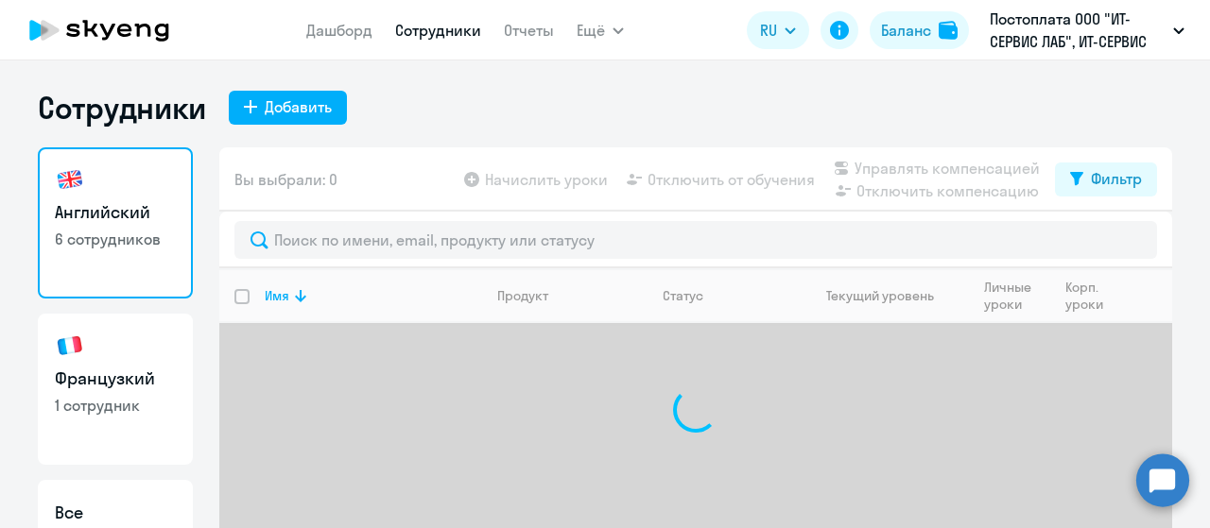
click at [83, 407] on p "1 сотрудник" at bounding box center [115, 405] width 121 height 21
select select "30"
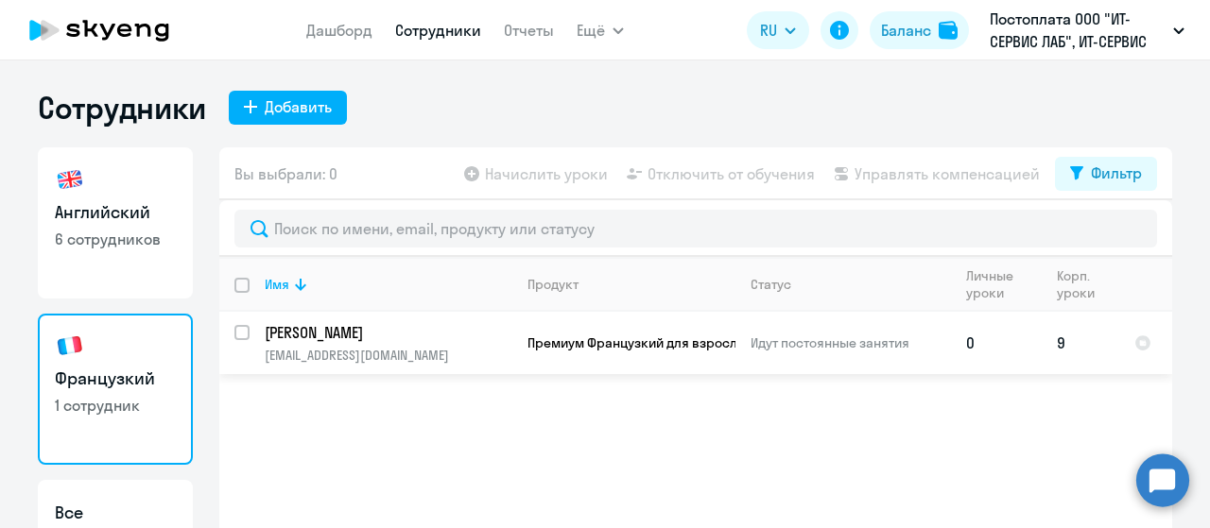
click at [902, 345] on p "Идут постоянные занятия" at bounding box center [850, 343] width 199 height 17
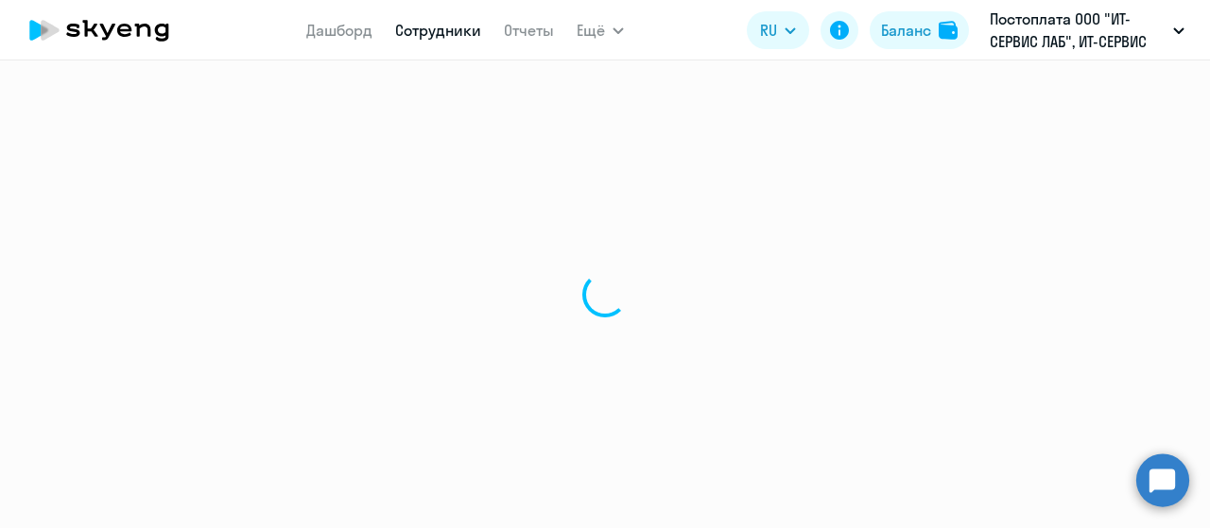
select select "french"
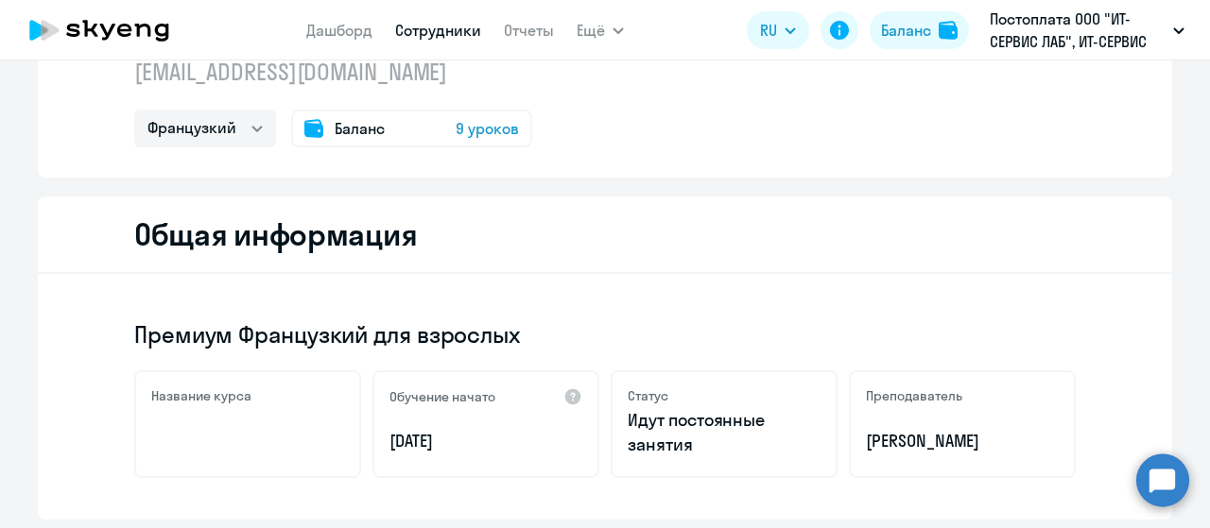
scroll to position [95, 0]
click at [408, 130] on div "Баланс 9 уроков" at bounding box center [411, 129] width 241 height 38
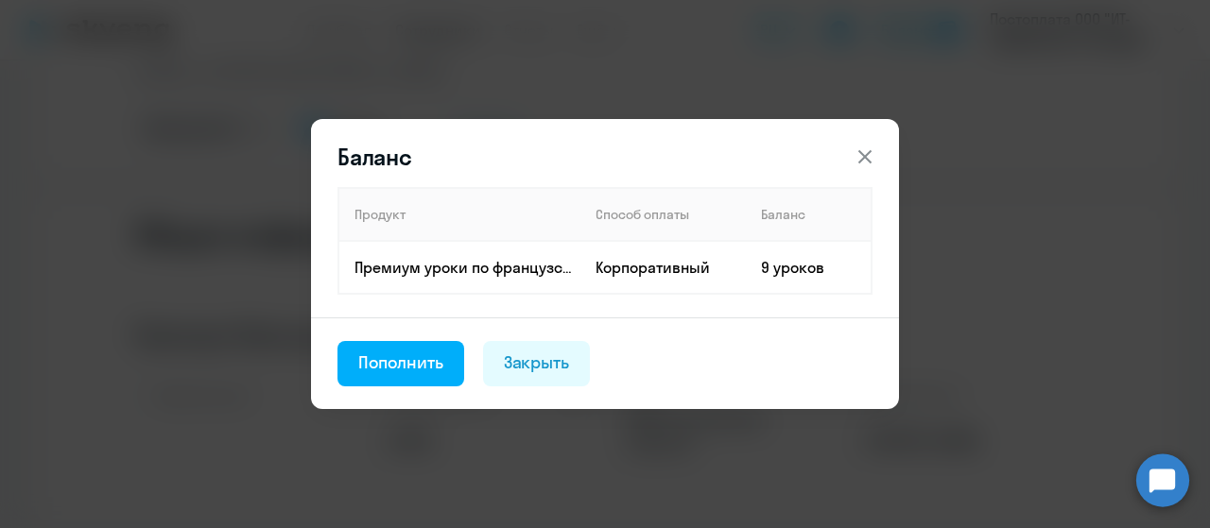
click at [866, 153] on icon at bounding box center [865, 157] width 23 height 23
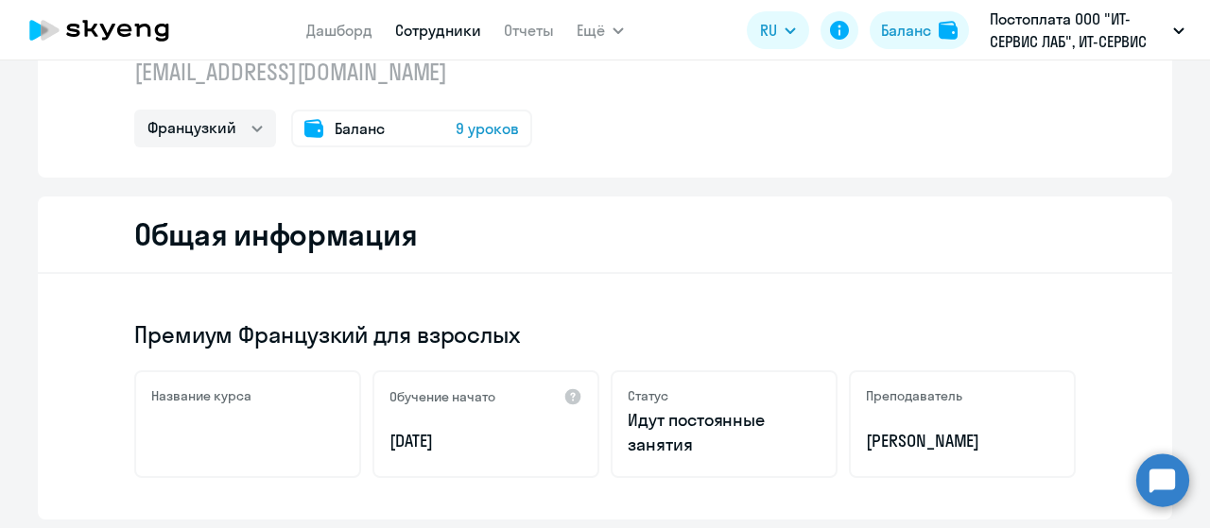
click at [350, 127] on span "Баланс" at bounding box center [360, 128] width 50 height 23
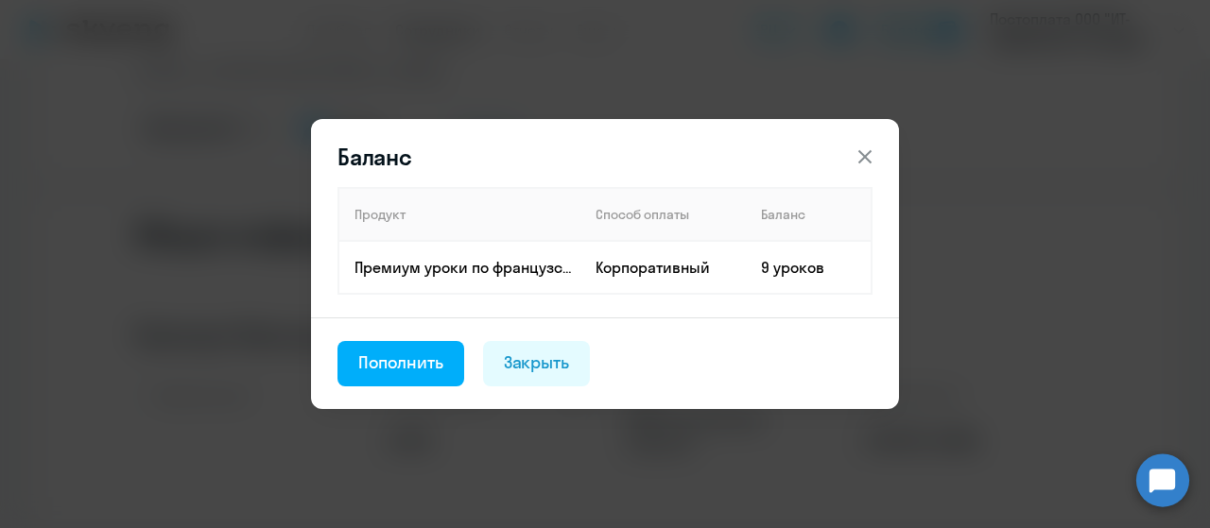
click at [440, 371] on div "Пополнить" at bounding box center [400, 363] width 85 height 25
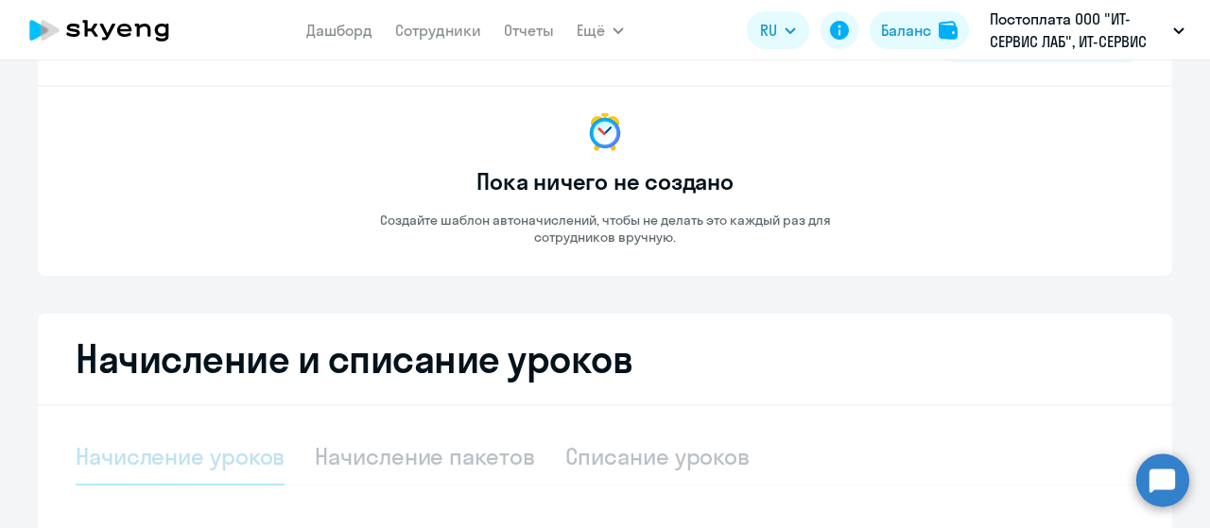
select select "10"
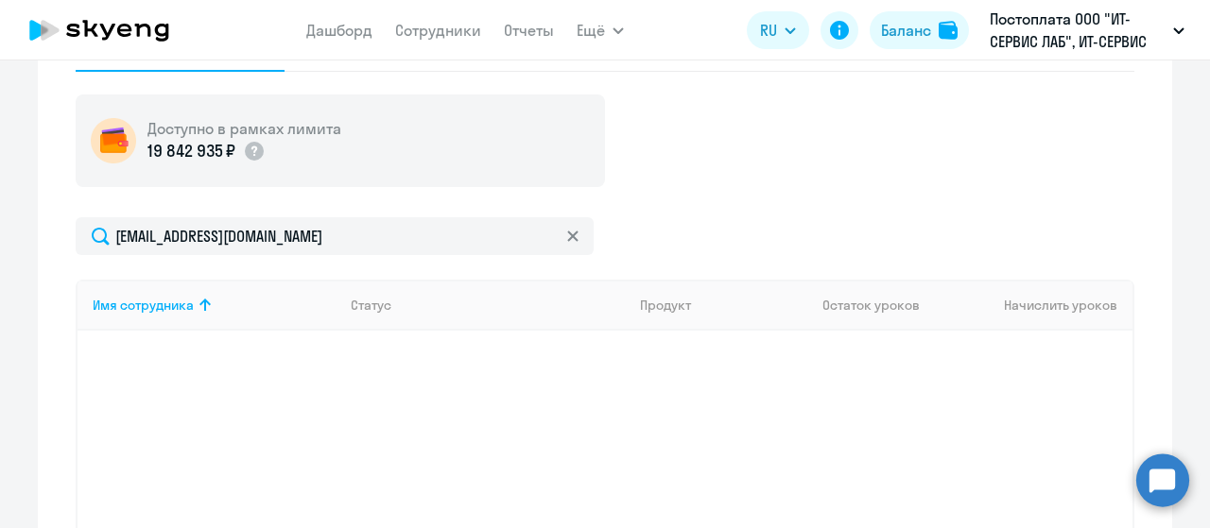
scroll to position [378, 0]
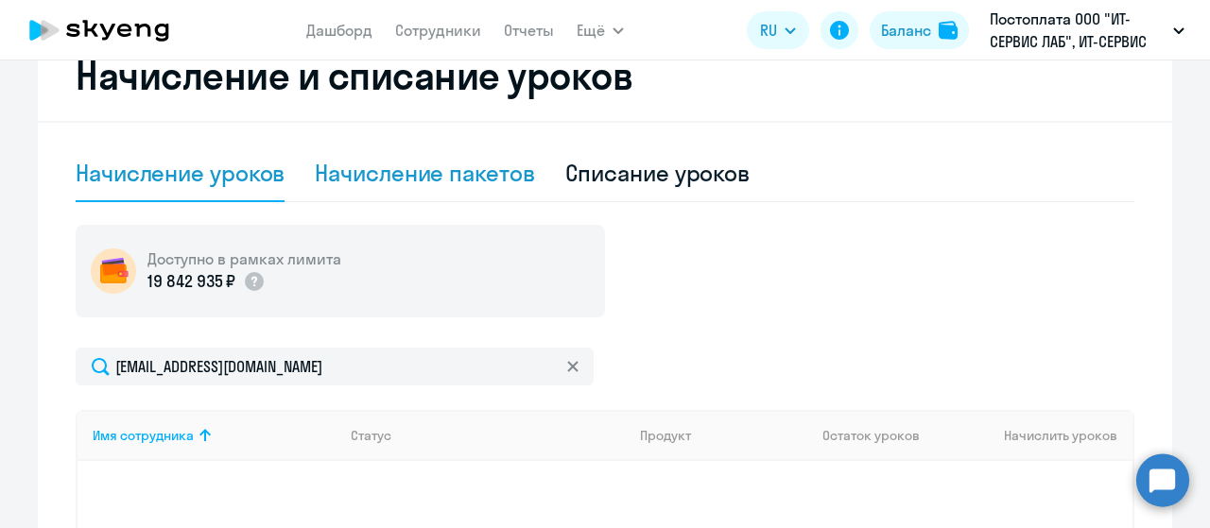
click at [405, 192] on div "Начисление пакетов" at bounding box center [424, 174] width 219 height 57
select select "10"
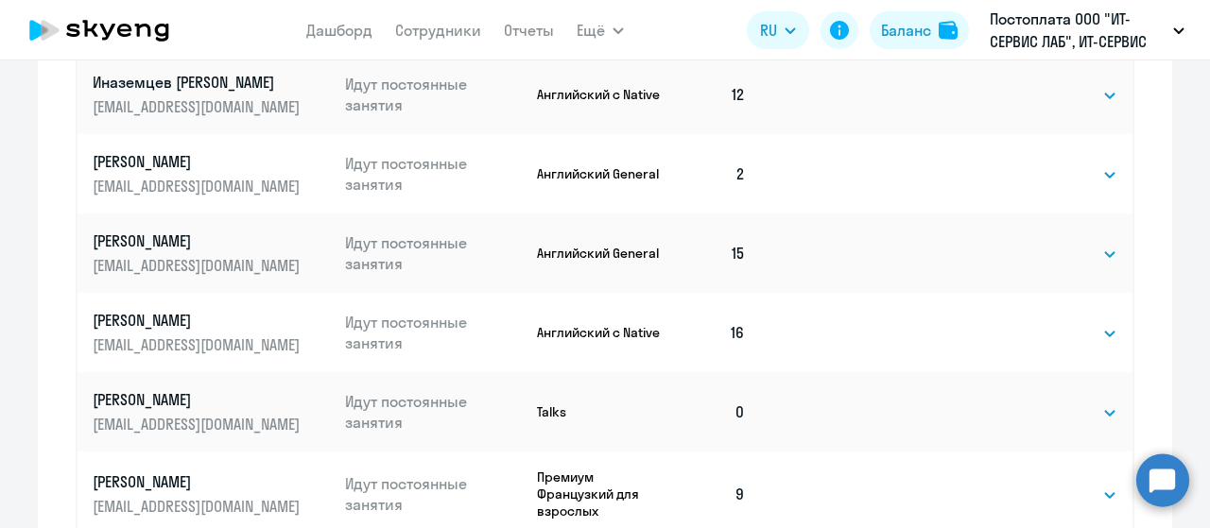
scroll to position [1206, 0]
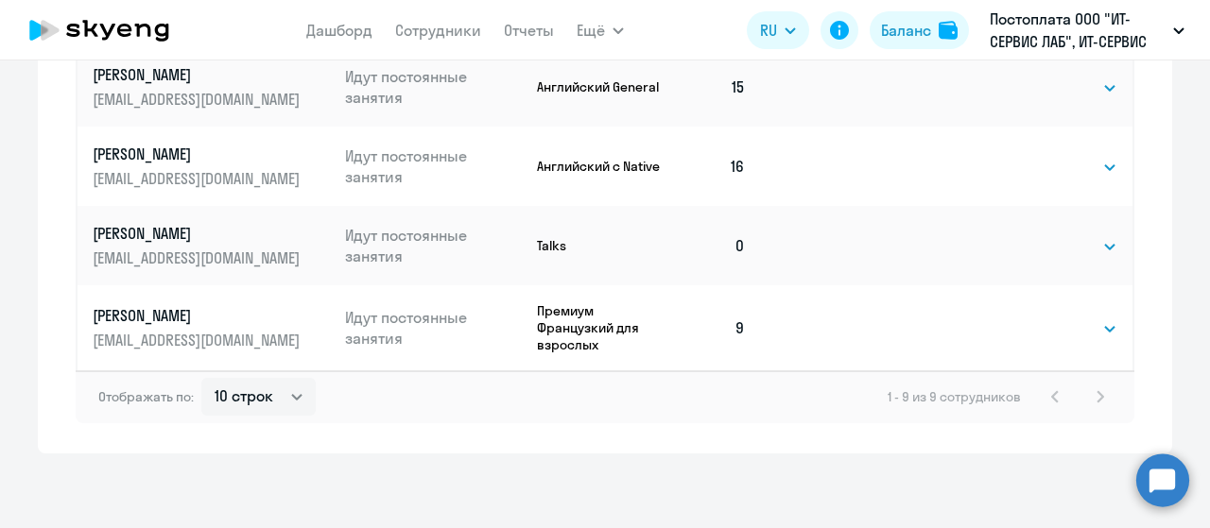
click at [145, 331] on p "[EMAIL_ADDRESS][DOMAIN_NAME]" at bounding box center [199, 340] width 212 height 21
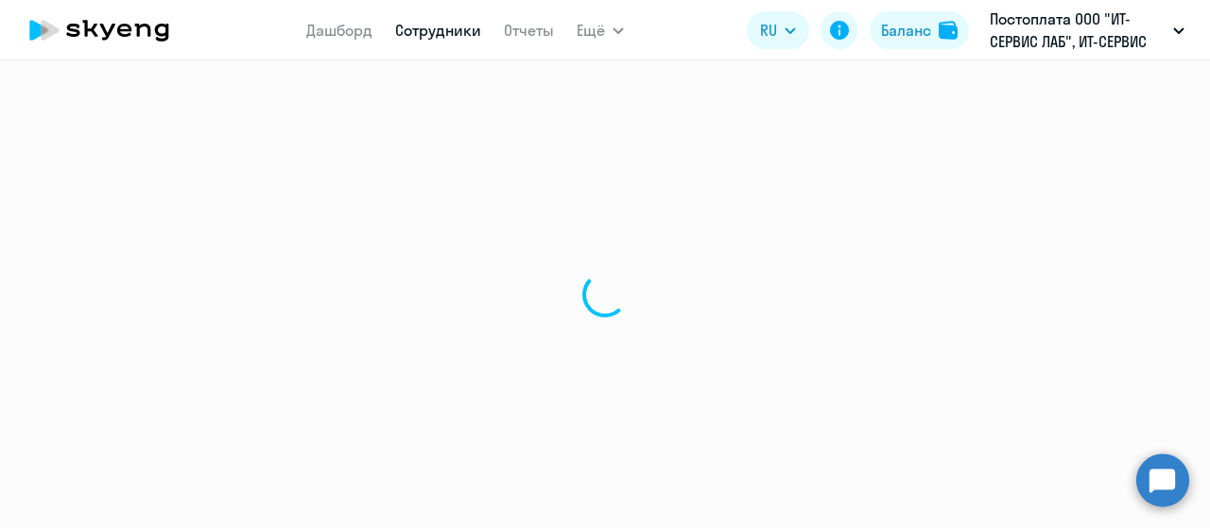
select select "french"
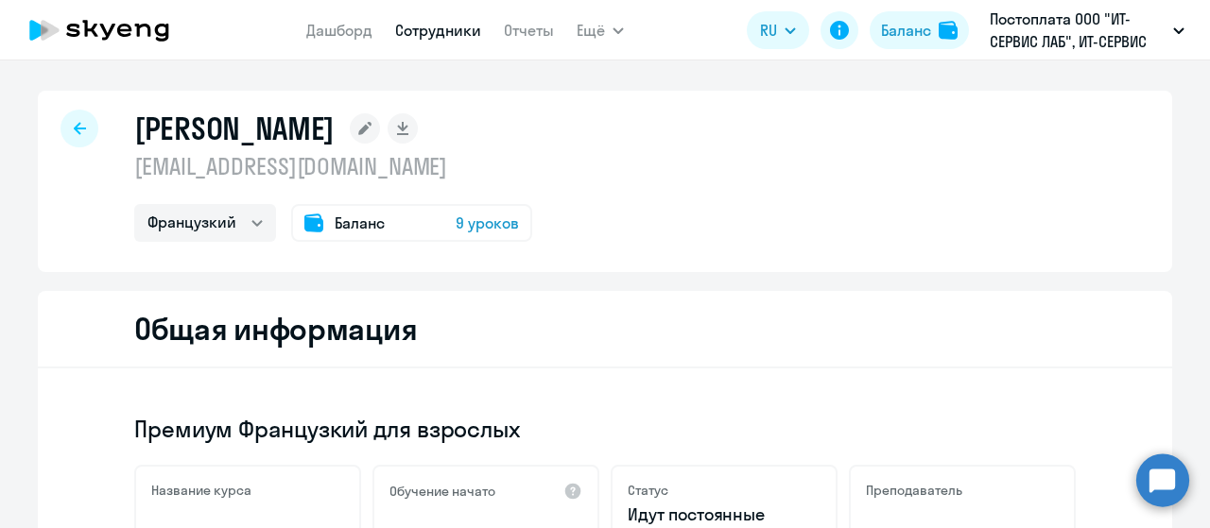
click at [371, 219] on span "Баланс" at bounding box center [360, 223] width 50 height 23
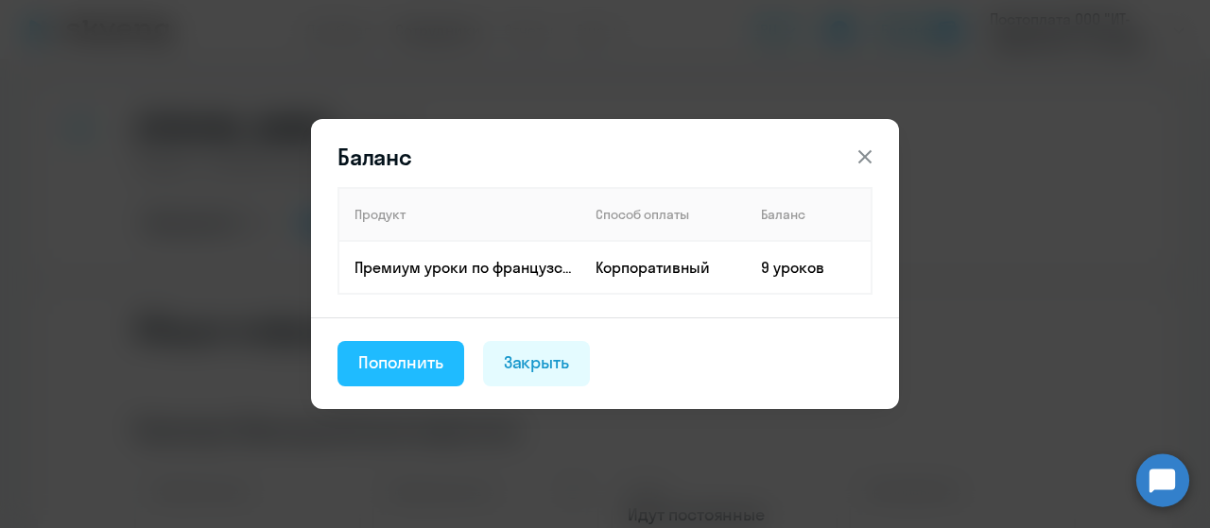
click at [406, 365] on div "Пополнить" at bounding box center [400, 363] width 85 height 25
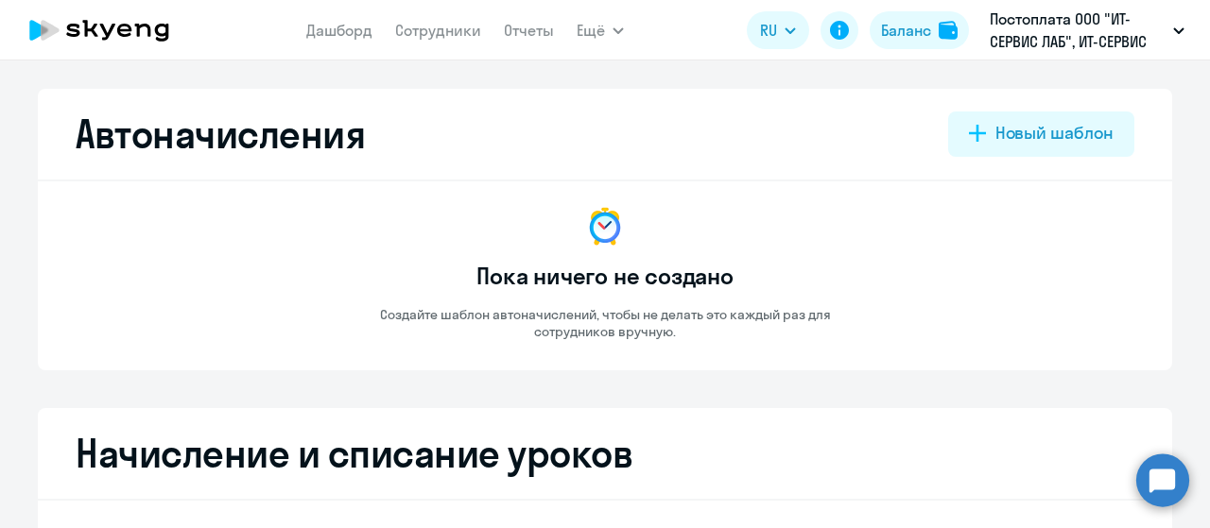
select select "10"
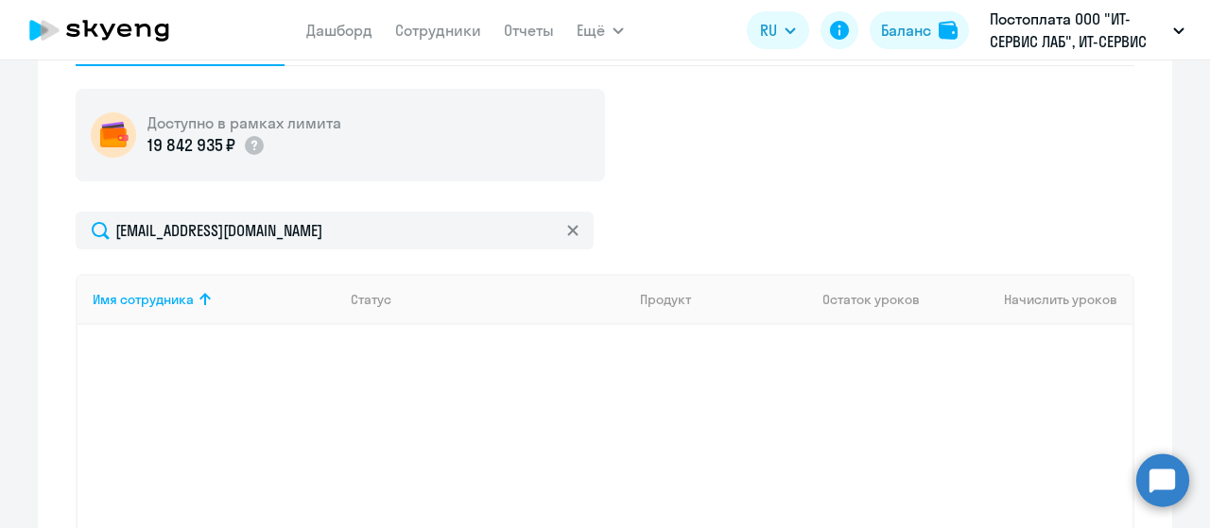
scroll to position [323, 0]
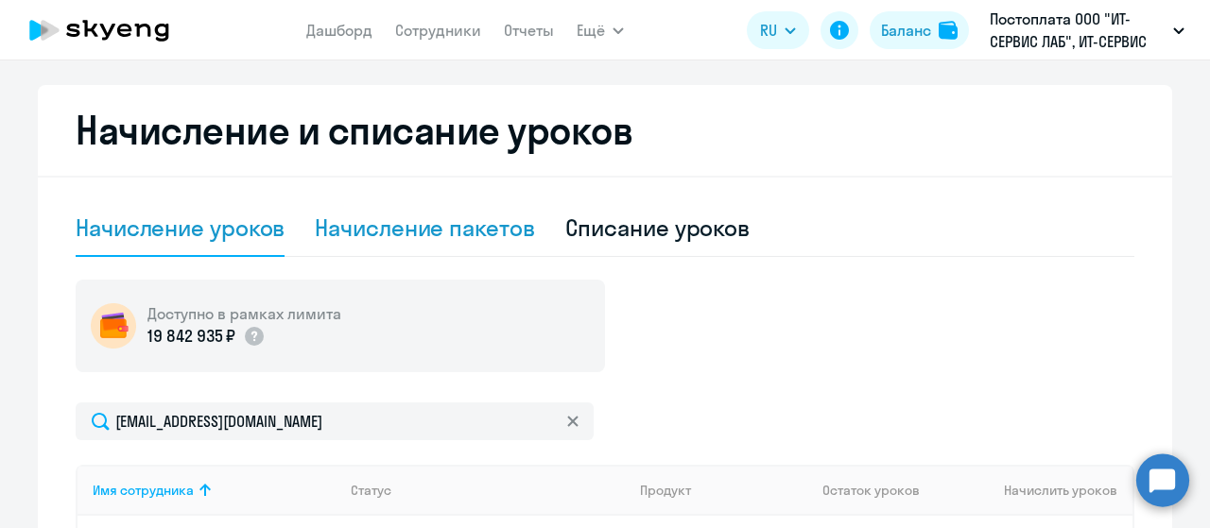
click at [441, 232] on div "Начисление пакетов" at bounding box center [424, 228] width 219 height 30
select select "10"
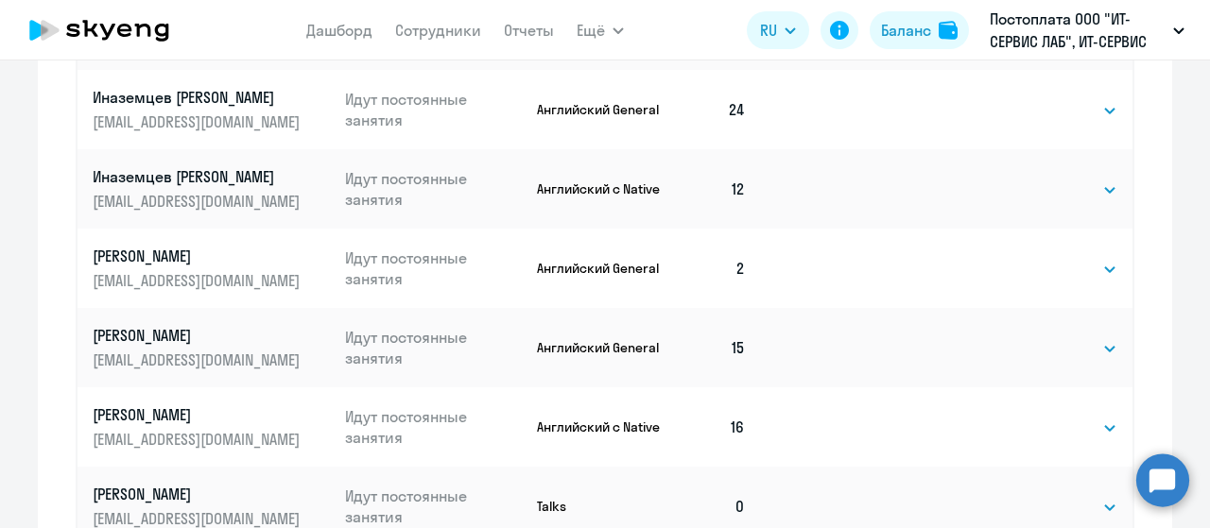
scroll to position [1206, 0]
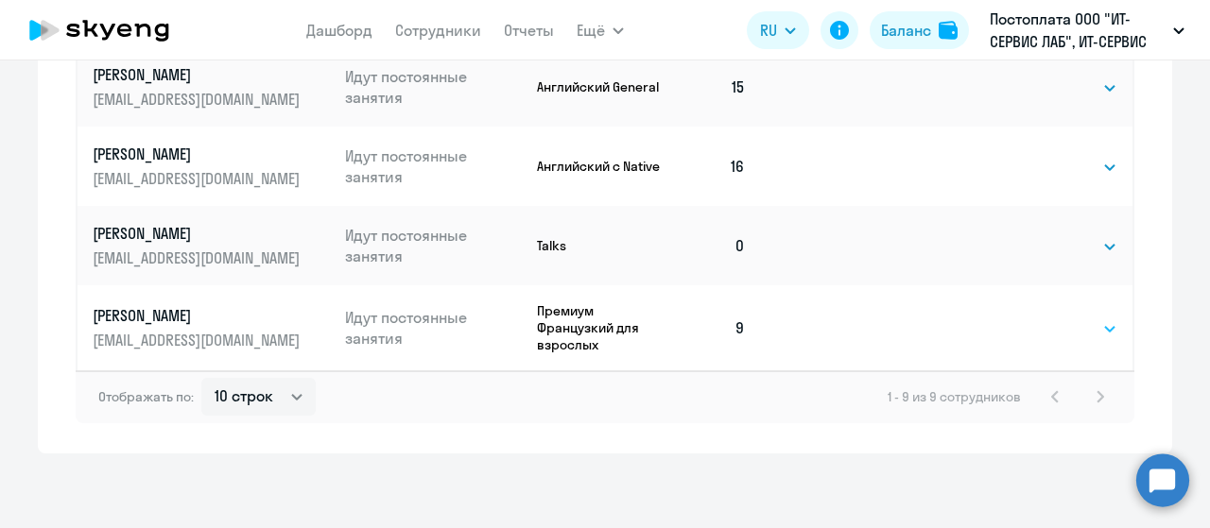
click at [1096, 330] on select "Выбрать 4 8 16 32 64 96 128" at bounding box center [1079, 329] width 78 height 23
click at [1099, 328] on select "Выбрать 4 8 16 32 64 96 128" at bounding box center [1079, 329] width 78 height 23
click at [979, 471] on div "Автоначисления Новый шаблон Пока ничего не создано Создайте шаблон автоначислен…" at bounding box center [605, 294] width 1210 height 468
click at [1163, 489] on circle at bounding box center [1162, 480] width 53 height 53
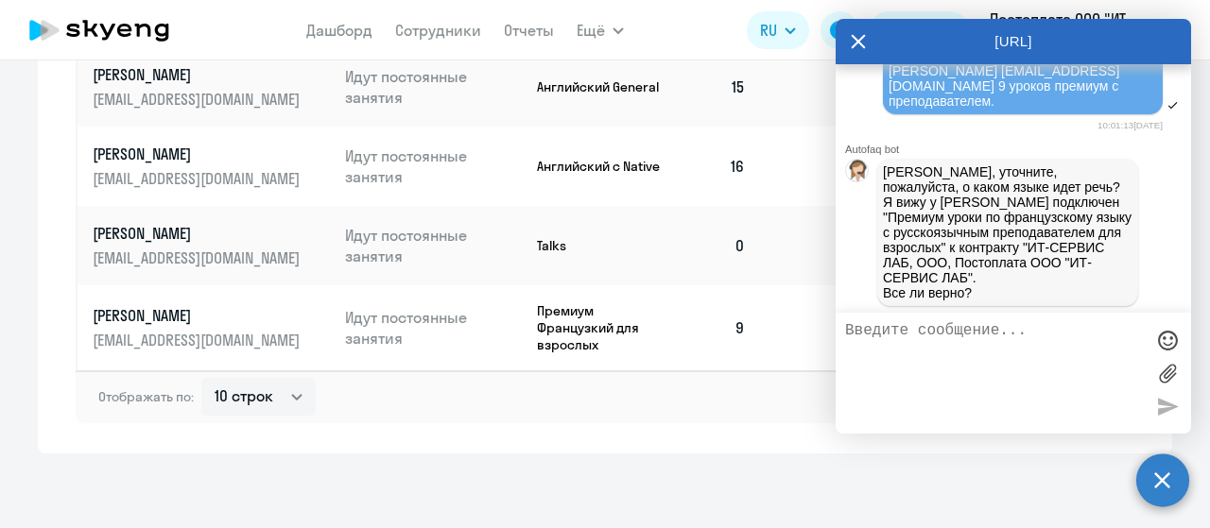
scroll to position [1408, 0]
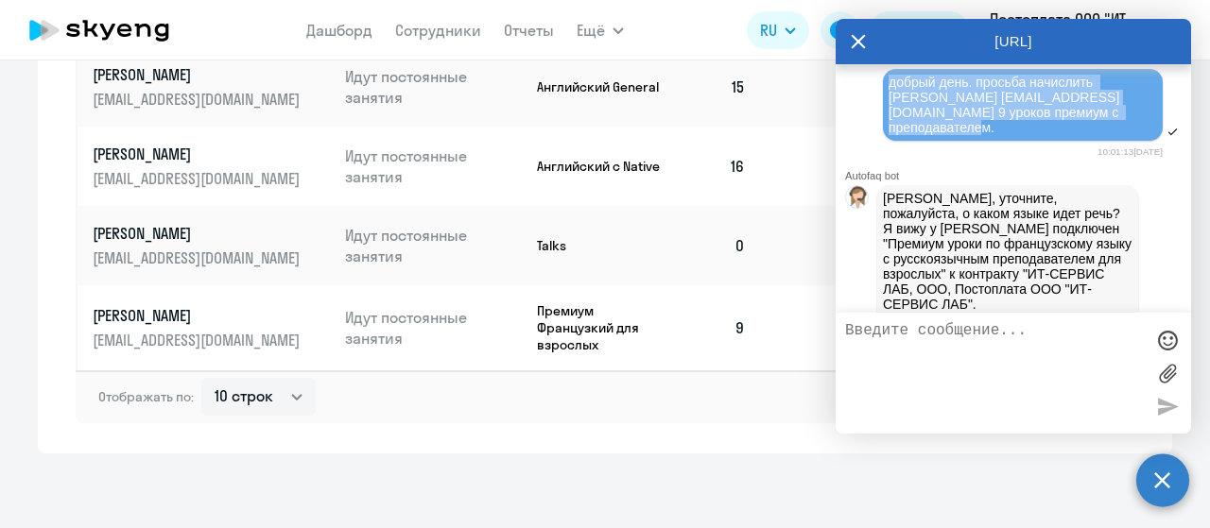
drag, startPoint x: 886, startPoint y: 150, endPoint x: 1124, endPoint y: 180, distance: 240.0
click at [1124, 141] on div "добрый день. просьба начислить [PERSON_NAME] [EMAIL_ADDRESS][DOMAIN_NAME] 9 уро…" at bounding box center [1023, 105] width 280 height 72
copy span "добрый день. просьба начислить [PERSON_NAME] [EMAIL_ADDRESS][DOMAIN_NAME] 9 уро…"
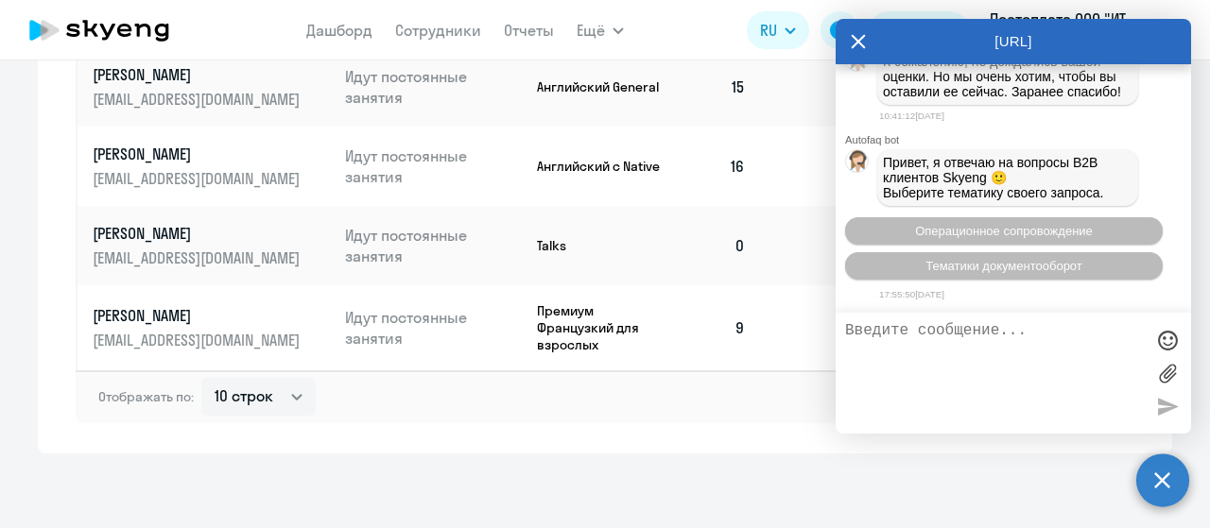
scroll to position [2637, 0]
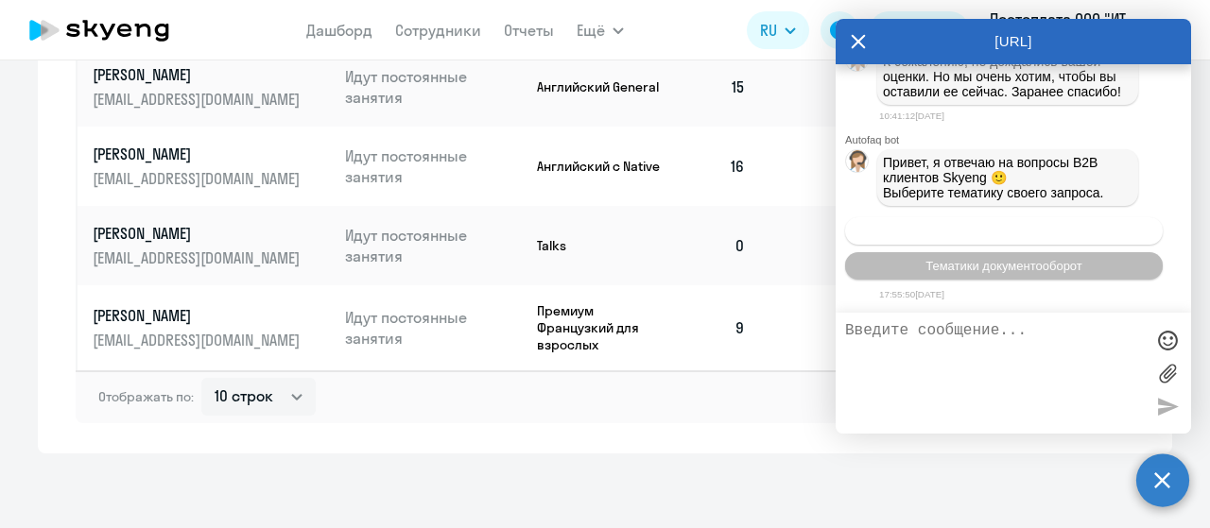
click at [1007, 227] on span "Операционное сопровождение" at bounding box center [1004, 231] width 178 height 14
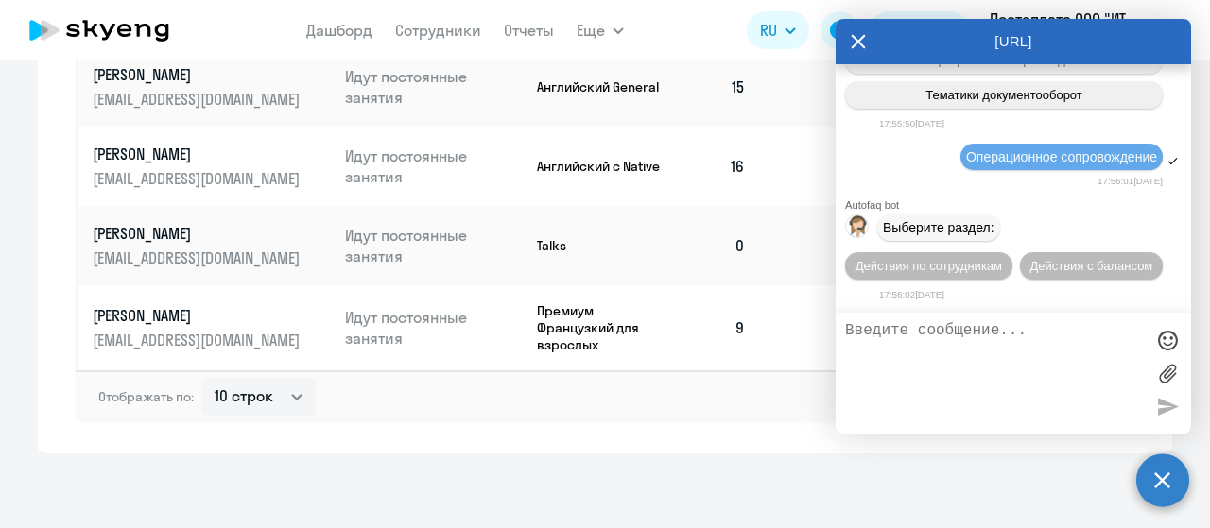
scroll to position [2808, 0]
click at [940, 271] on span "Действия по сотрудникам" at bounding box center [928, 266] width 147 height 14
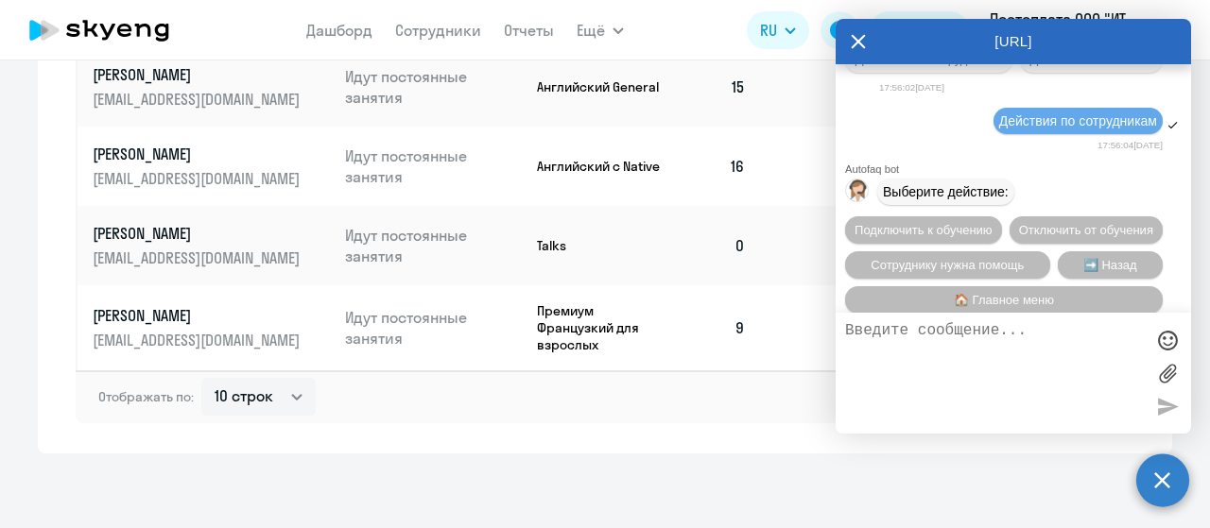
scroll to position [3087, 0]
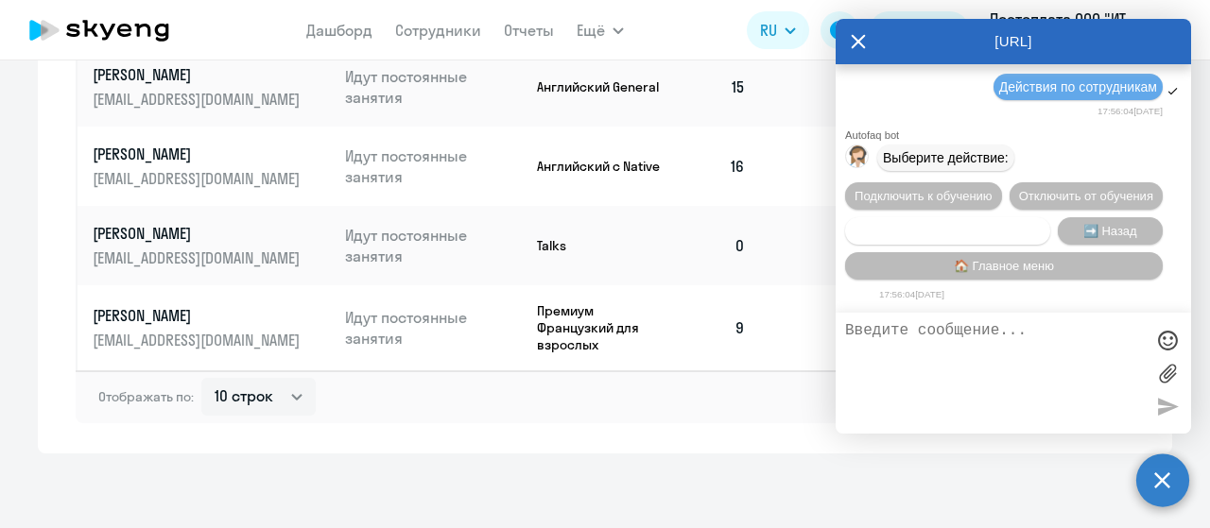
click at [965, 233] on span "Сотруднику нужна помощь" at bounding box center [947, 231] width 153 height 14
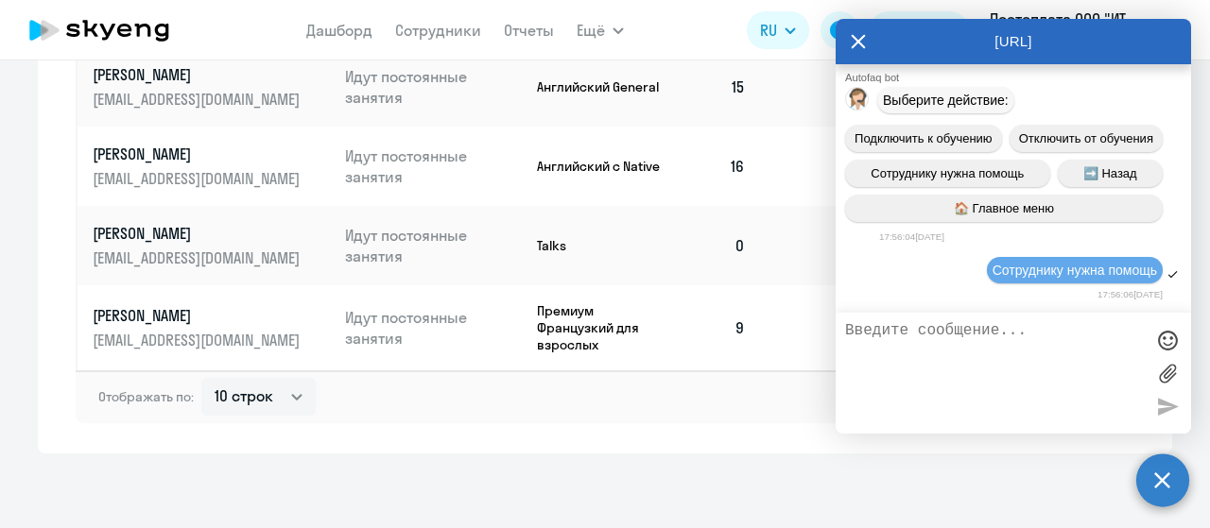
scroll to position [3741, 0]
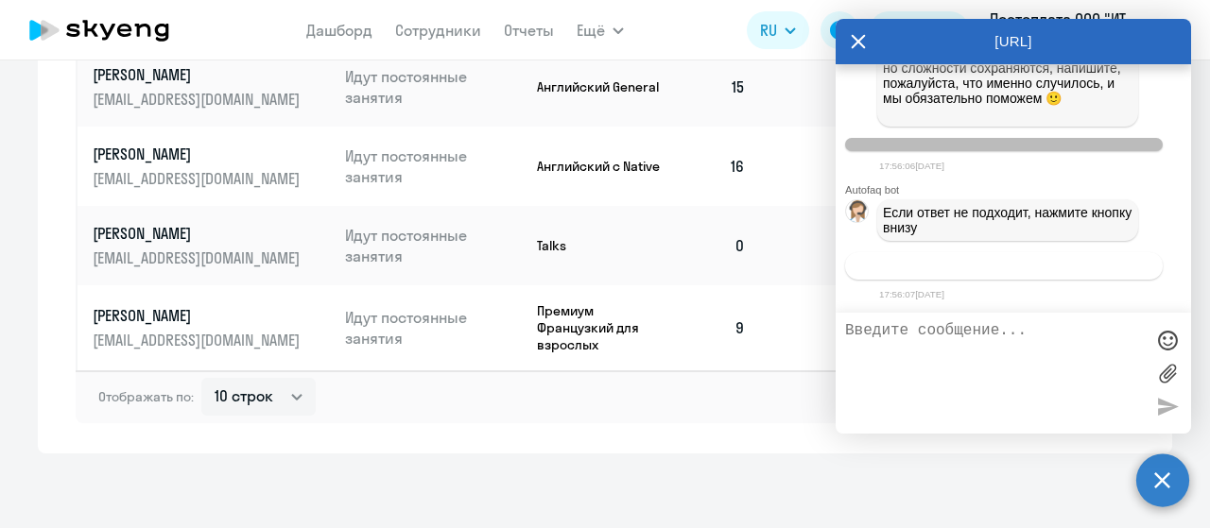
click at [972, 271] on span "Связаться с менеджером" at bounding box center [1003, 266] width 145 height 14
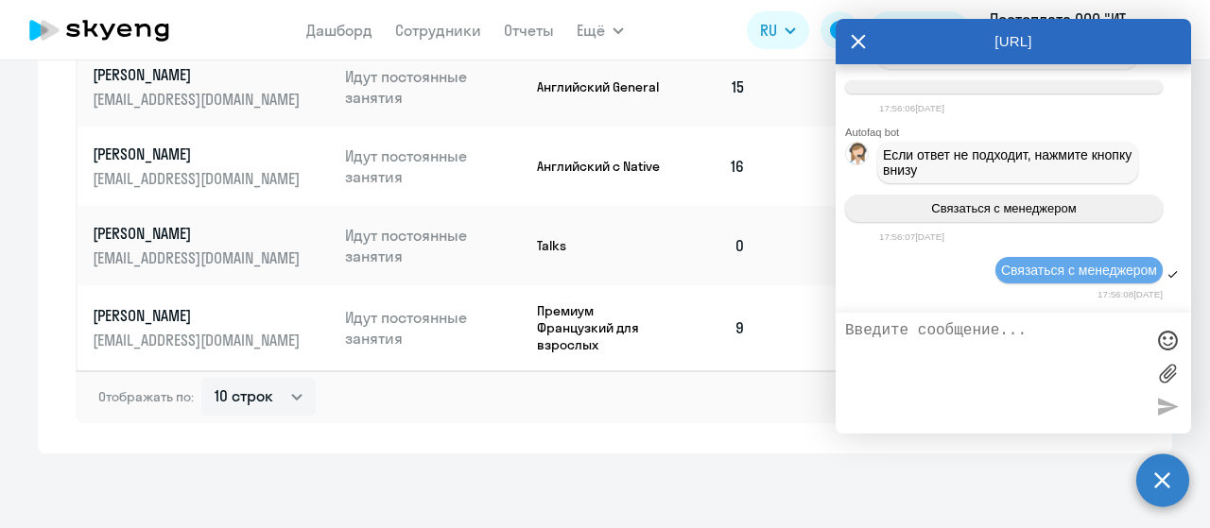
click at [930, 368] on textarea at bounding box center [994, 373] width 299 height 102
paste textarea "добрый день. просьба начислить [PERSON_NAME] [EMAIL_ADDRESS][DOMAIN_NAME] 9 уро…"
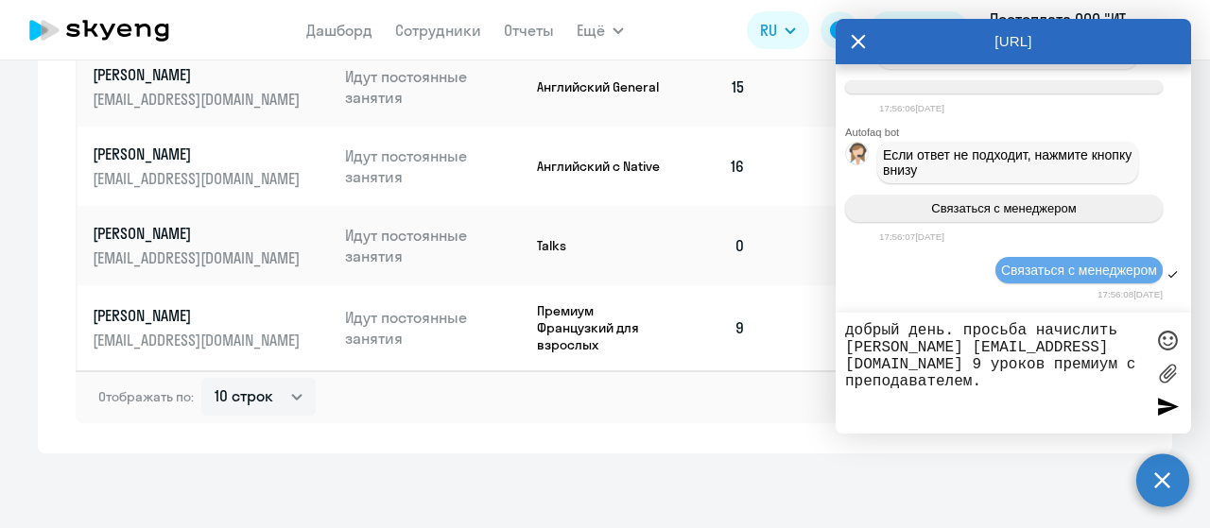
click at [1051, 364] on textarea "добрый день. просьба начислить [PERSON_NAME] [EMAIL_ADDRESS][DOMAIN_NAME] 9 уро…" at bounding box center [994, 373] width 299 height 102
click at [938, 378] on textarea "добрый день. просьба начислить Шараева Кристина insight.vld@gmail.com 6 уроков …" at bounding box center [994, 373] width 299 height 102
type textarea "добрый день. просьба начислить [PERSON_NAME] [EMAIL_ADDRESS][DOMAIN_NAME] 6 уро…"
click at [1160, 404] on div at bounding box center [1167, 406] width 28 height 28
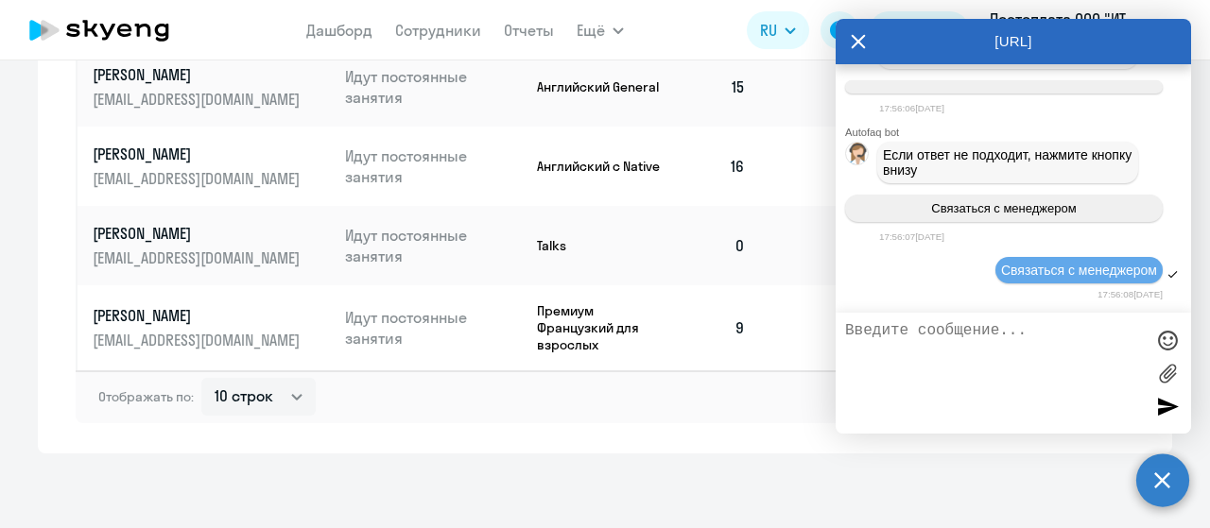
scroll to position [3902, 0]
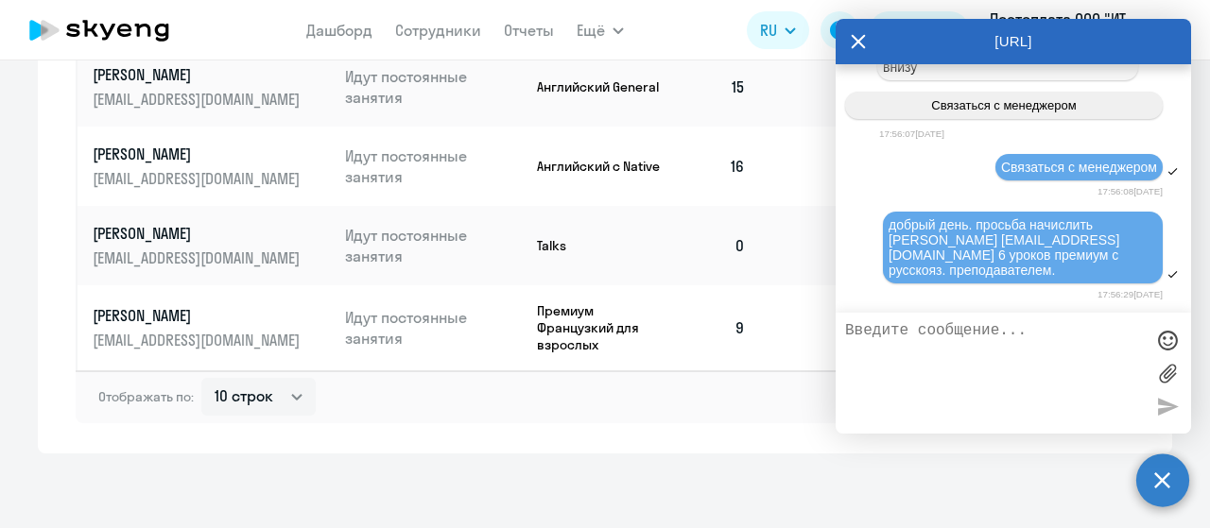
click at [799, 346] on td at bounding box center [804, 327] width 87 height 85
click at [789, 407] on div "Отображать по: 10 строк 30 строк 50 строк 1 - 9 из 9 сотрудников" at bounding box center [605, 397] width 1059 height 53
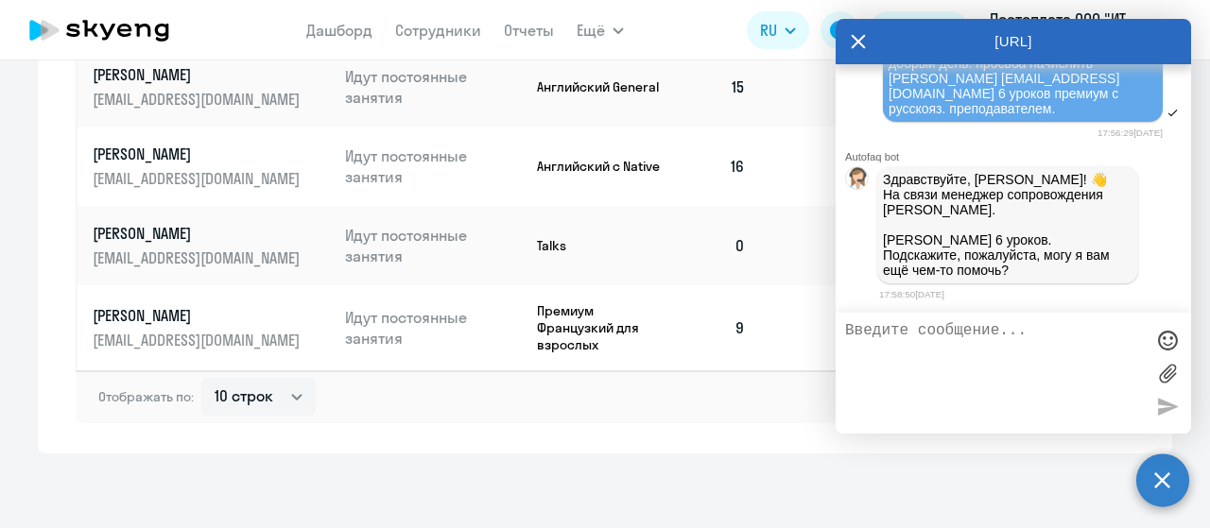
scroll to position [4066, 0]
click at [856, 43] on icon at bounding box center [859, 42] width 14 height 14
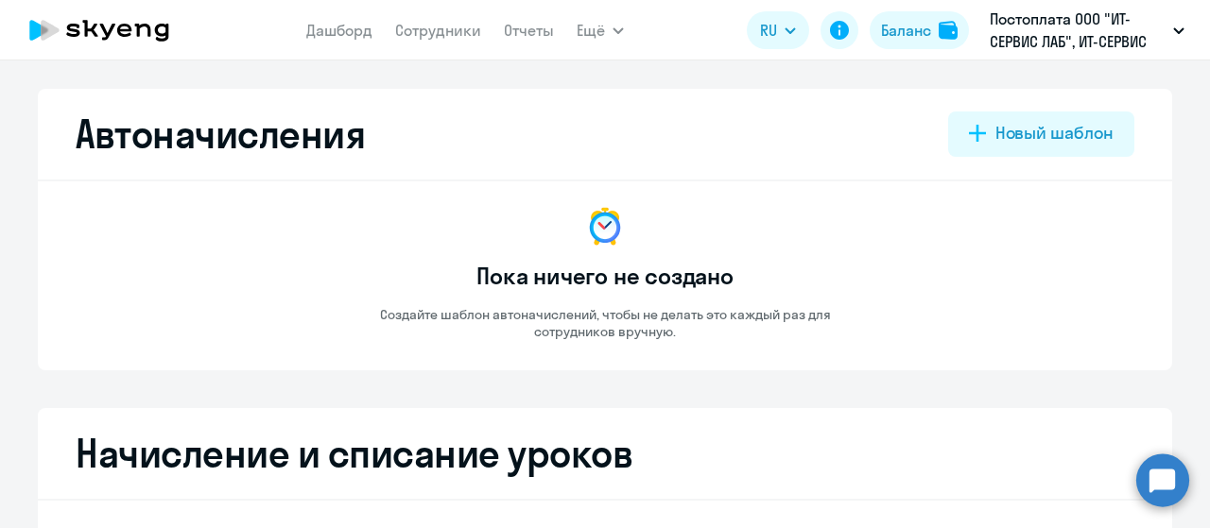
select select "10"
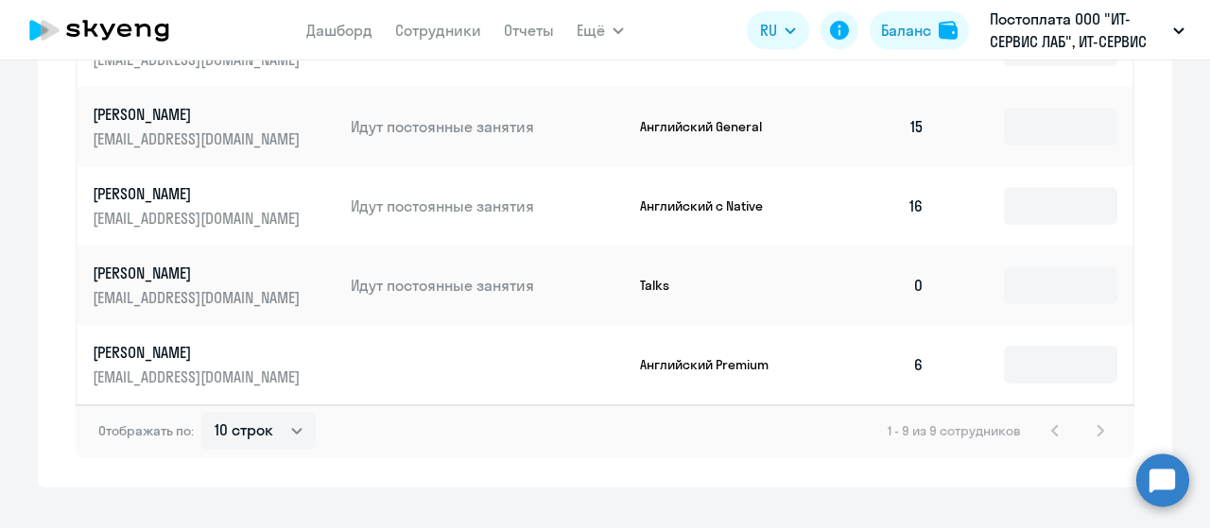
scroll to position [1183, 0]
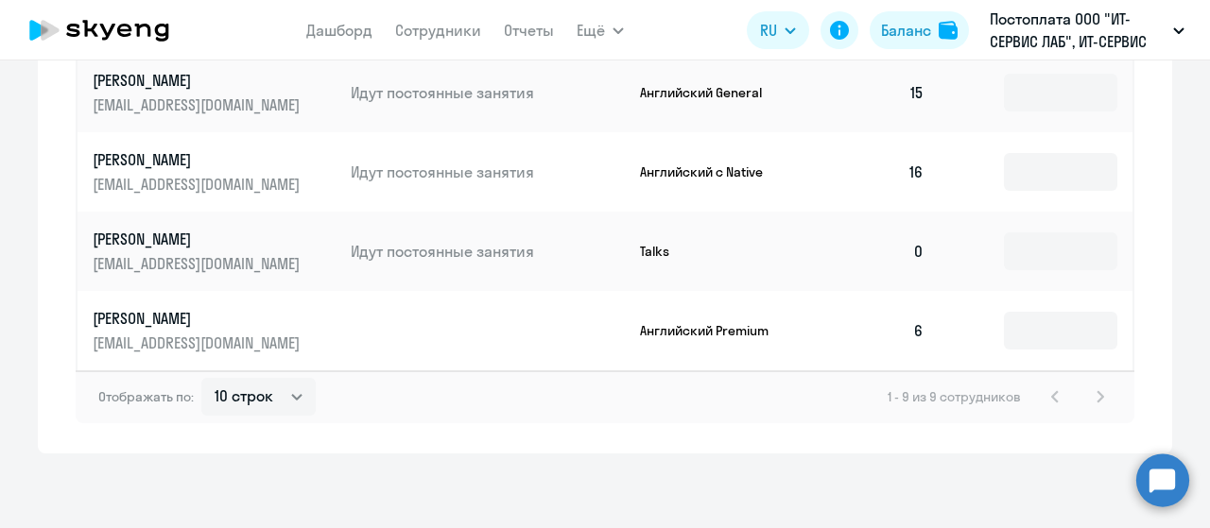
click at [194, 333] on p "[EMAIL_ADDRESS][DOMAIN_NAME]" at bounding box center [199, 343] width 212 height 21
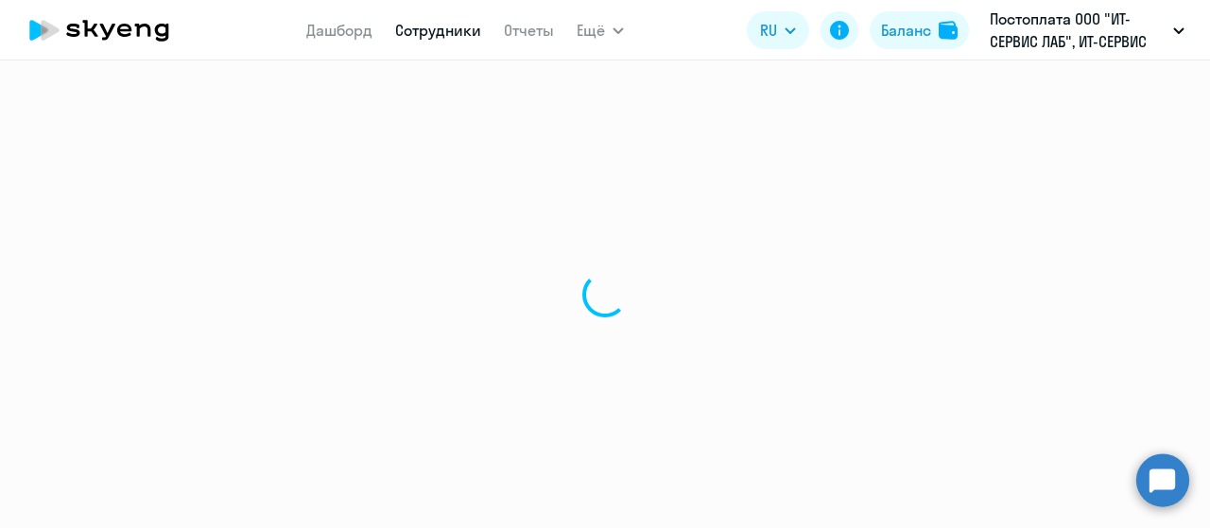
select select "english"
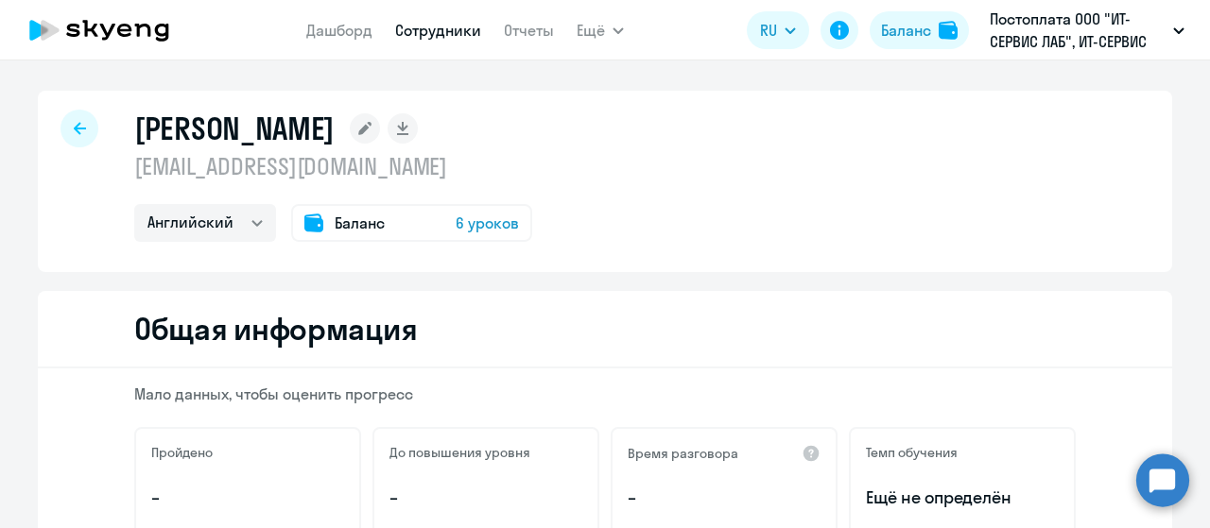
click at [354, 221] on span "Баланс" at bounding box center [360, 223] width 50 height 23
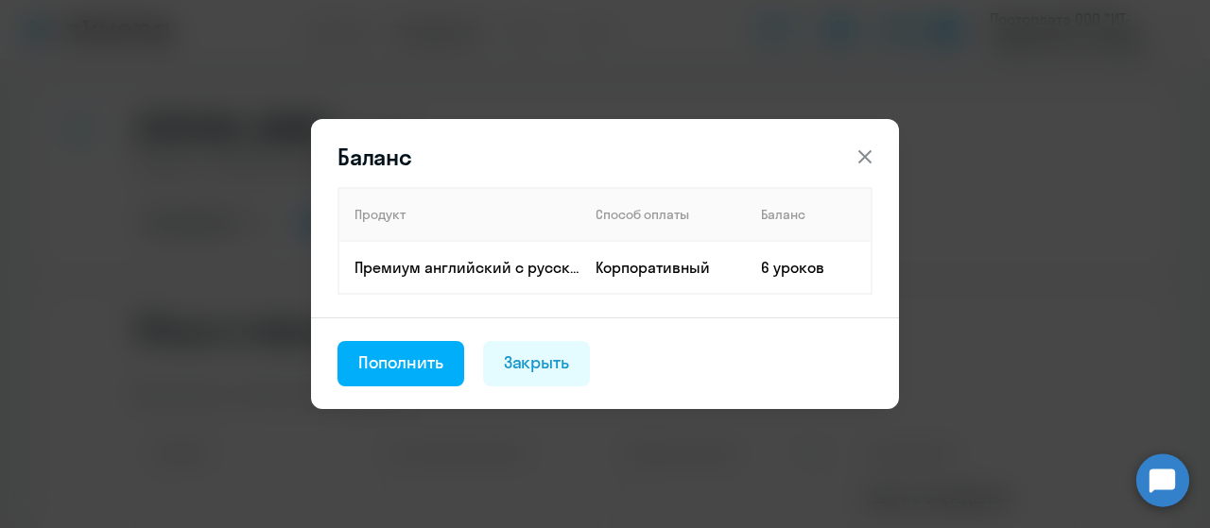
click at [861, 158] on icon at bounding box center [865, 157] width 23 height 23
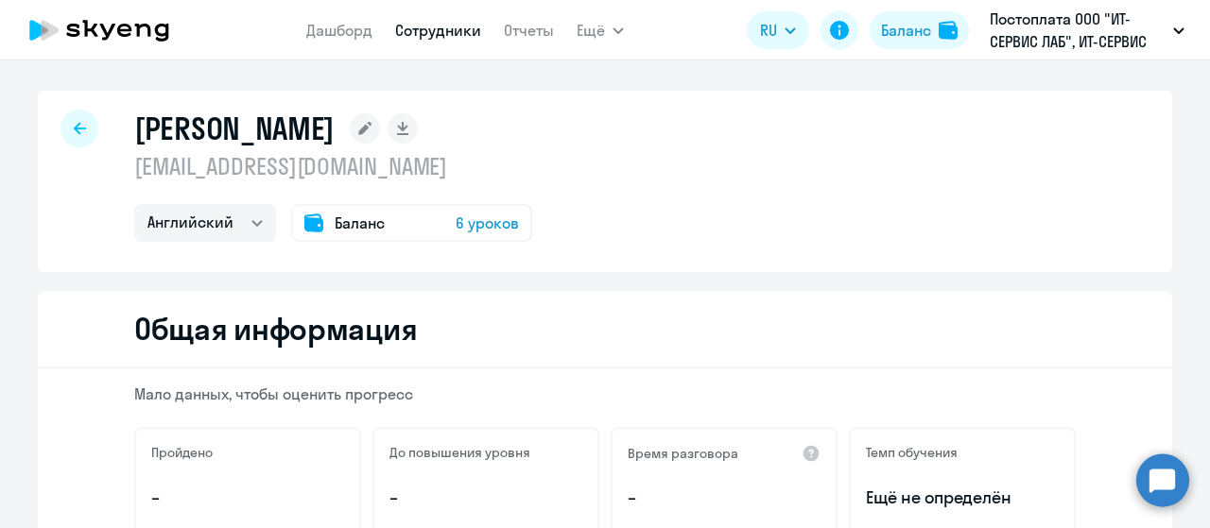
click at [62, 137] on div at bounding box center [79, 129] width 38 height 38
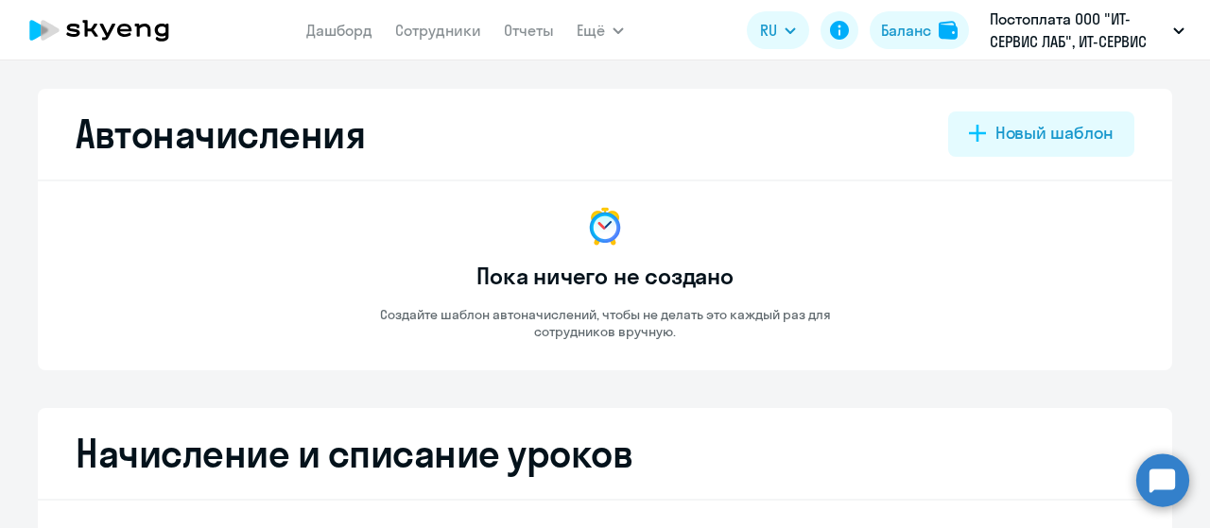
select select "10"
click at [95, 30] on icon at bounding box center [99, 30] width 166 height 47
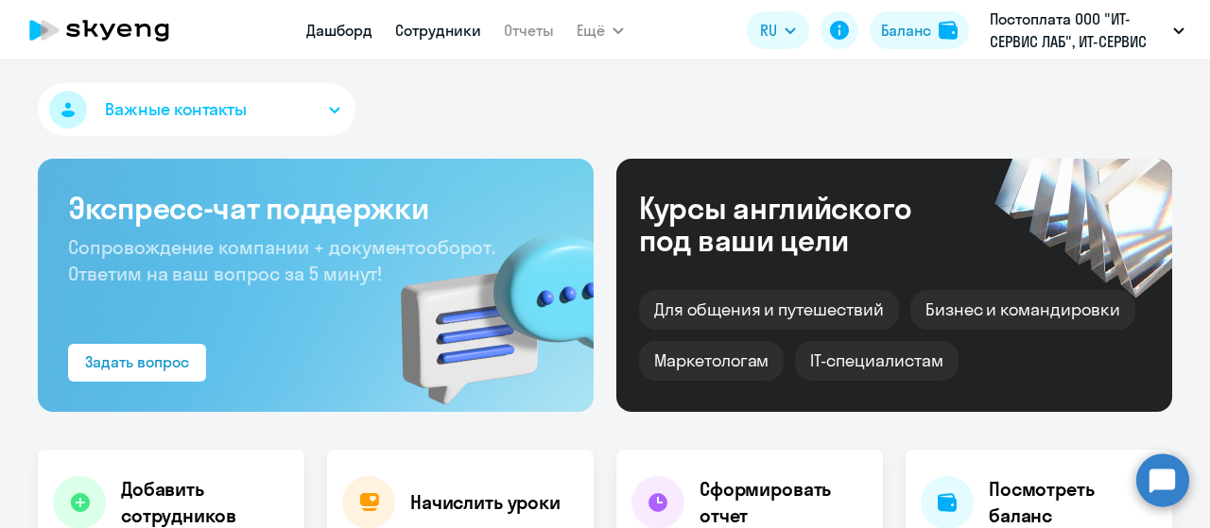
click at [436, 35] on link "Сотрудники" at bounding box center [438, 30] width 86 height 19
select select "30"
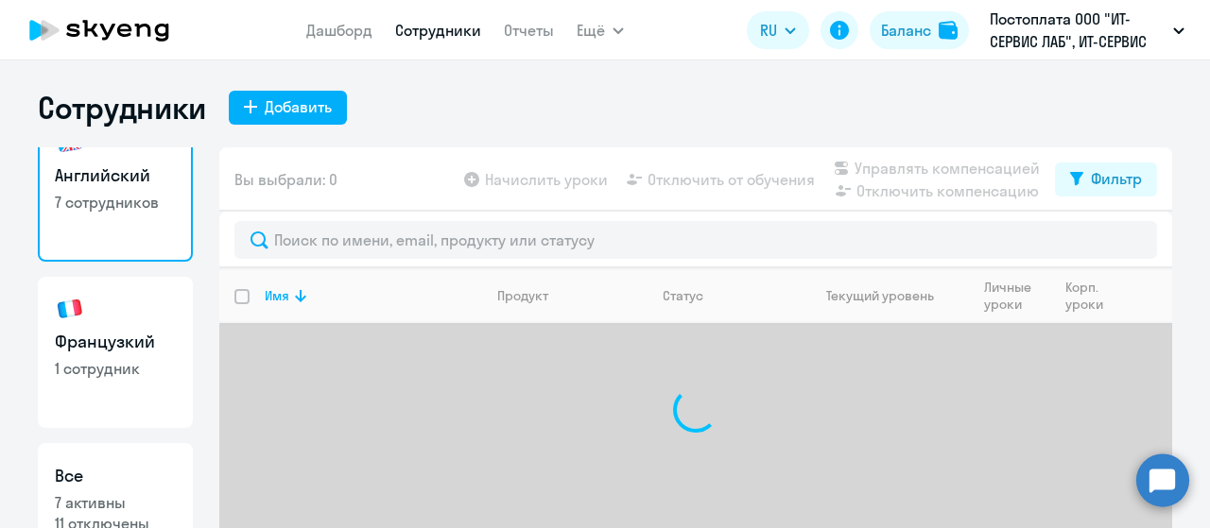
scroll to position [95, 0]
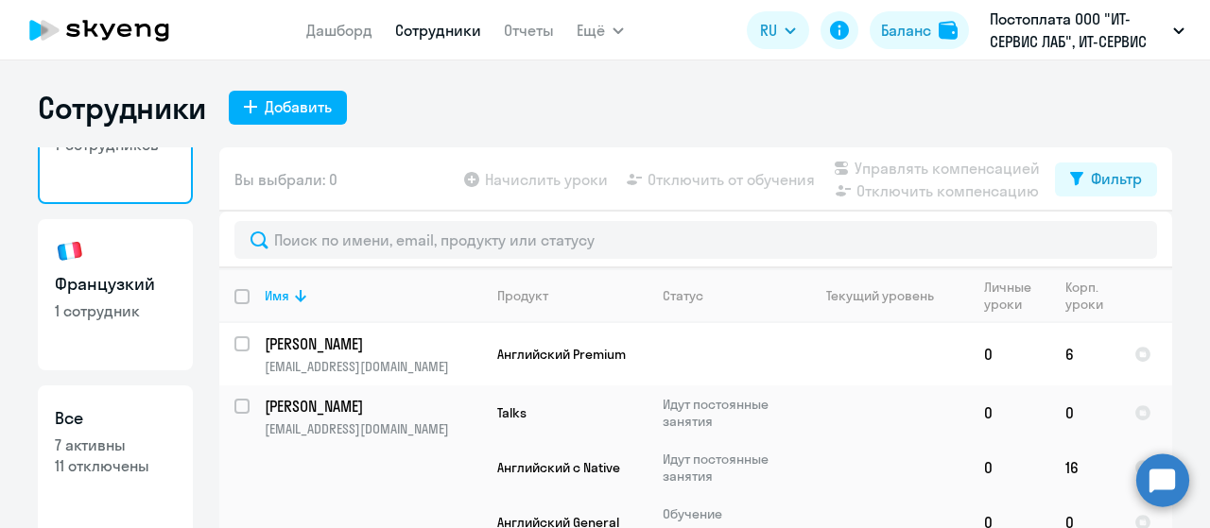
click at [121, 283] on h3 "Французкий" at bounding box center [115, 284] width 121 height 25
select select "30"
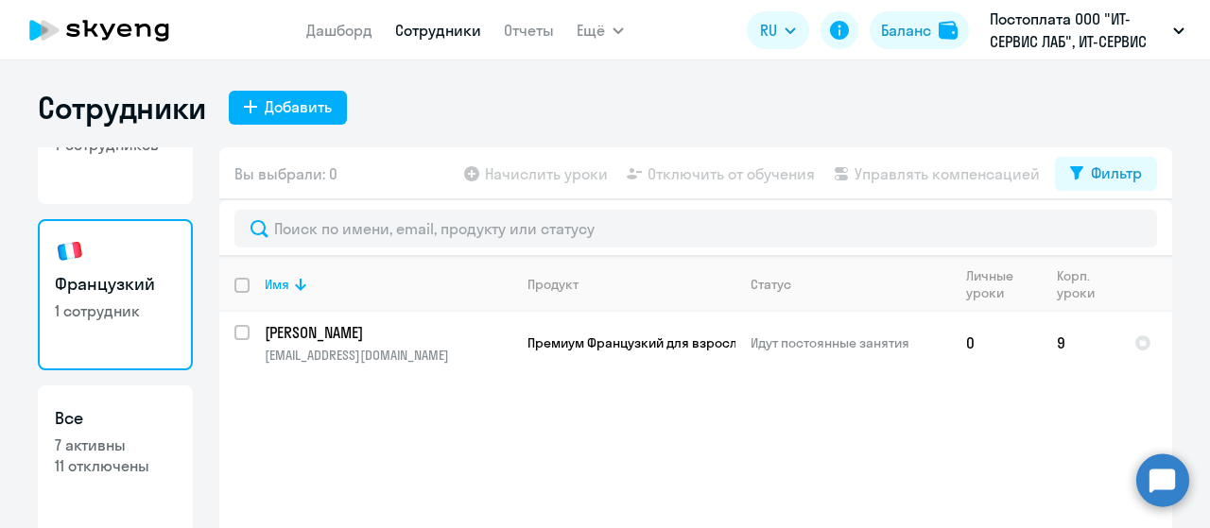
click at [1160, 483] on circle at bounding box center [1162, 480] width 53 height 53
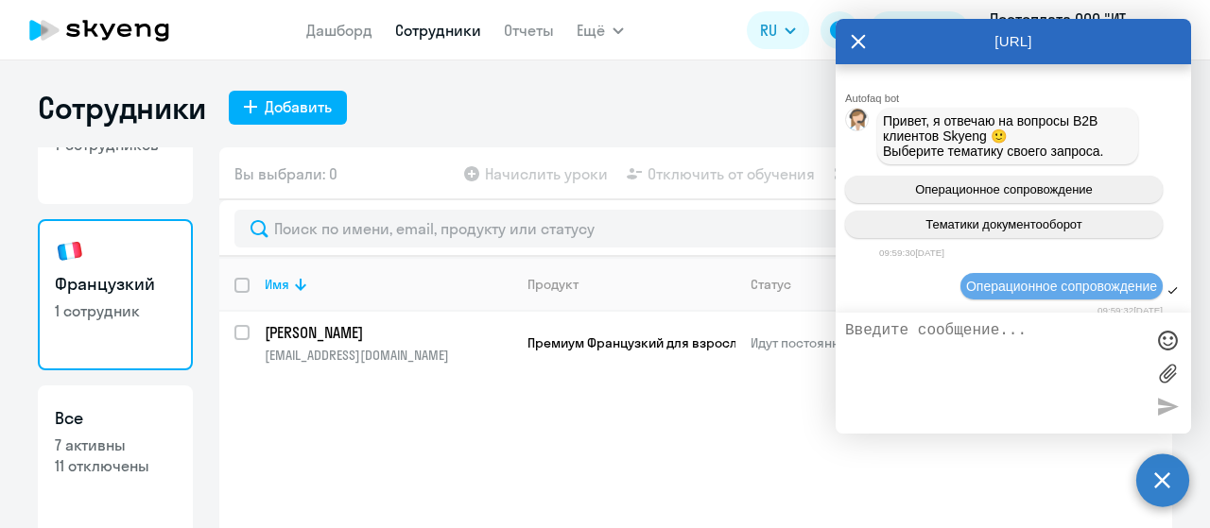
scroll to position [4066, 0]
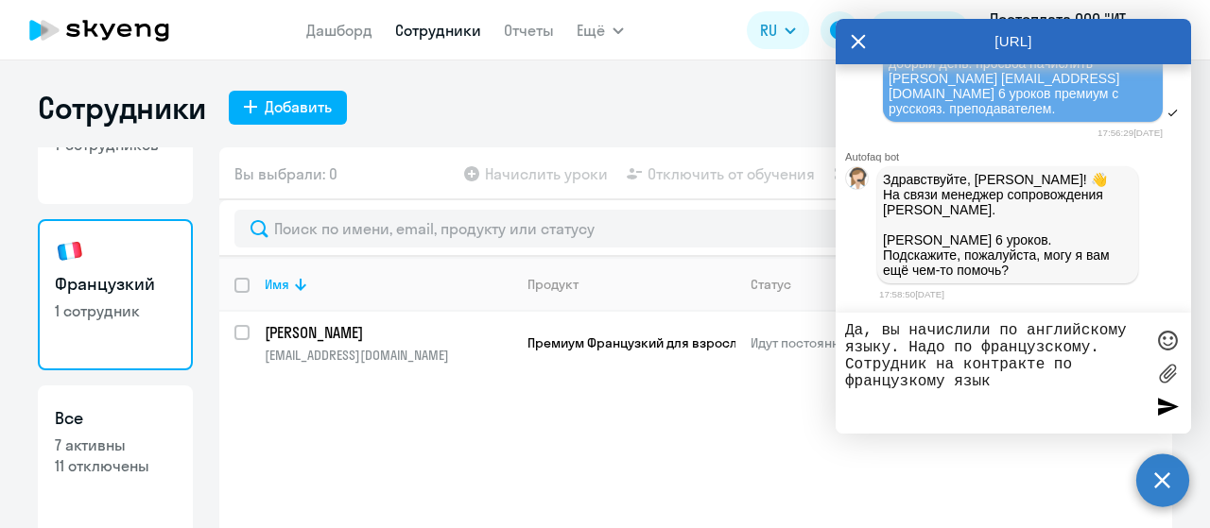
type textarea "Да, вы начислили по английскому языку. Надо по французскому. Сотрудник на контр…"
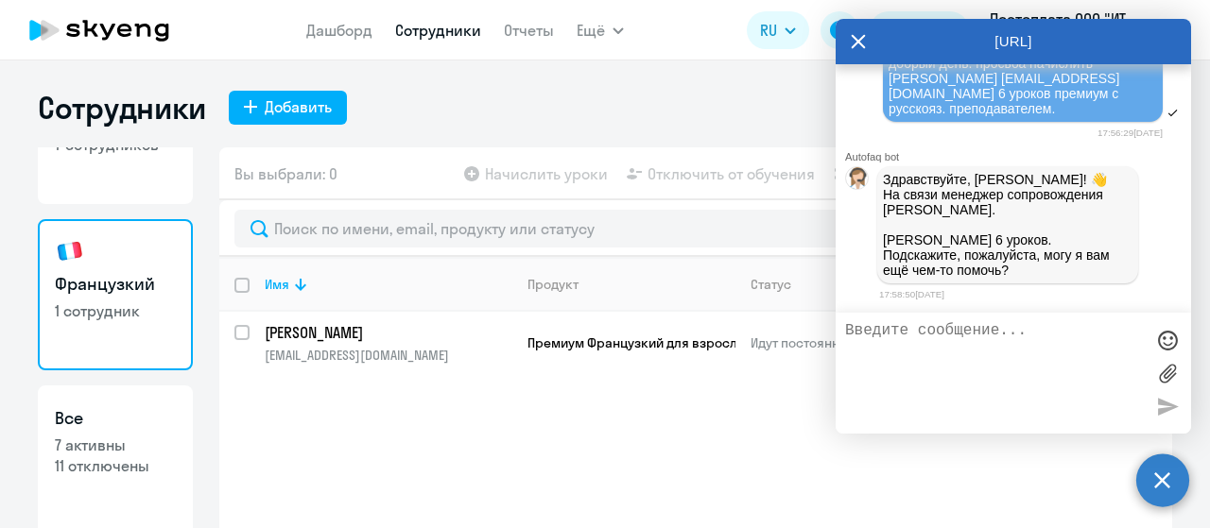
scroll to position [4154, 0]
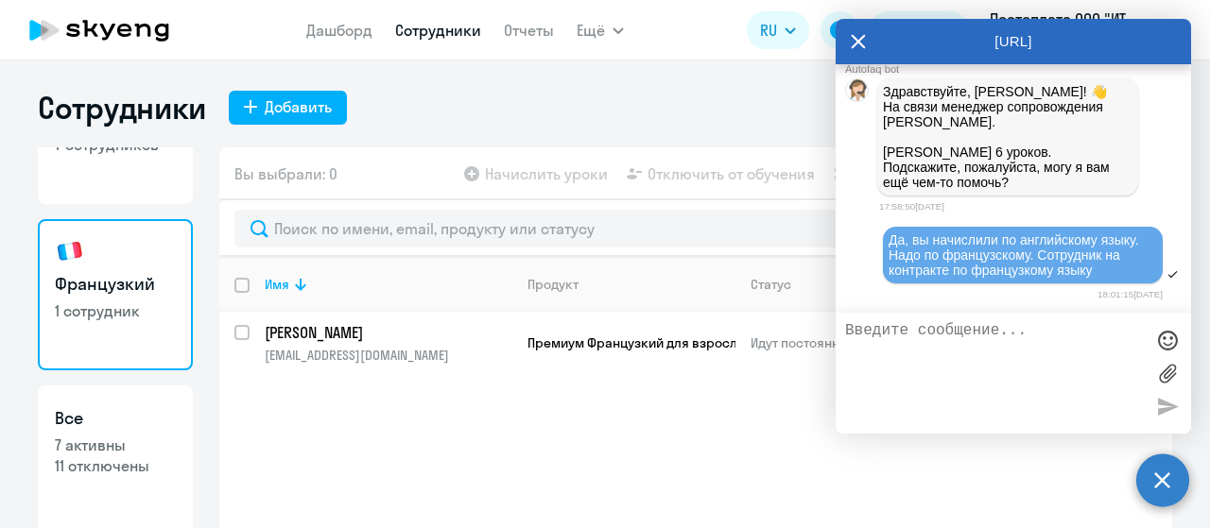
click at [857, 43] on icon at bounding box center [859, 42] width 14 height 14
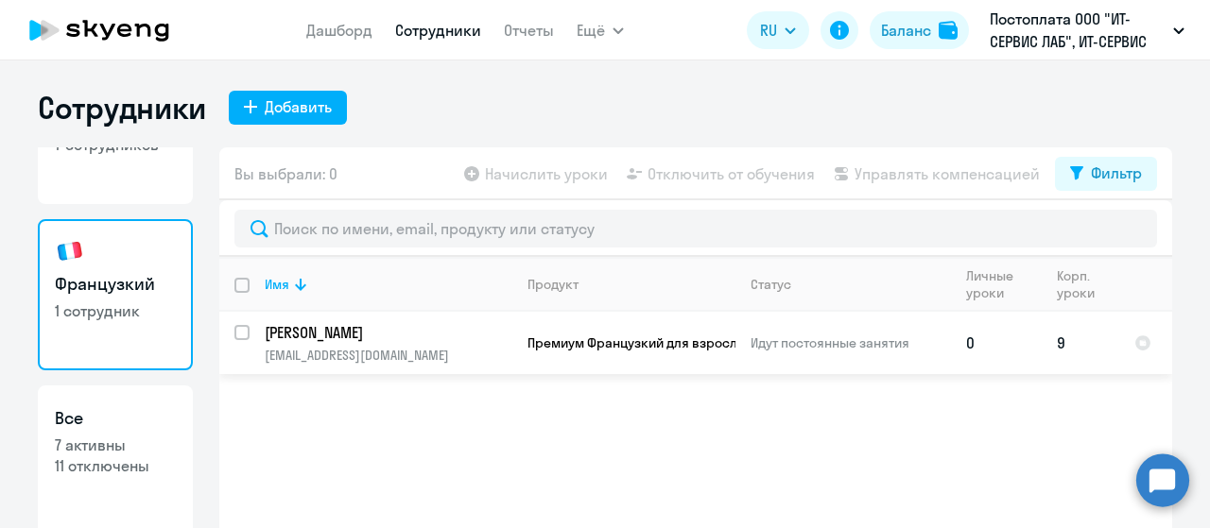
click at [373, 336] on p "[PERSON_NAME]" at bounding box center [388, 332] width 247 height 21
select select "english"
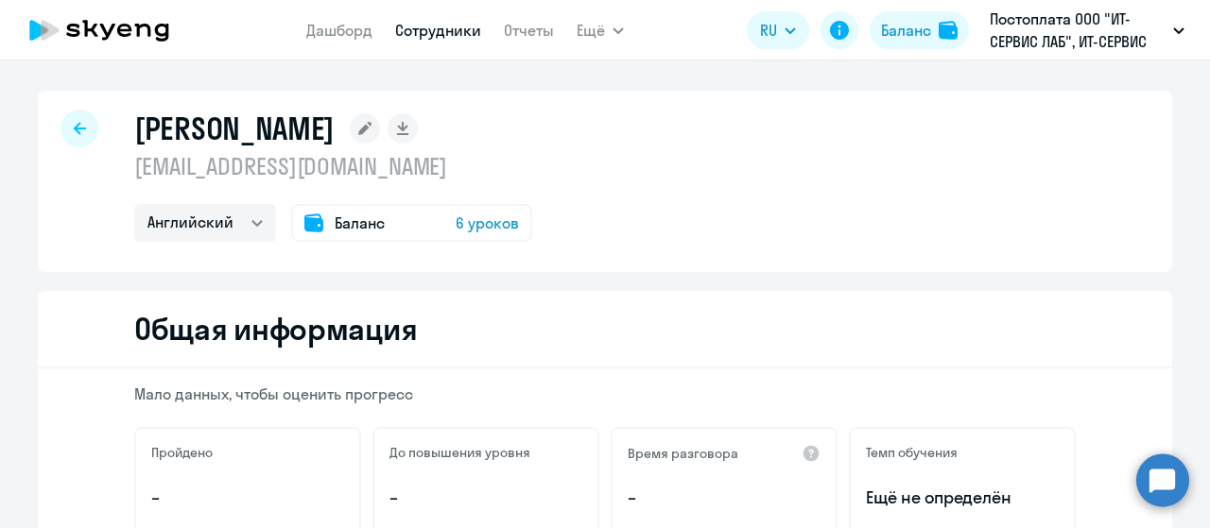
click at [369, 223] on span "Баланс" at bounding box center [360, 223] width 50 height 23
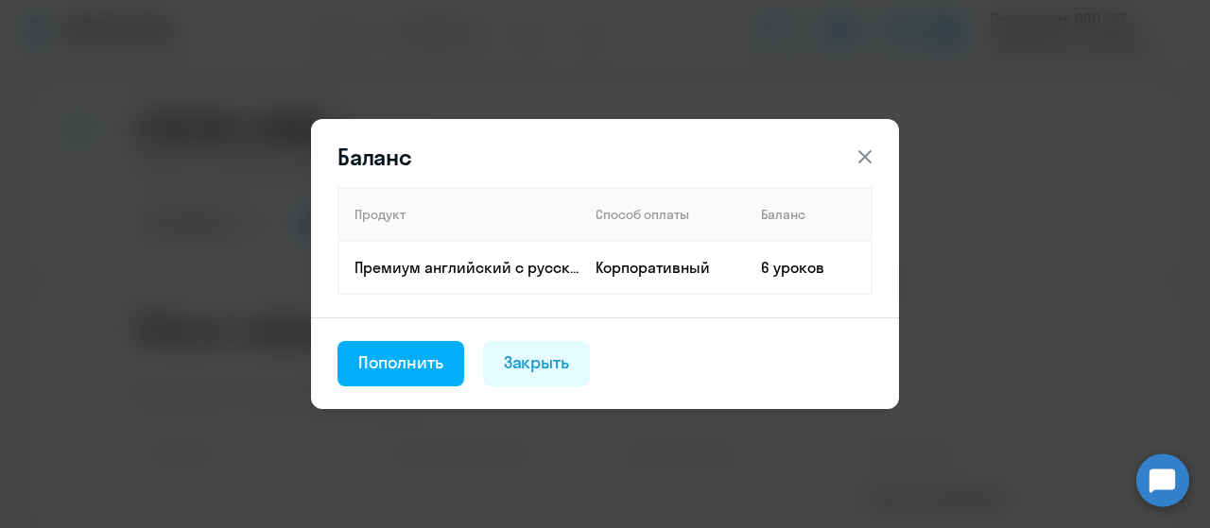
click at [863, 156] on icon at bounding box center [864, 156] width 13 height 13
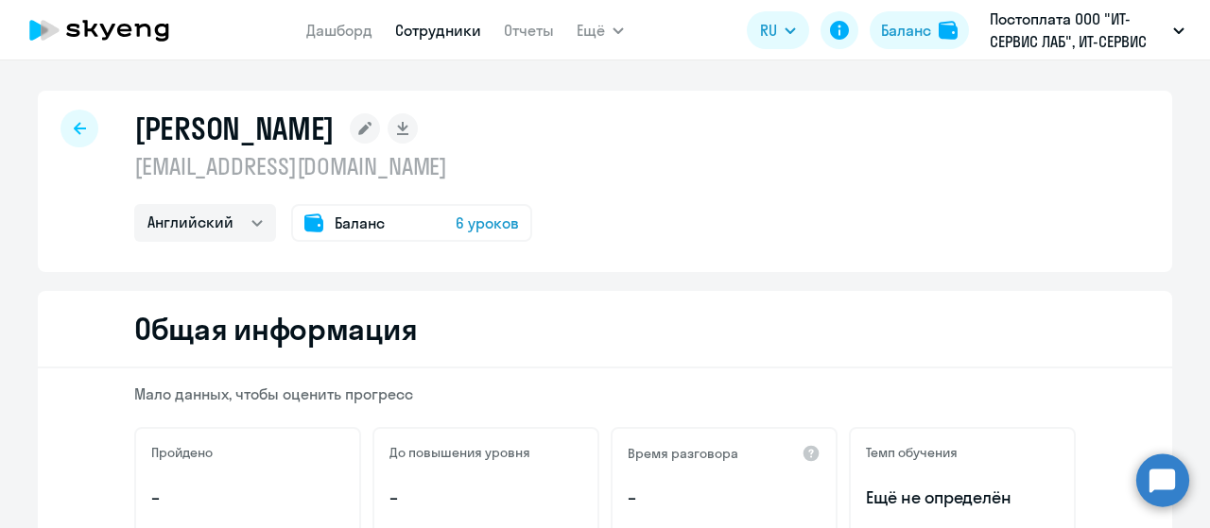
click at [81, 130] on div at bounding box center [79, 129] width 38 height 38
select select "30"
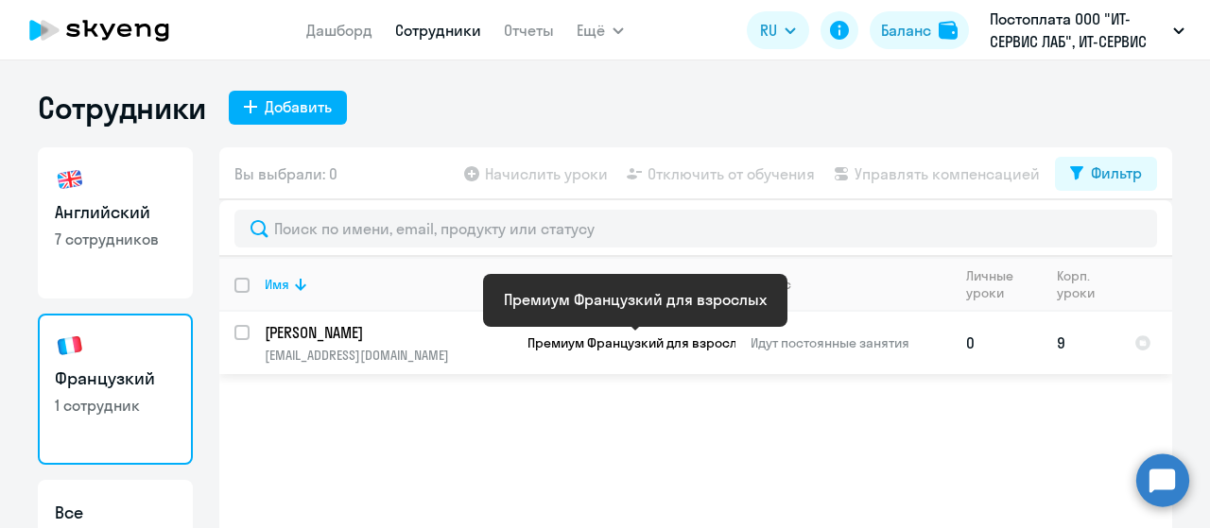
click at [559, 338] on span "Премиум Французкий для взрослых" at bounding box center [640, 343] width 226 height 17
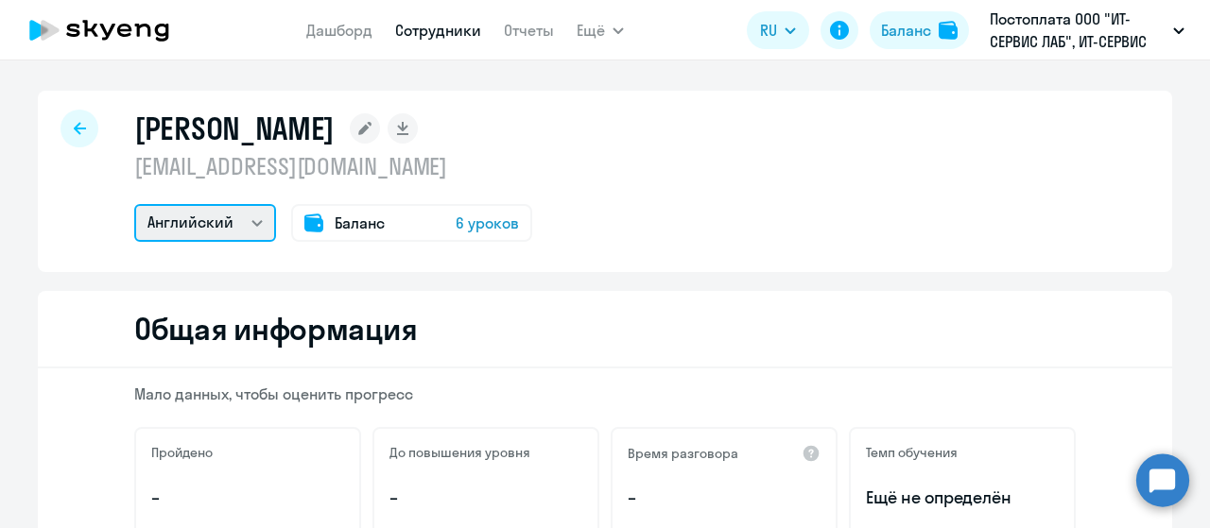
click at [250, 229] on select "Английский Французкий" at bounding box center [205, 223] width 142 height 38
click at [134, 204] on select "Английский Французкий" at bounding box center [205, 223] width 142 height 38
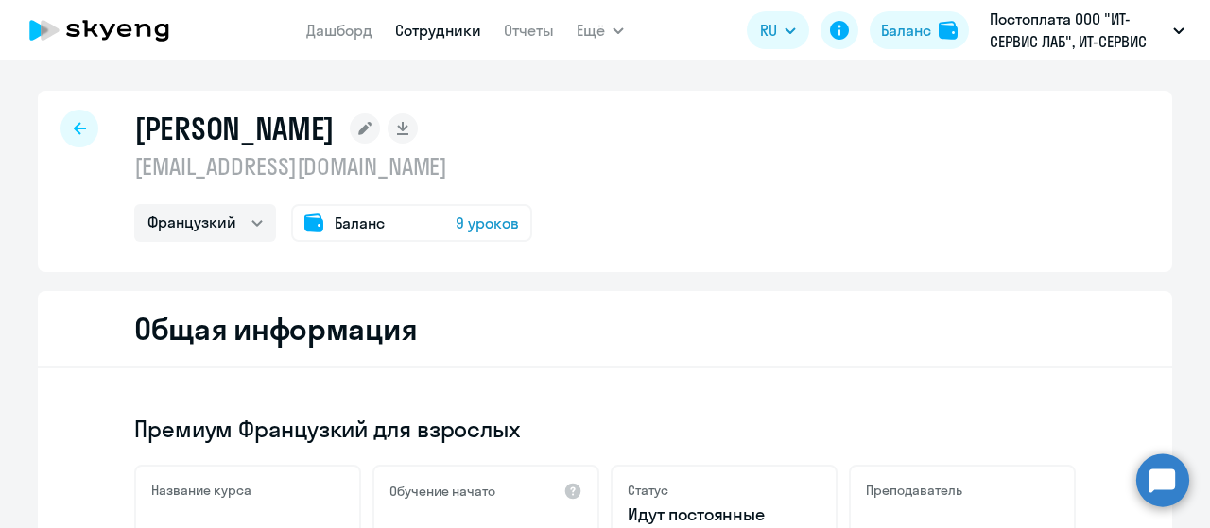
click at [1147, 477] on circle at bounding box center [1162, 480] width 53 height 53
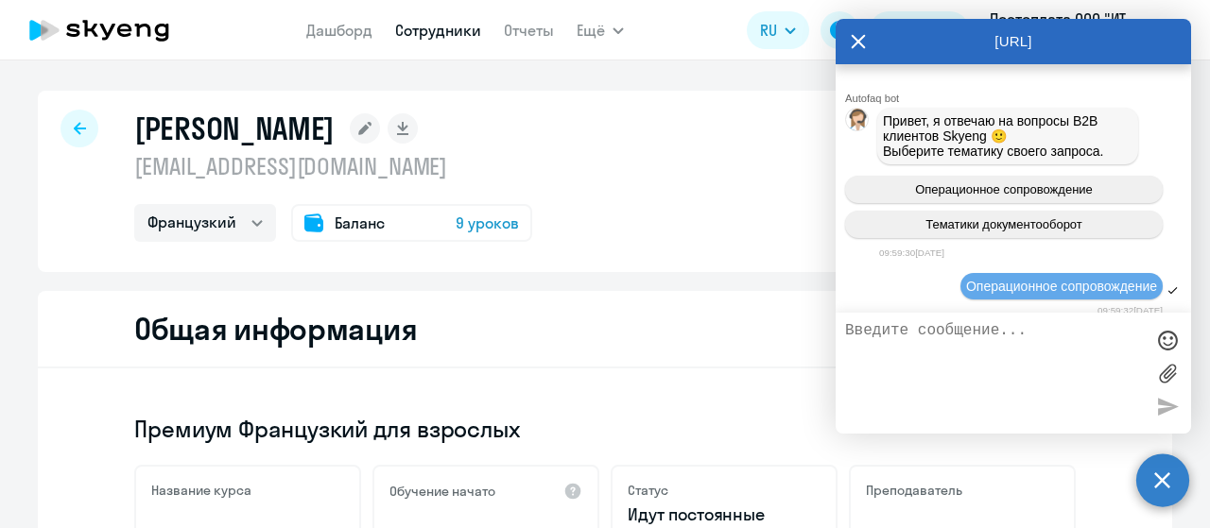
scroll to position [4147, 0]
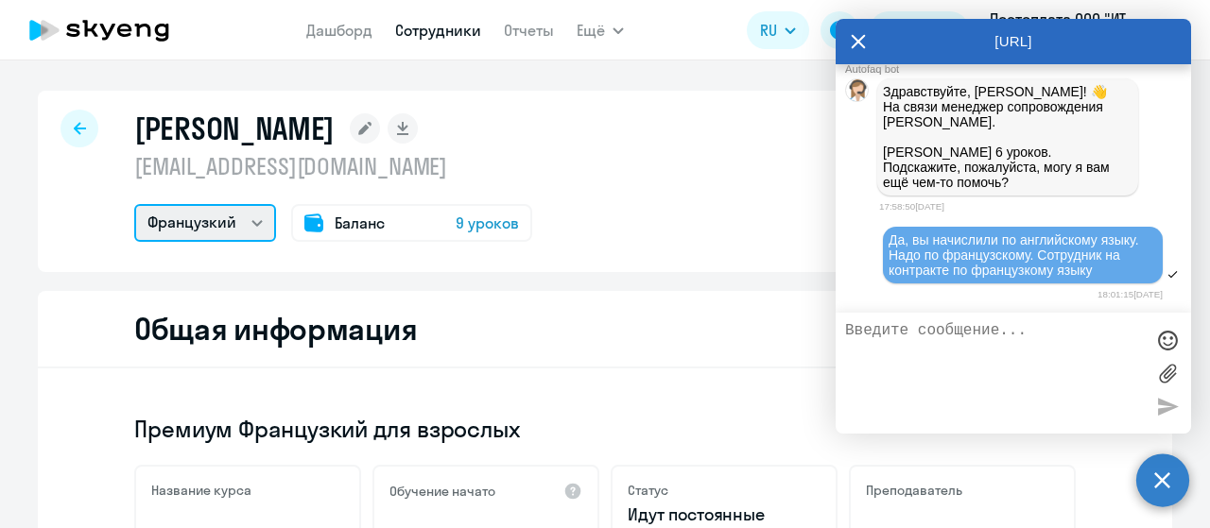
click at [241, 221] on select "Английский Французкий" at bounding box center [205, 223] width 142 height 38
select select "english"
click at [134, 204] on select "Английский Французкий" at bounding box center [205, 223] width 142 height 38
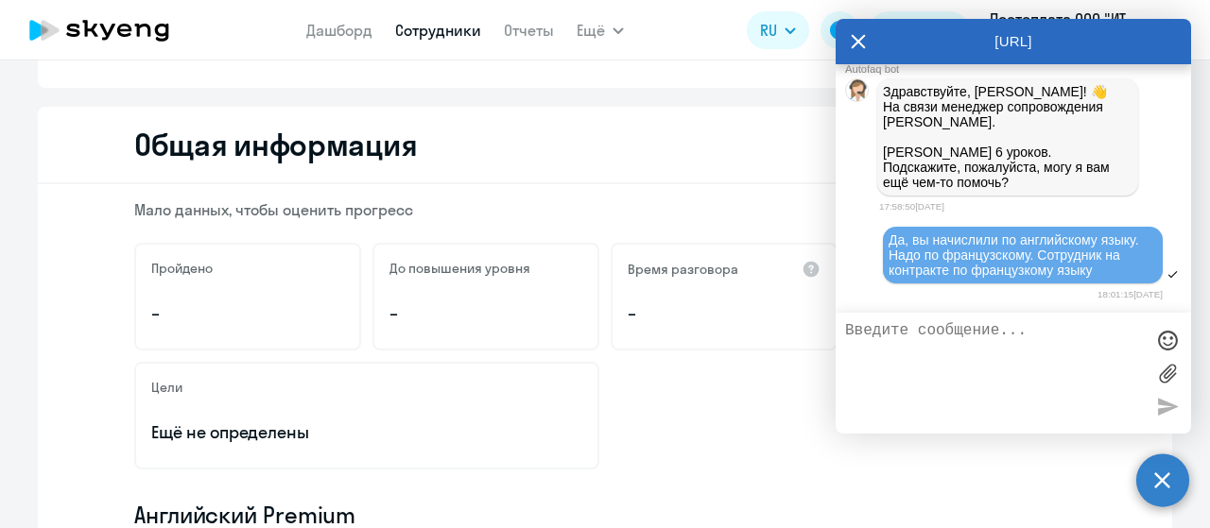
scroll to position [189, 0]
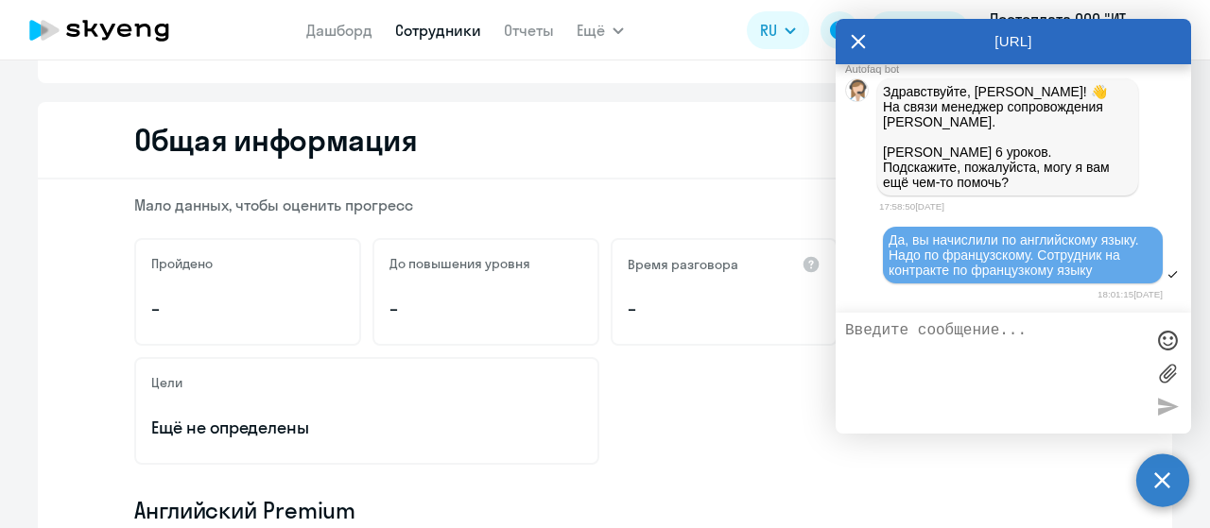
click at [911, 330] on textarea at bounding box center [994, 373] width 299 height 102
type textarea "И уберите контракт по англ., пожалуйста"
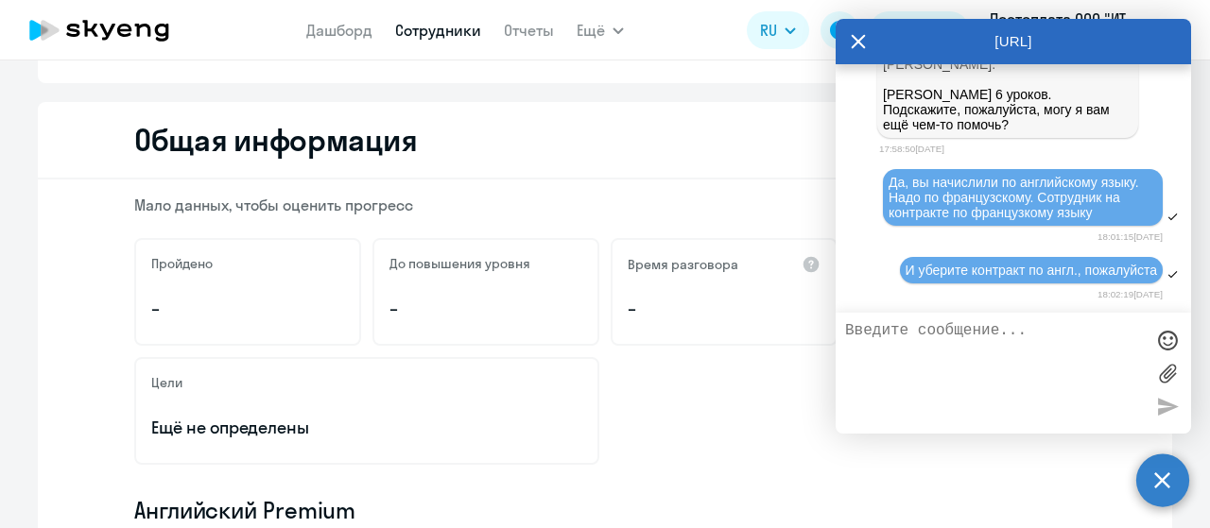
click at [737, 476] on div "Мало данных, чтобы оценить прогресс Пройдено – До повышения уровня – Время разг…" at bounding box center [605, 521] width 1134 height 682
click at [691, 379] on div "Цели Ещё не определены" at bounding box center [604, 411] width 941 height 108
click at [857, 41] on icon at bounding box center [859, 42] width 14 height 14
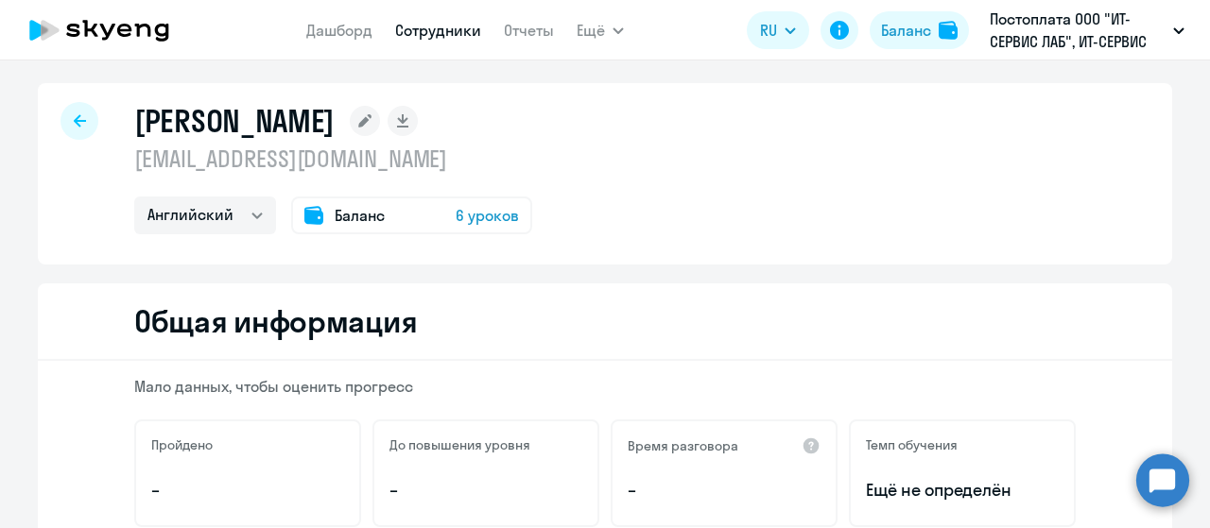
scroll to position [0, 0]
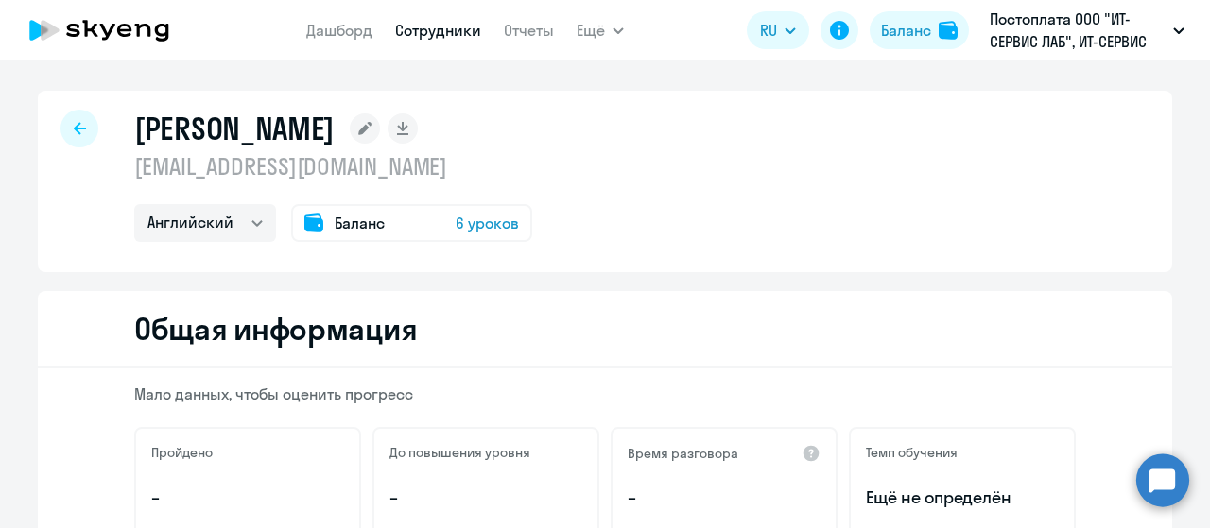
click at [1149, 486] on circle at bounding box center [1162, 480] width 53 height 53
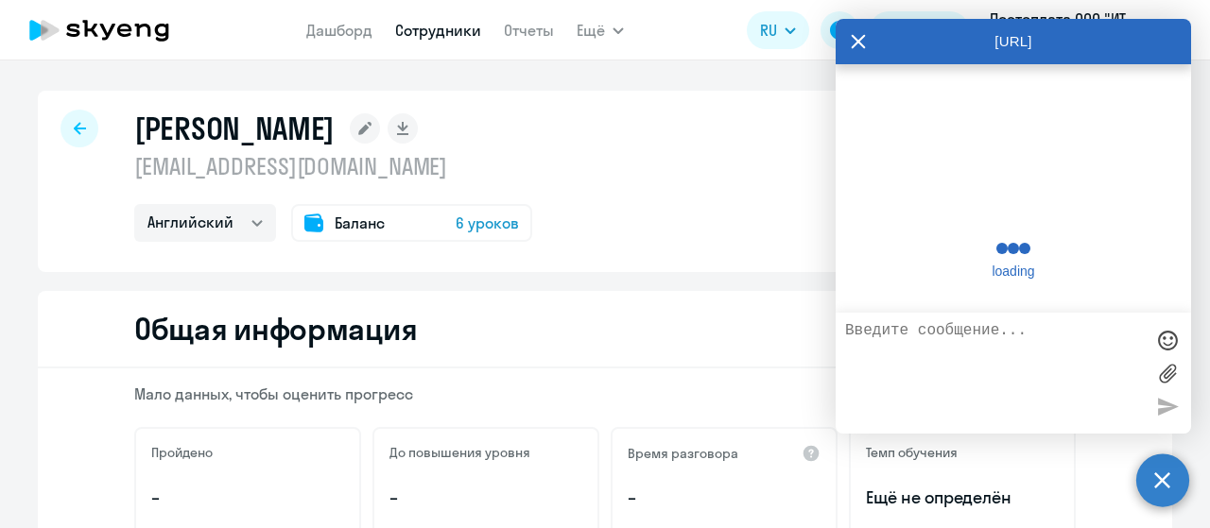
scroll to position [4204, 0]
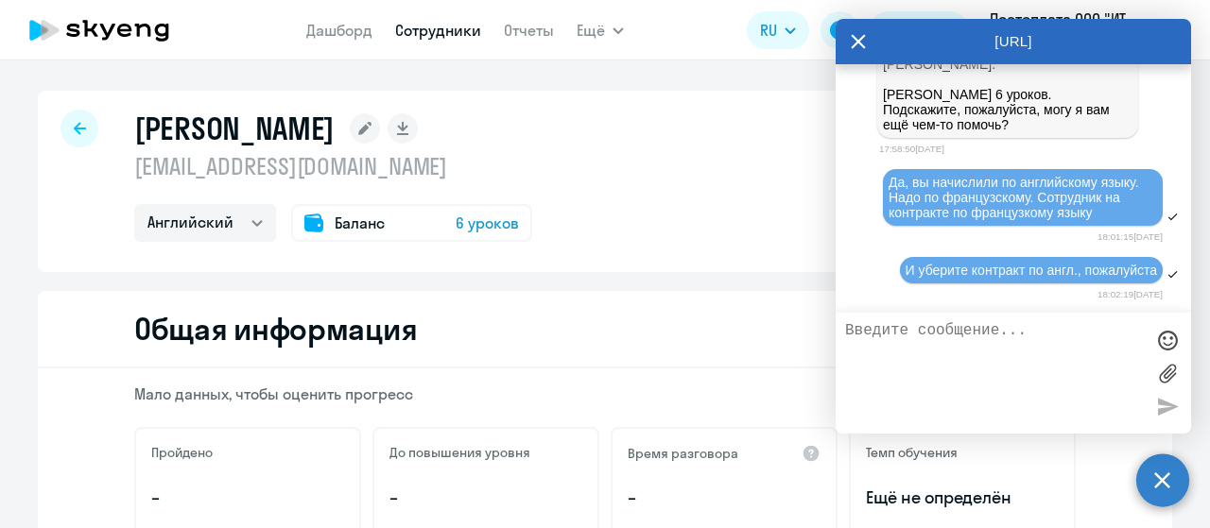
click at [854, 42] on icon at bounding box center [858, 41] width 15 height 45
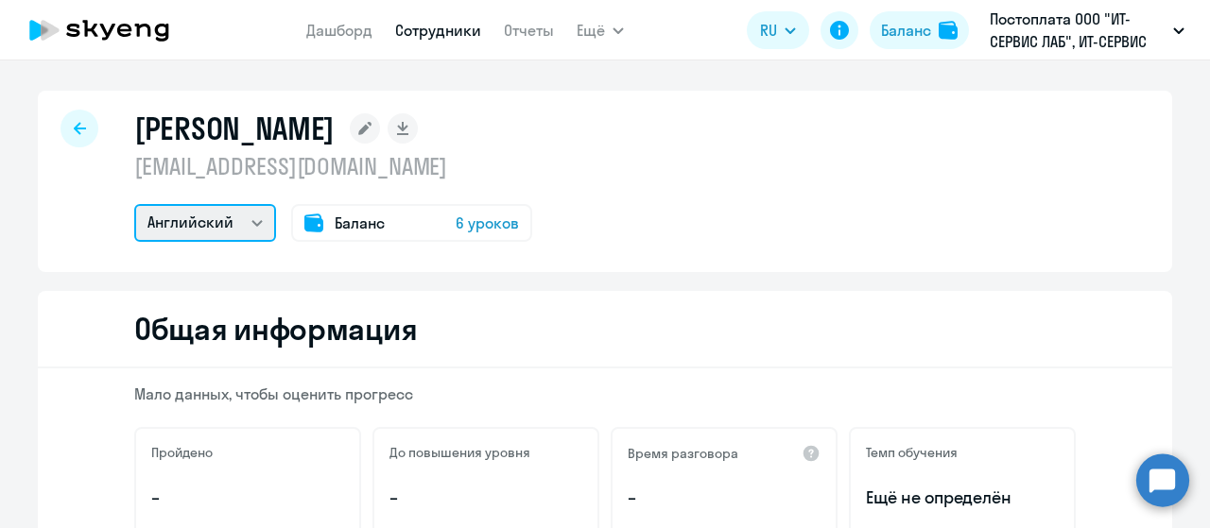
click at [248, 228] on select "Английский Французкий" at bounding box center [205, 223] width 142 height 38
select select "french"
click at [134, 204] on select "Английский Французкий" at bounding box center [205, 223] width 142 height 38
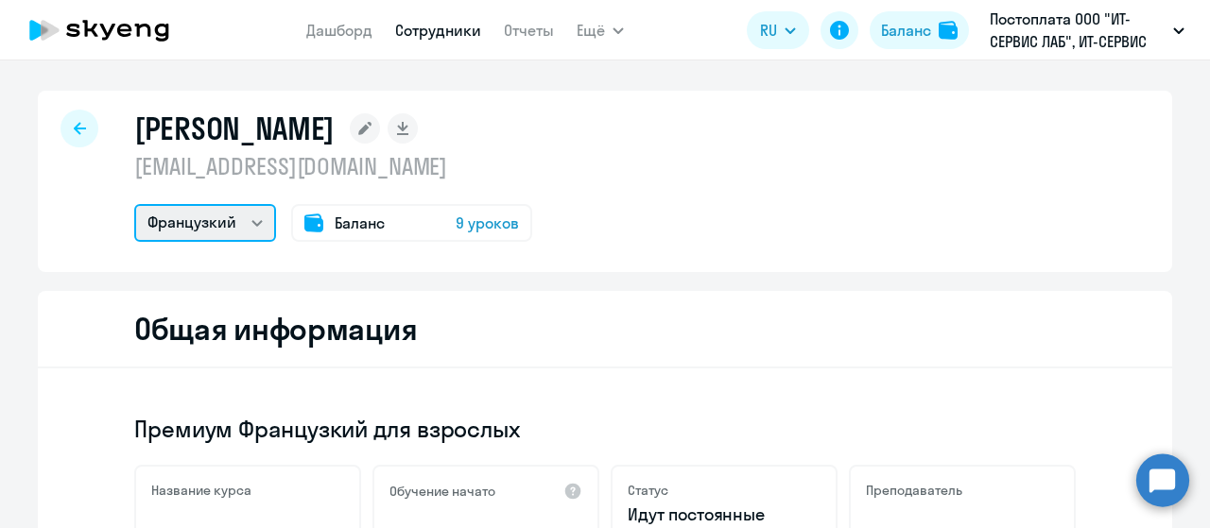
click at [246, 221] on select "Английский Французкий" at bounding box center [205, 223] width 142 height 38
click at [626, 184] on div "[PERSON_NAME] [EMAIL_ADDRESS][DOMAIN_NAME] Английский Французкий Баланс 9 уроков" at bounding box center [605, 181] width 1134 height 181
click at [81, 131] on div at bounding box center [79, 129] width 38 height 38
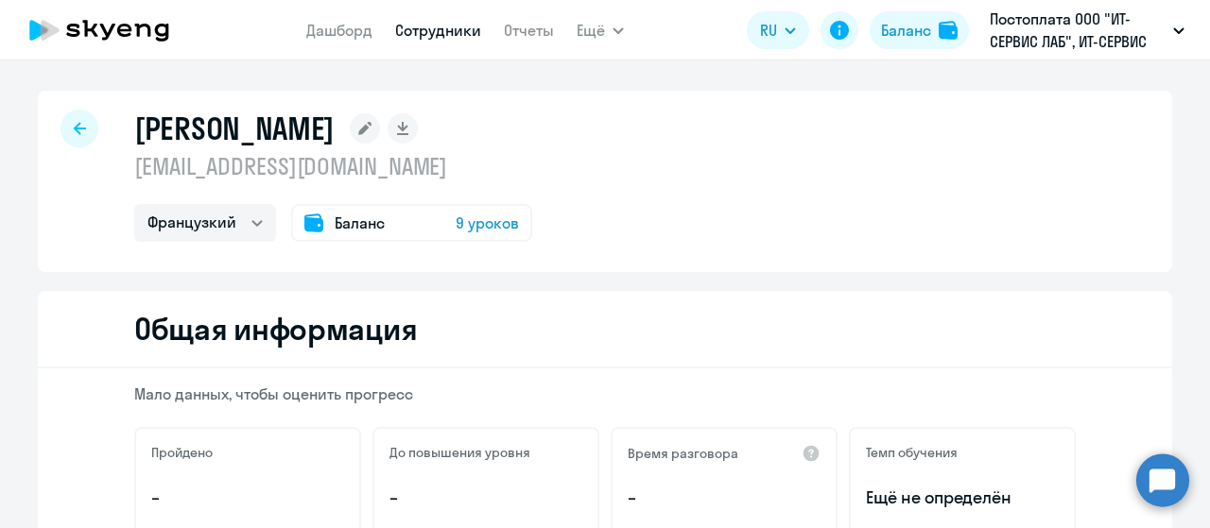
click at [74, 126] on icon at bounding box center [80, 128] width 12 height 12
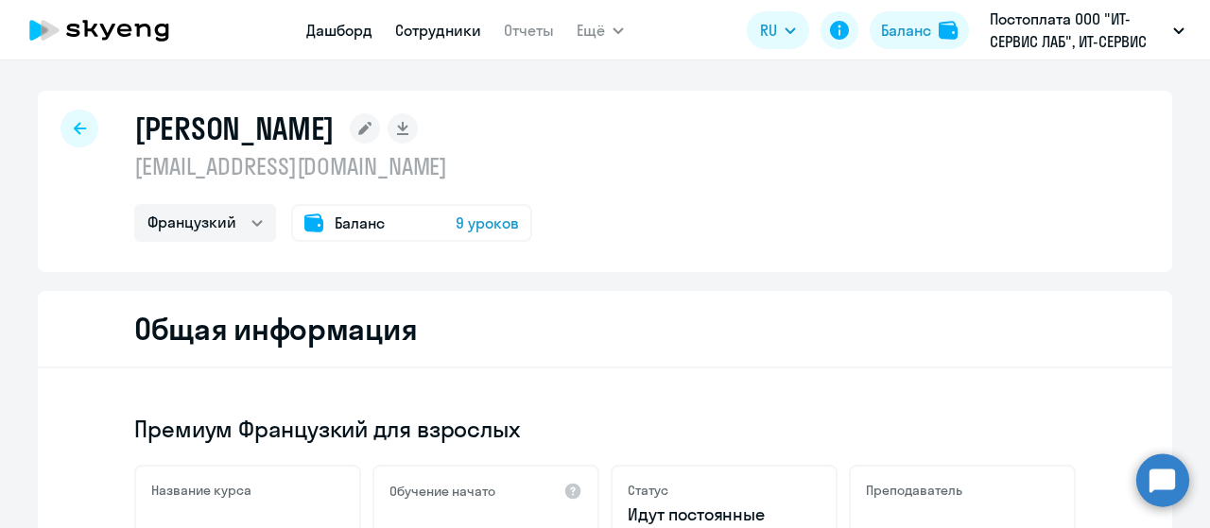
click at [341, 37] on link "Дашборд" at bounding box center [339, 30] width 66 height 19
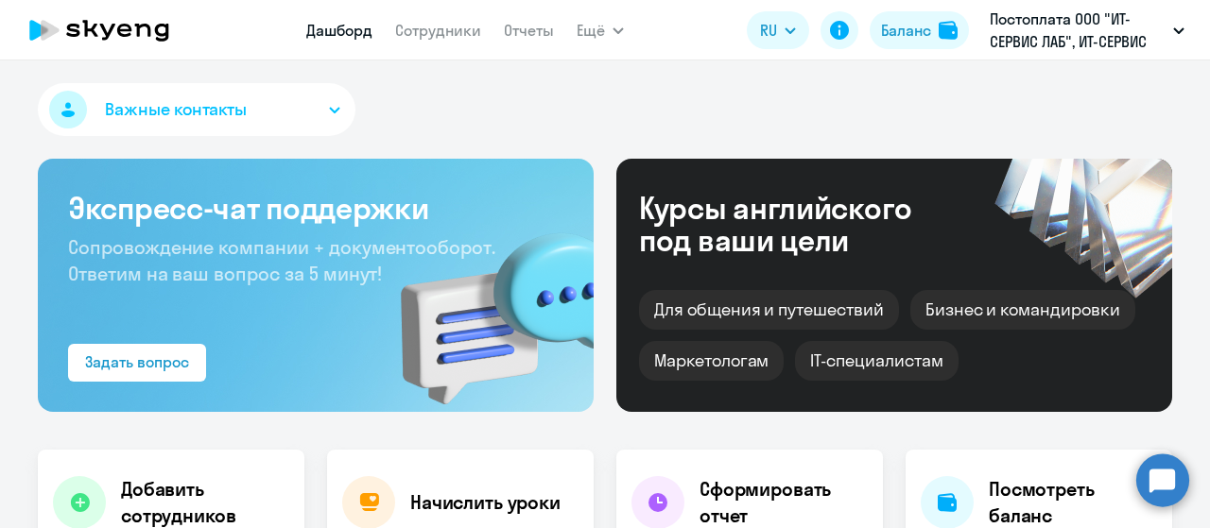
scroll to position [189, 0]
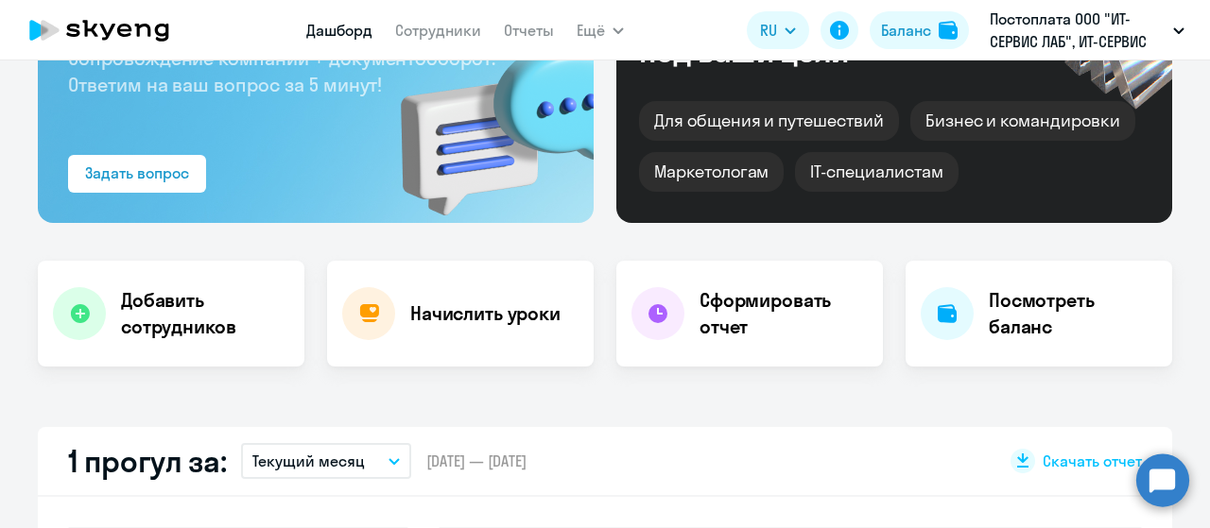
select select "30"
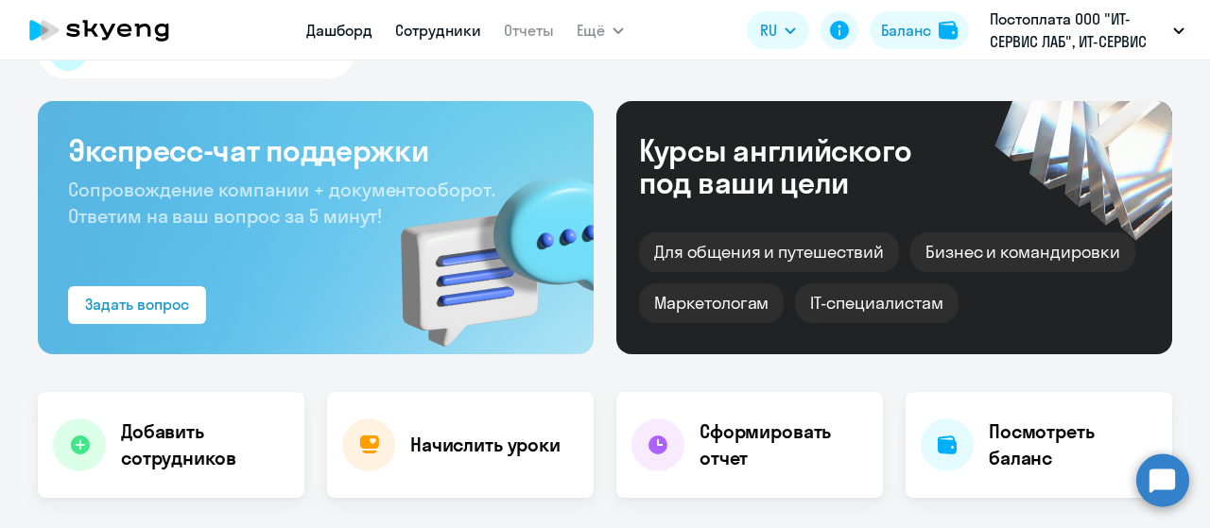
scroll to position [0, 0]
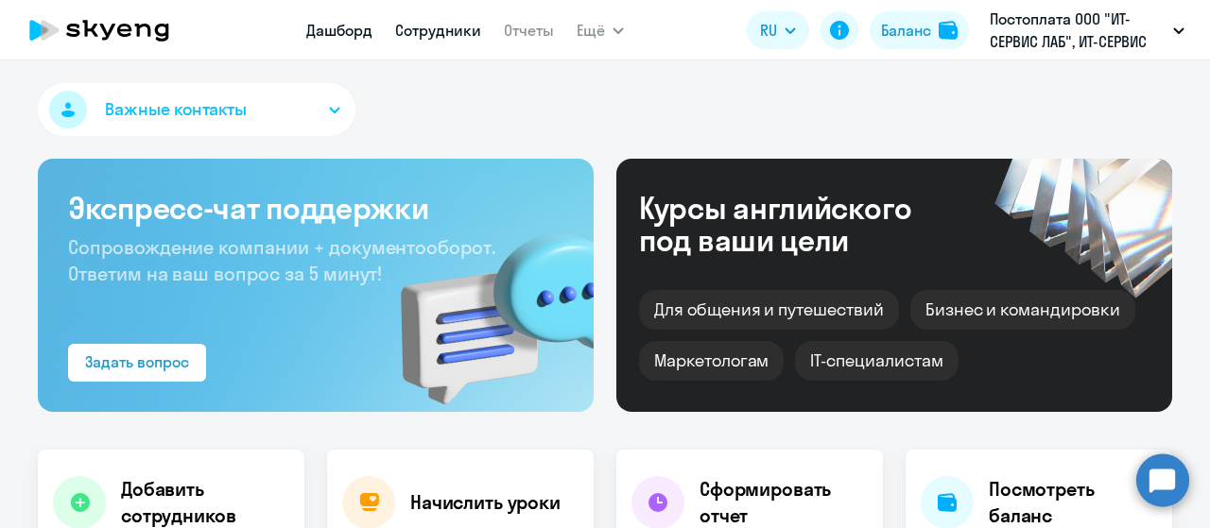
click at [411, 30] on link "Сотрудники" at bounding box center [438, 30] width 86 height 19
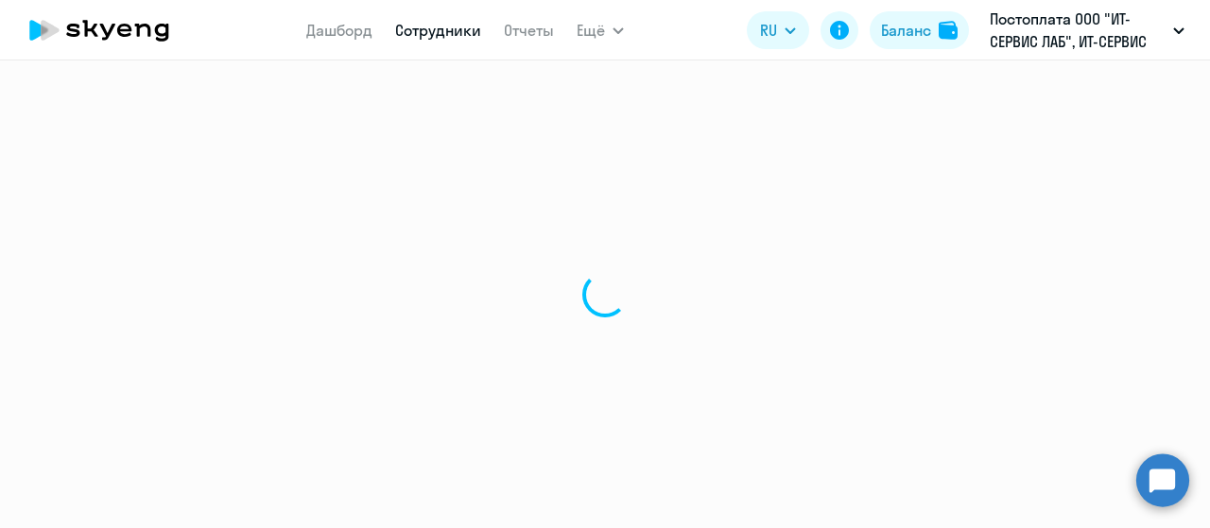
select select "30"
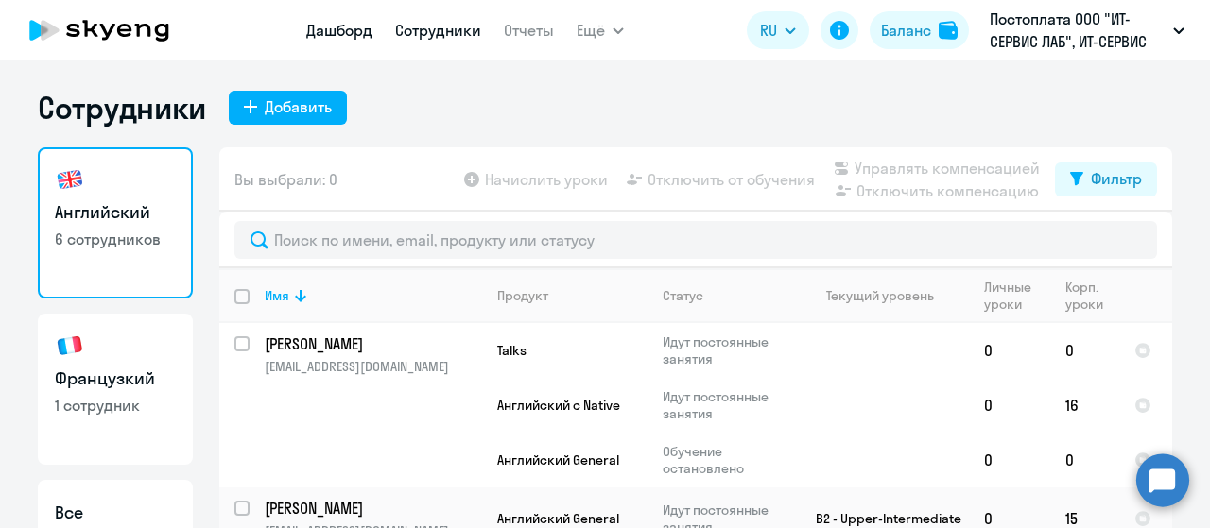
click at [336, 37] on link "Дашборд" at bounding box center [339, 30] width 66 height 19
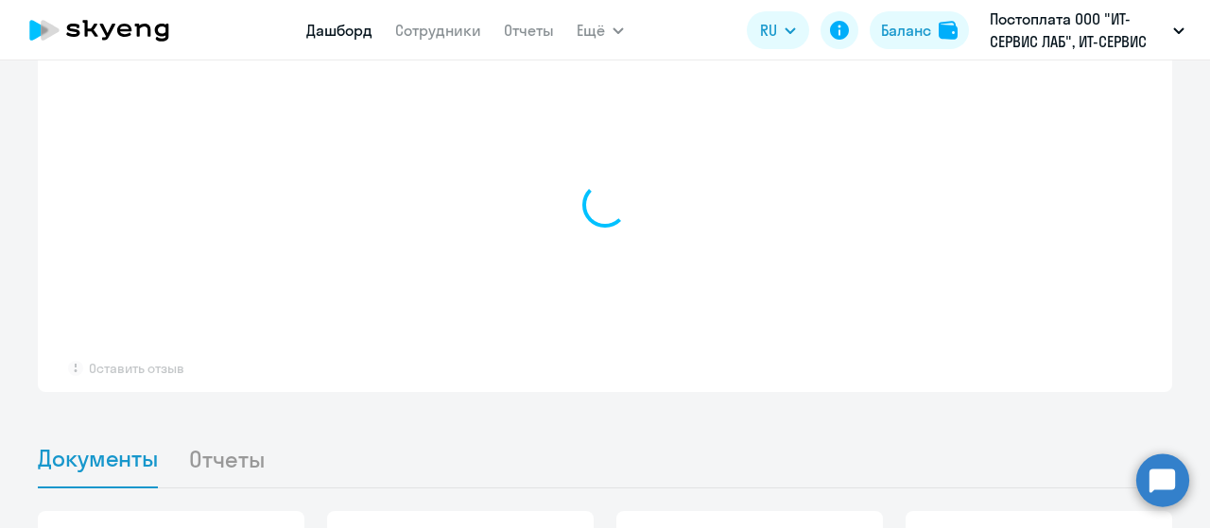
scroll to position [1817, 0]
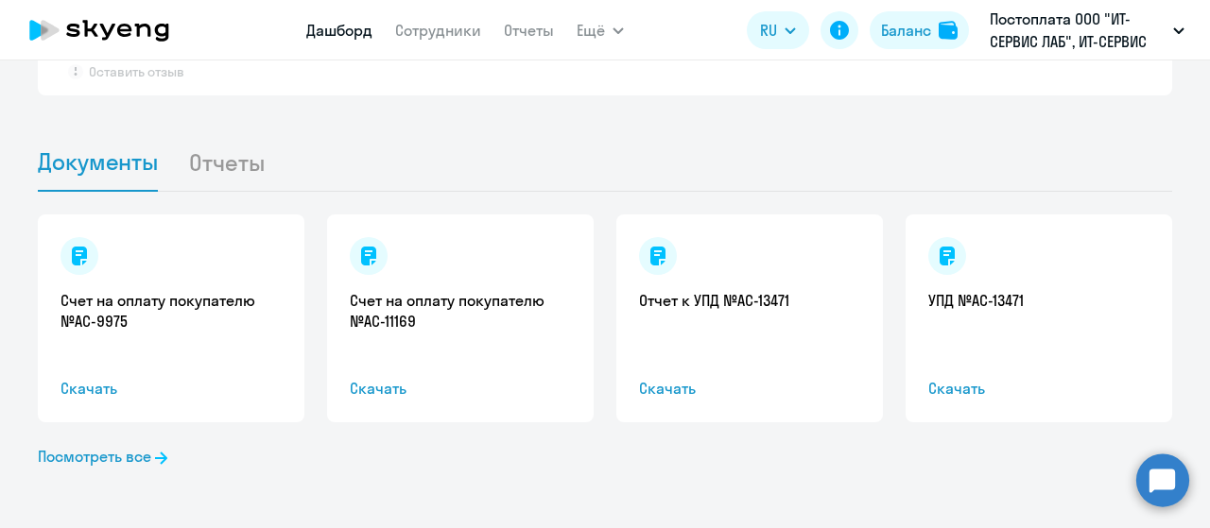
select select "30"
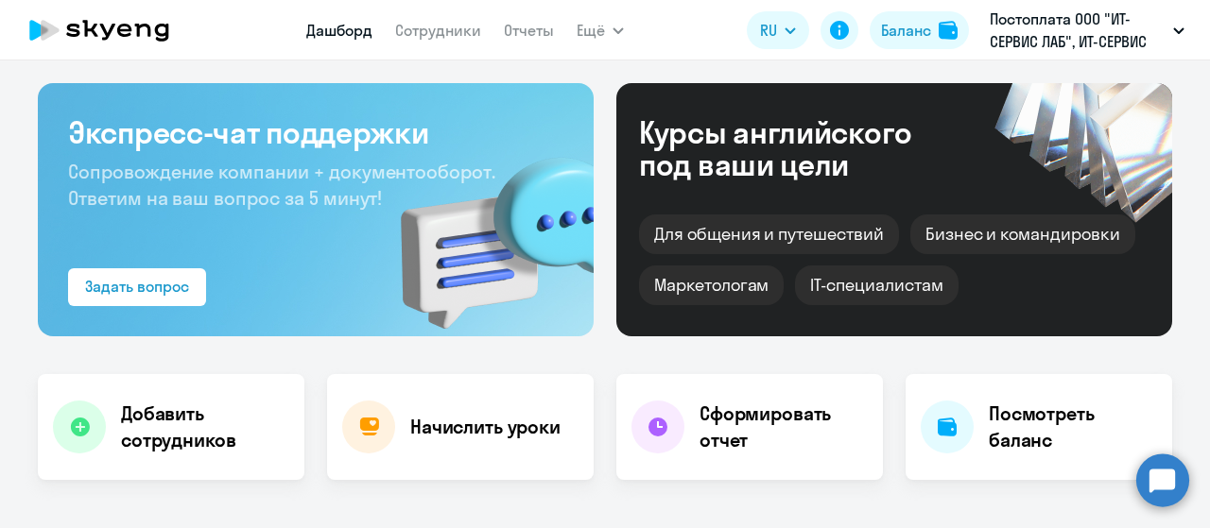
scroll to position [0, 0]
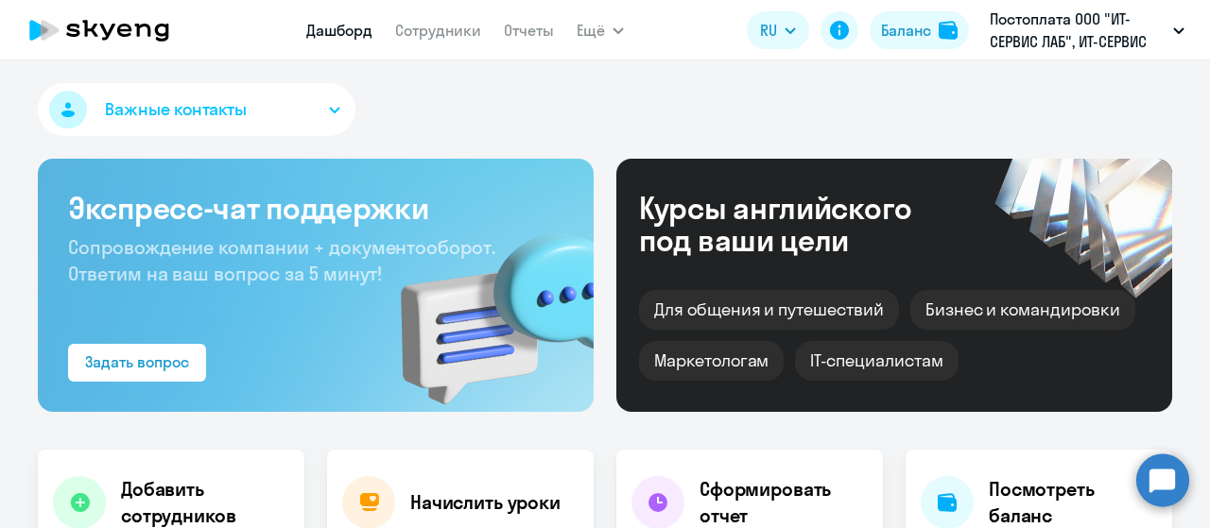
click at [102, 12] on icon at bounding box center [99, 30] width 166 height 47
click at [108, 26] on icon at bounding box center [99, 30] width 166 height 47
click at [142, 33] on icon at bounding box center [99, 30] width 166 height 47
click at [134, 35] on icon at bounding box center [99, 30] width 166 height 47
click at [136, 32] on icon at bounding box center [99, 30] width 166 height 47
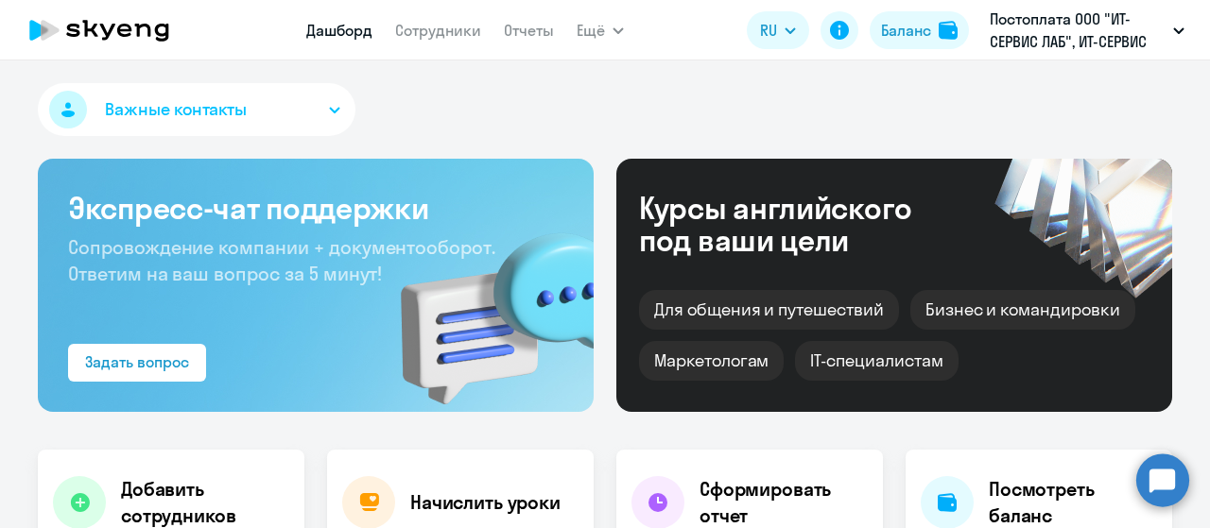
click at [138, 31] on icon at bounding box center [143, 30] width 16 height 13
click at [139, 31] on icon at bounding box center [143, 30] width 16 height 13
click at [140, 31] on icon at bounding box center [99, 30] width 166 height 47
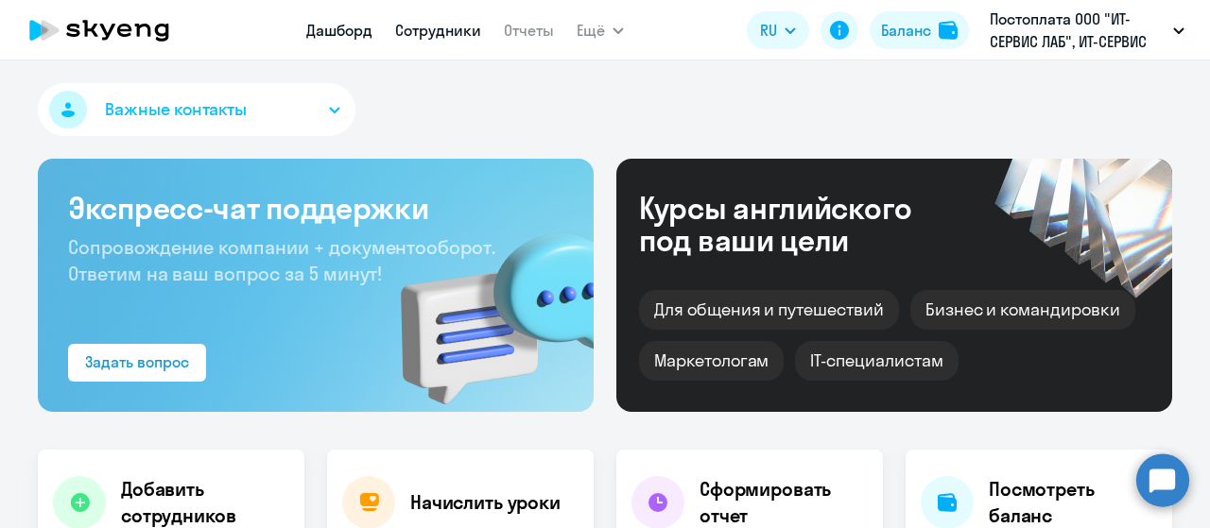
click at [454, 34] on link "Сотрудники" at bounding box center [438, 30] width 86 height 19
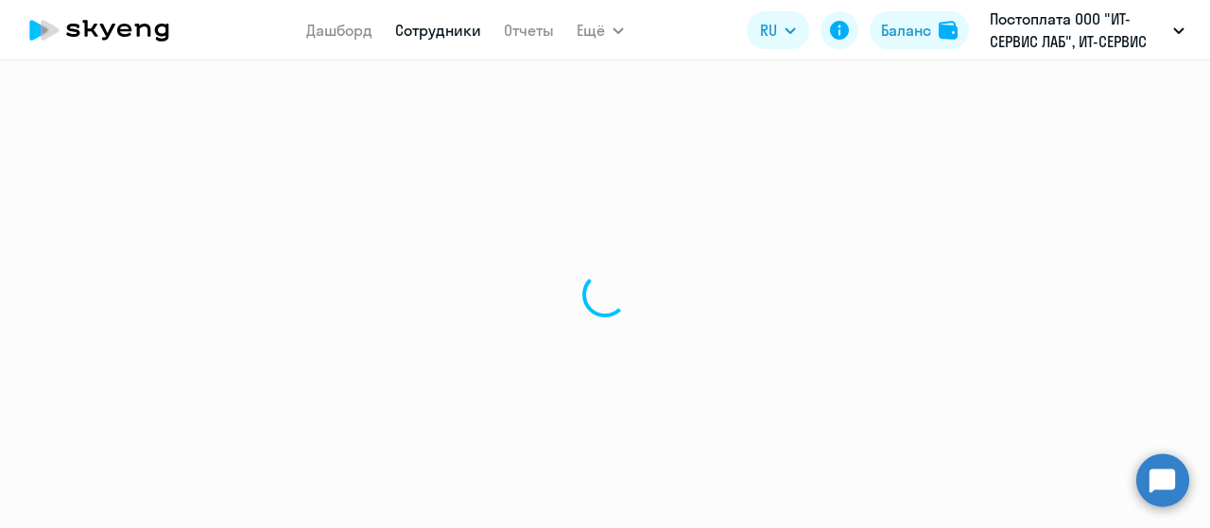
select select "30"
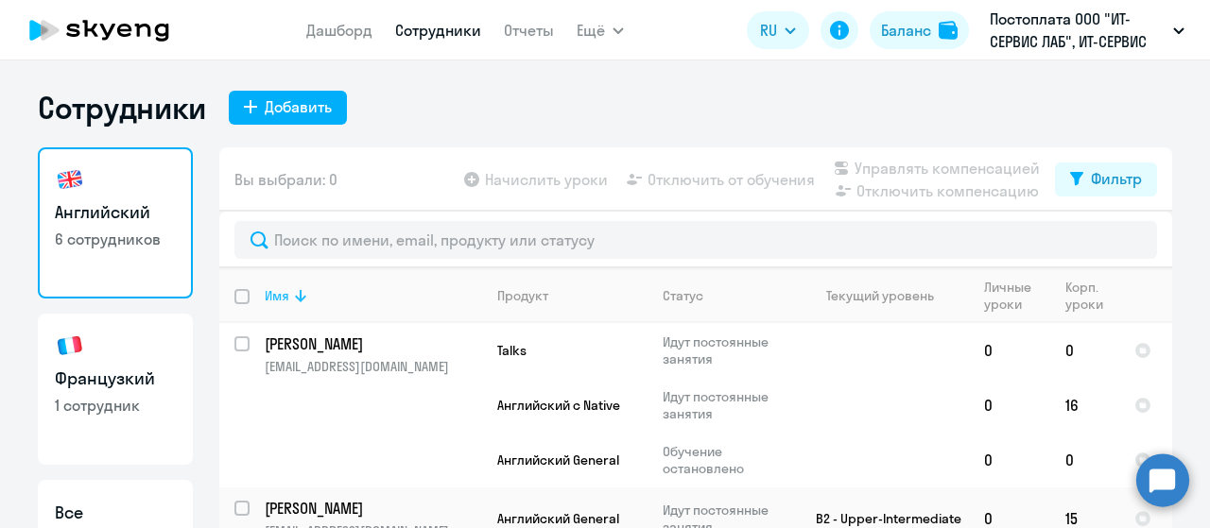
click at [295, 298] on icon at bounding box center [300, 296] width 11 height 12
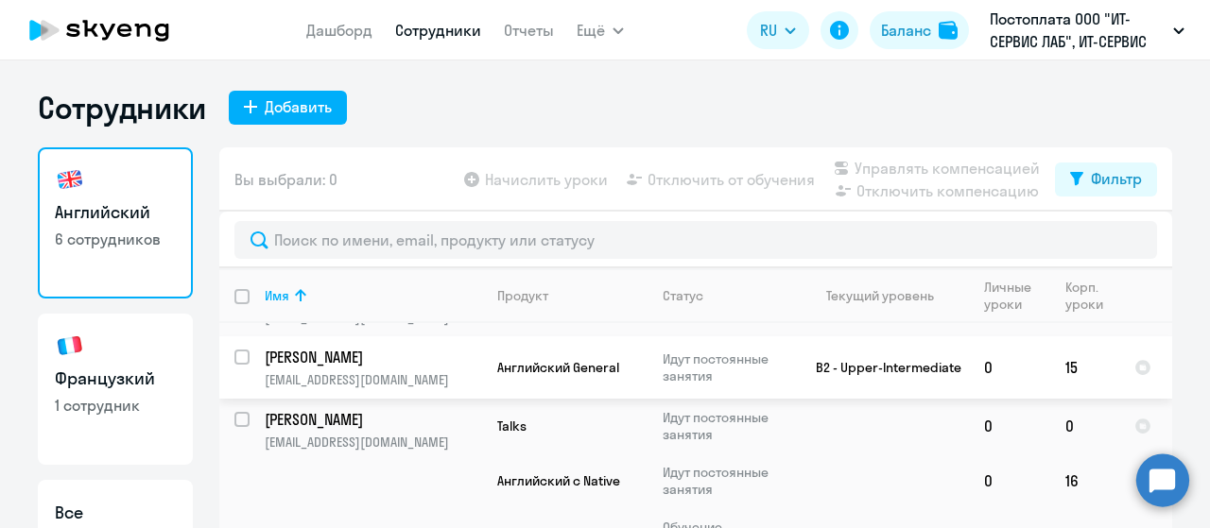
scroll to position [285, 0]
click at [1165, 492] on circle at bounding box center [1162, 480] width 53 height 53
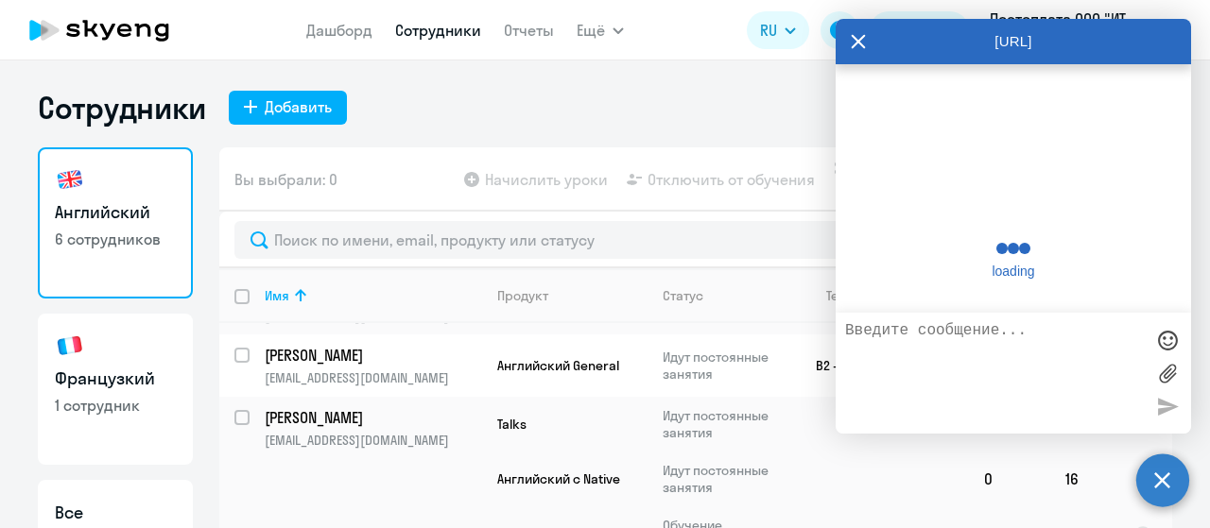
scroll to position [4204, 0]
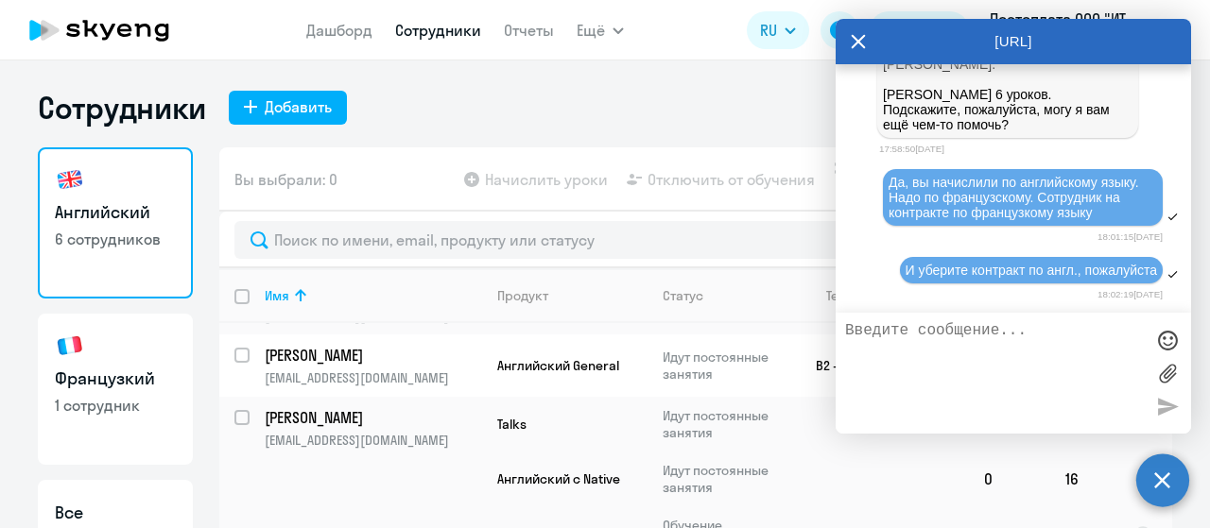
click at [781, 113] on div "Сотрудники Добавить" at bounding box center [605, 108] width 1134 height 38
click at [860, 43] on icon at bounding box center [859, 42] width 14 height 14
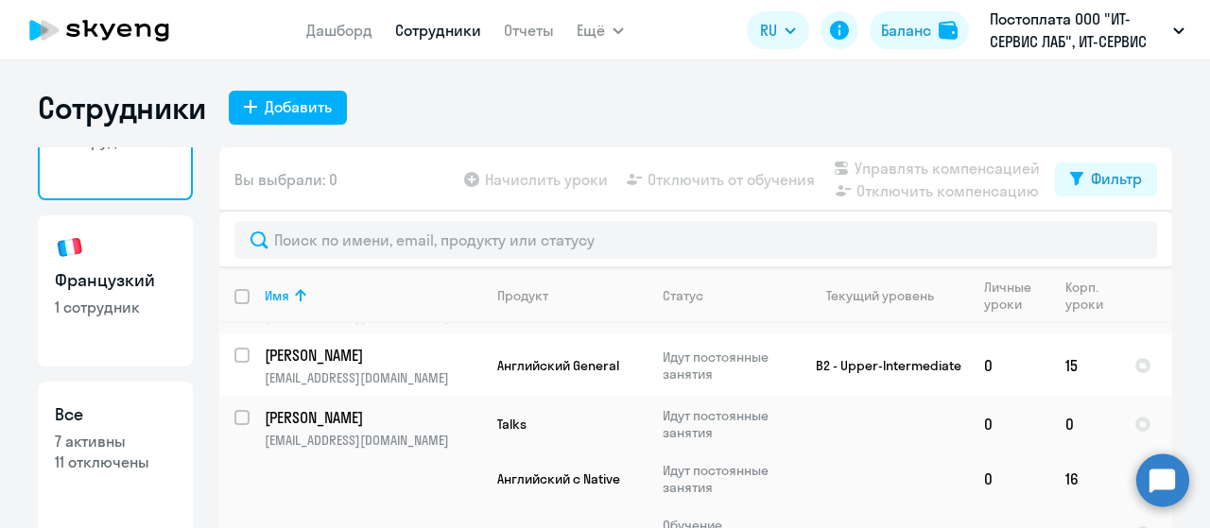
scroll to position [102, 0]
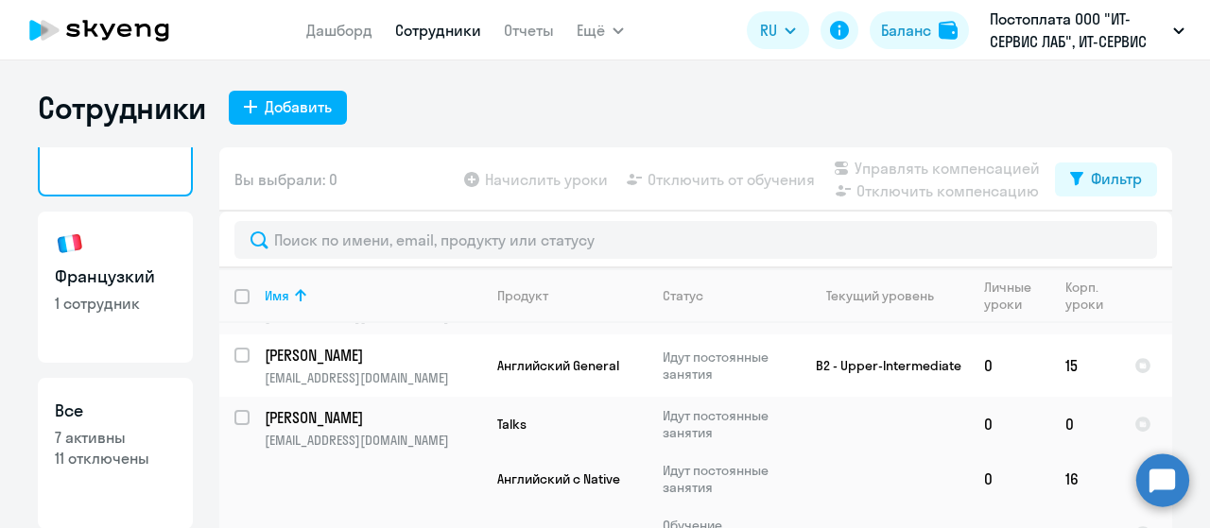
click at [127, 407] on h3 "Все" at bounding box center [115, 411] width 121 height 25
select select "30"
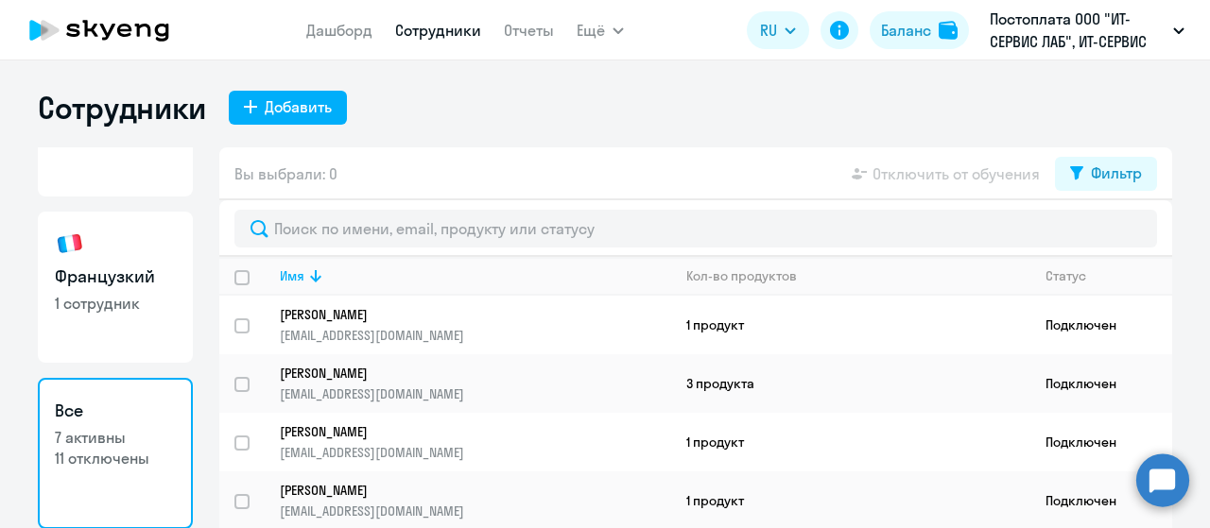
click at [116, 291] on link "[DEMOGRAPHIC_DATA] 1 сотрудник" at bounding box center [115, 287] width 155 height 151
select select "30"
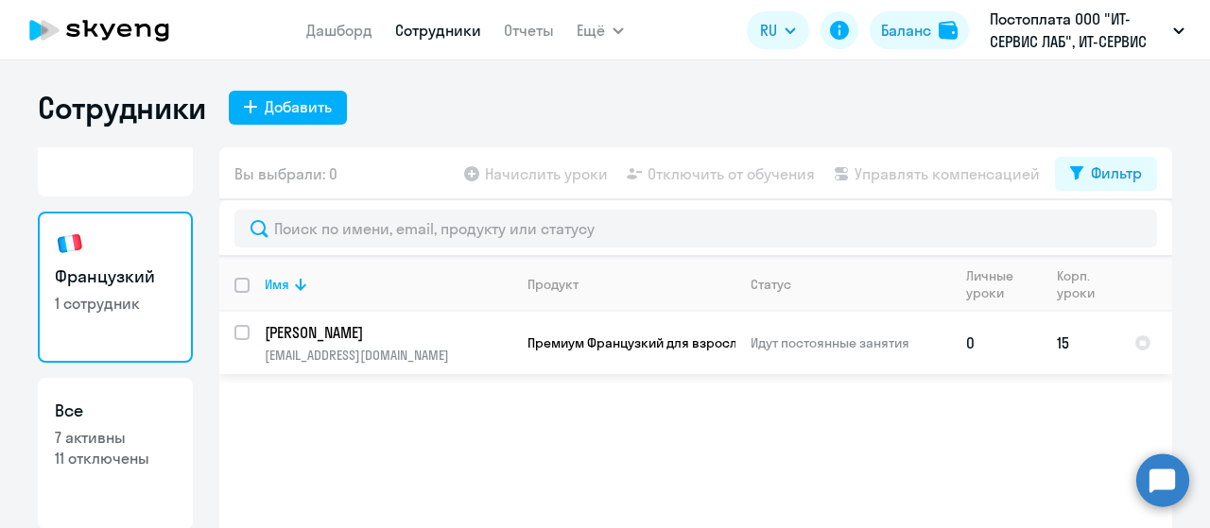
click at [237, 334] on input "select row 5709663" at bounding box center [253, 344] width 38 height 38
checkbox input "true"
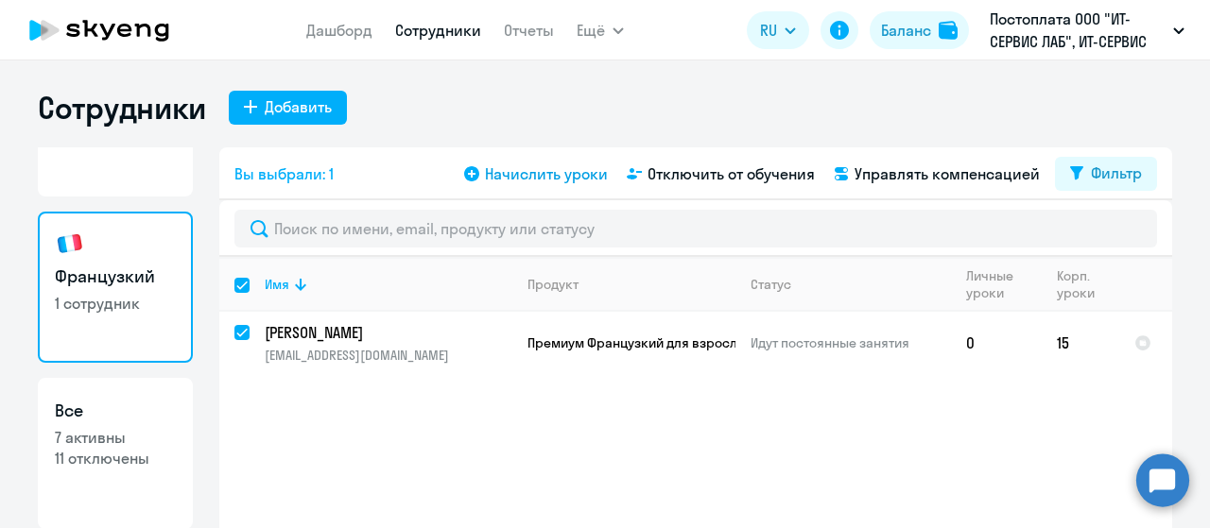
click at [552, 177] on span "Начислить уроки" at bounding box center [546, 174] width 123 height 23
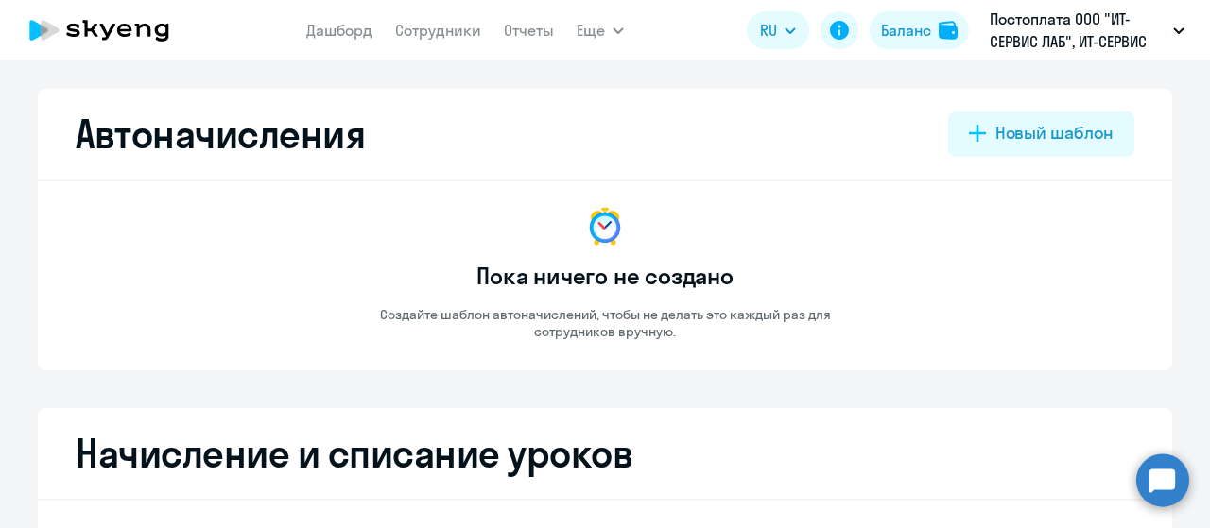
select select "10"
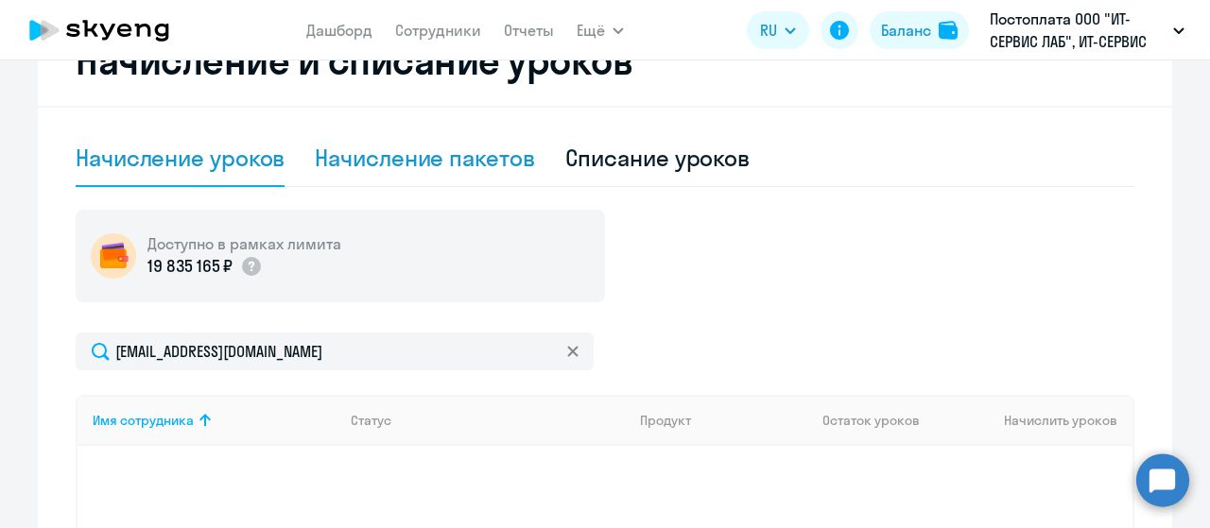
scroll to position [284, 0]
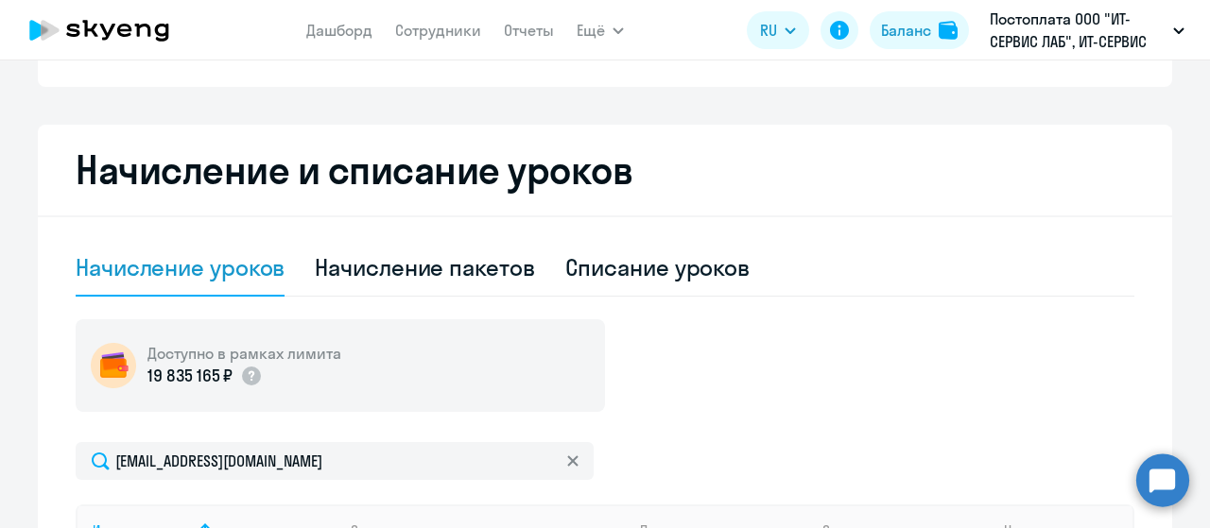
select select "30"
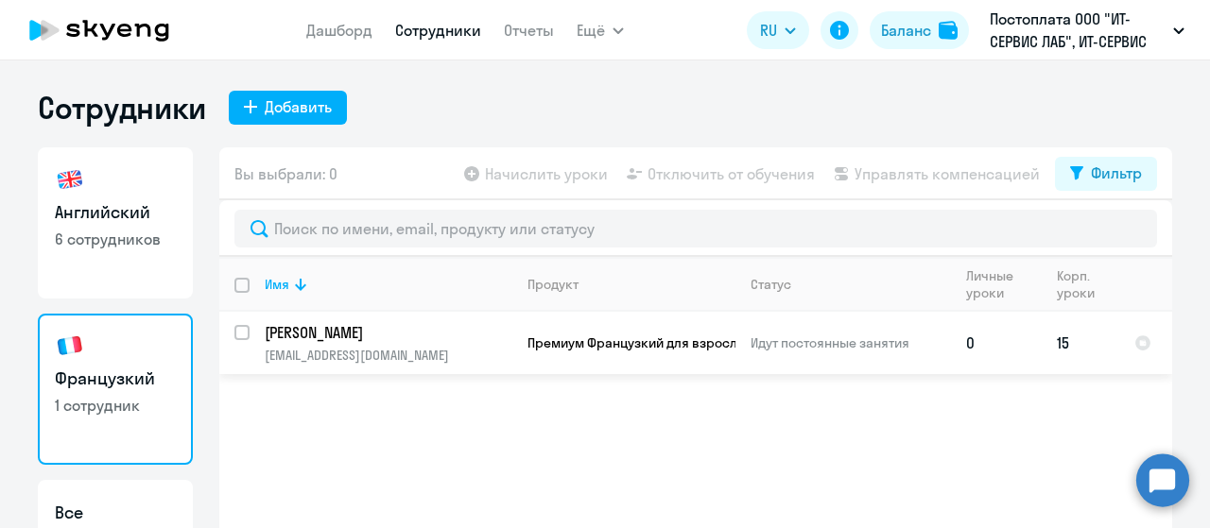
click at [321, 334] on p "[PERSON_NAME]" at bounding box center [388, 332] width 247 height 21
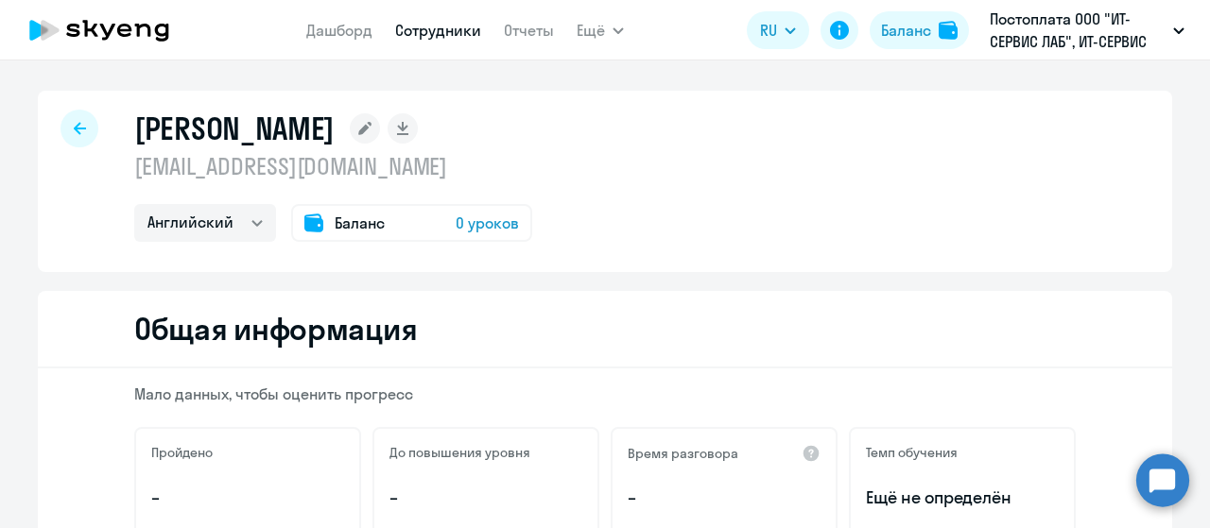
click at [346, 219] on span "Баланс" at bounding box center [360, 223] width 50 height 23
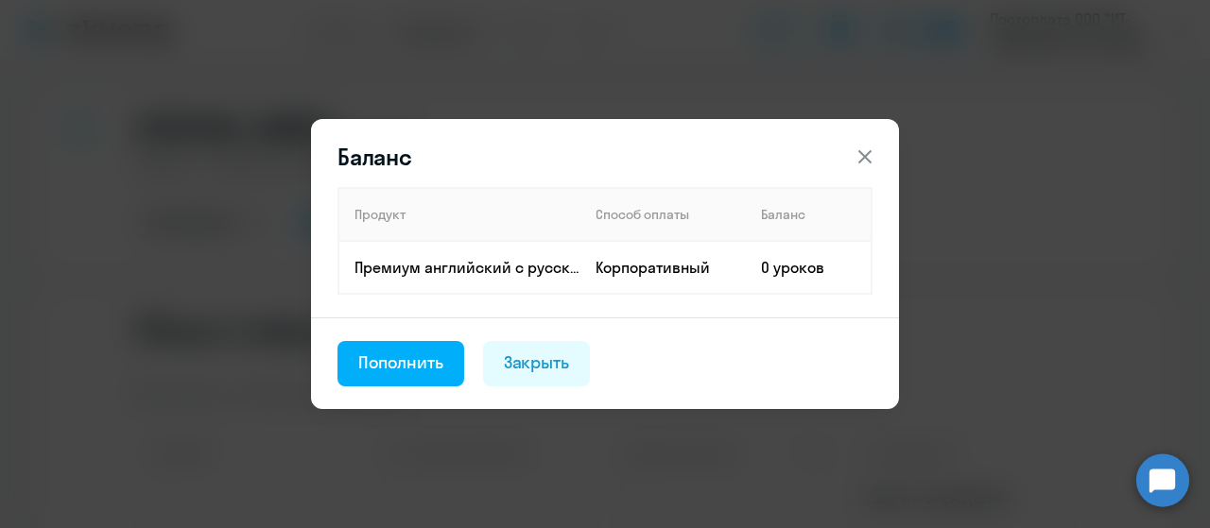
click at [864, 156] on icon at bounding box center [864, 156] width 13 height 13
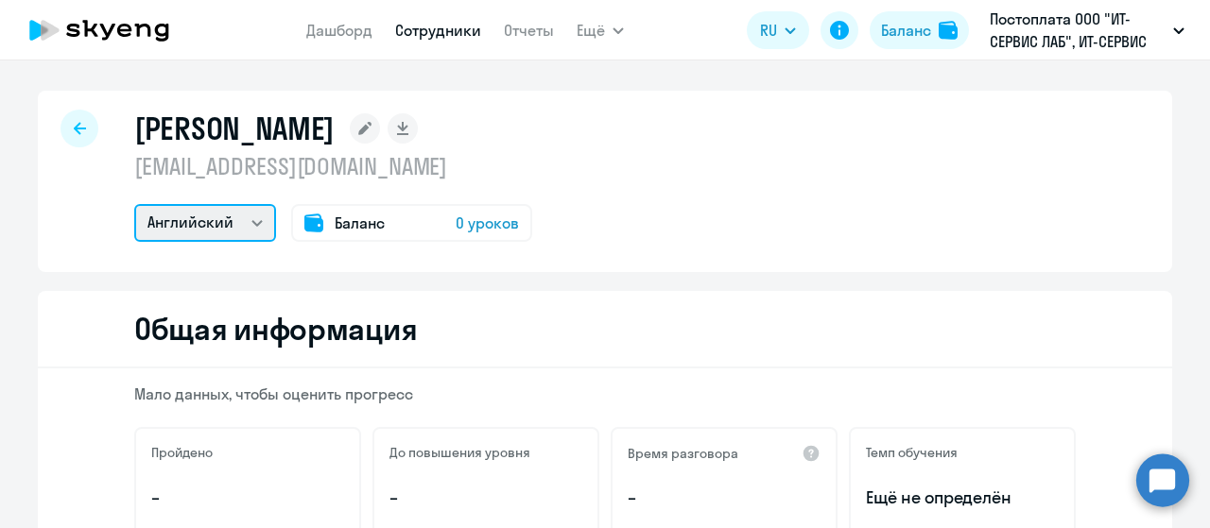
click at [259, 224] on select "Английский Французкий" at bounding box center [205, 223] width 142 height 38
click at [134, 204] on select "Английский Французкий" at bounding box center [205, 223] width 142 height 38
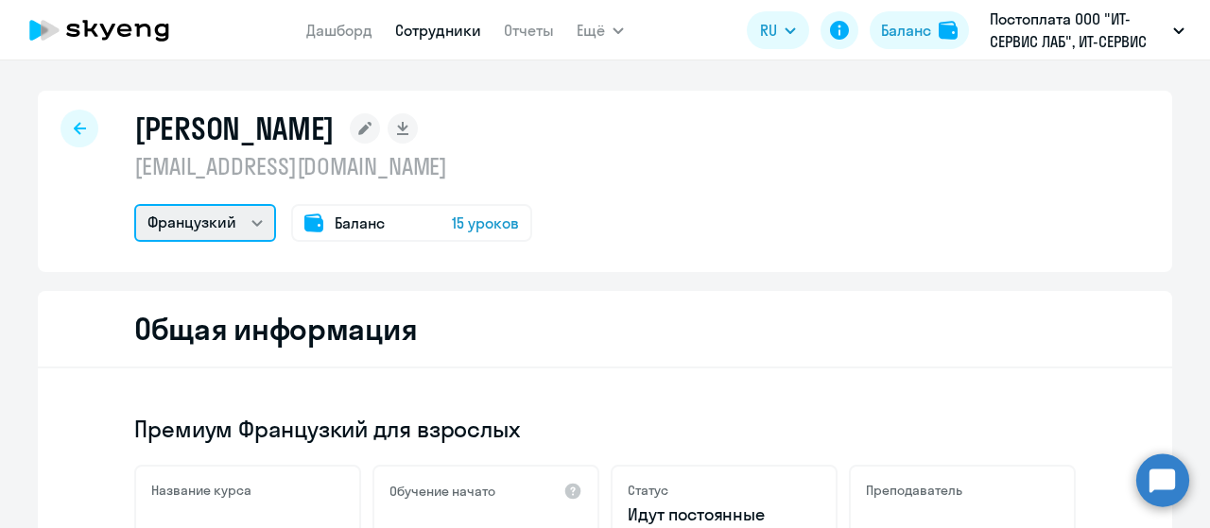
click at [250, 223] on select "Английский Французкий" at bounding box center [205, 223] width 142 height 38
click at [134, 204] on select "Английский Французкий" at bounding box center [205, 223] width 142 height 38
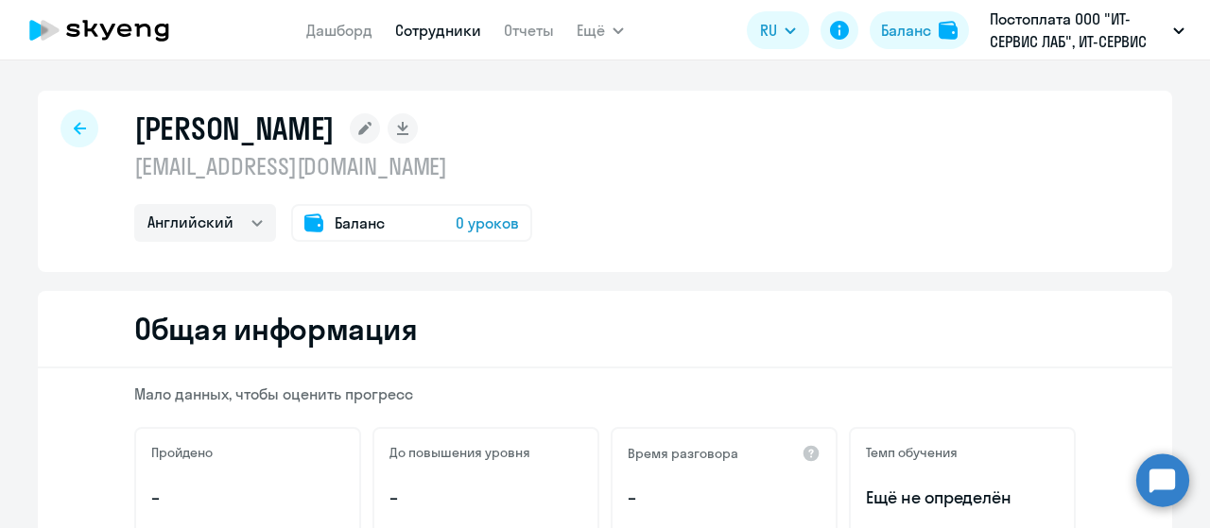
click at [1159, 474] on circle at bounding box center [1162, 480] width 53 height 53
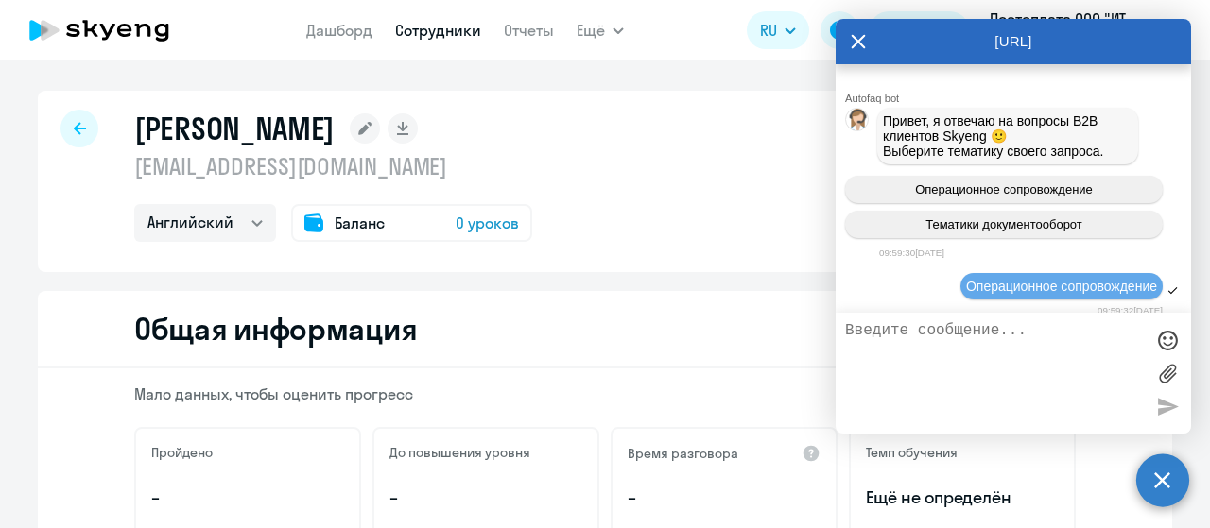
scroll to position [4204, 0]
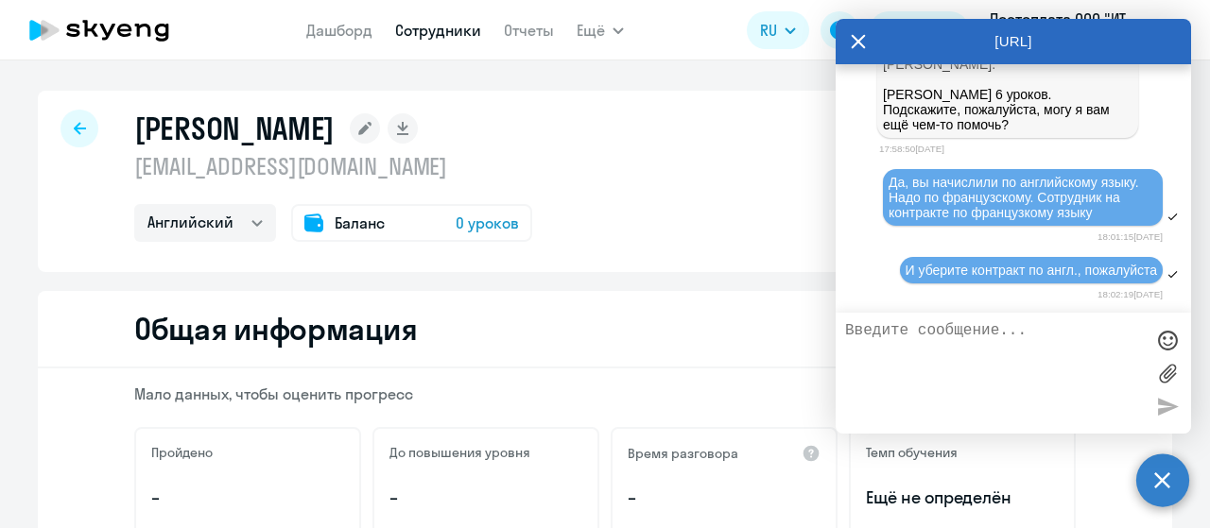
click at [697, 203] on div "[PERSON_NAME] [EMAIL_ADDRESS][DOMAIN_NAME] Английский Французкий Баланс 0 уроков" at bounding box center [605, 181] width 1134 height 181
drag, startPoint x: 650, startPoint y: 218, endPoint x: 665, endPoint y: 202, distance: 22.1
click at [652, 217] on div "[PERSON_NAME] [EMAIL_ADDRESS][DOMAIN_NAME] Английский Французкий Баланс 0 уроков" at bounding box center [605, 181] width 1134 height 181
click at [863, 45] on icon at bounding box center [859, 42] width 14 height 14
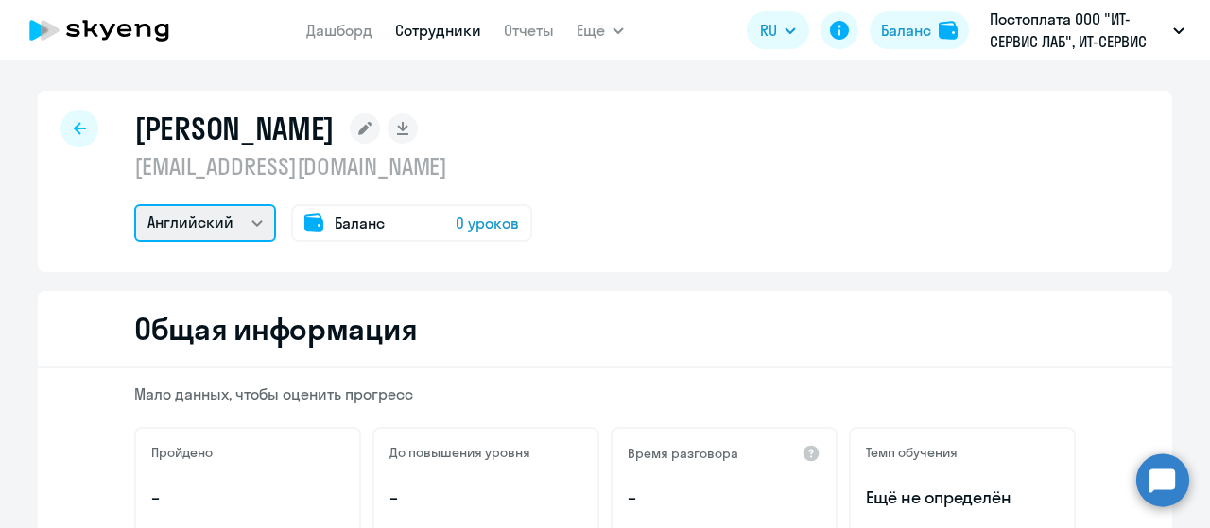
click at [241, 218] on select "Английский Французкий" at bounding box center [205, 223] width 142 height 38
click at [134, 204] on select "Английский Французкий" at bounding box center [205, 223] width 142 height 38
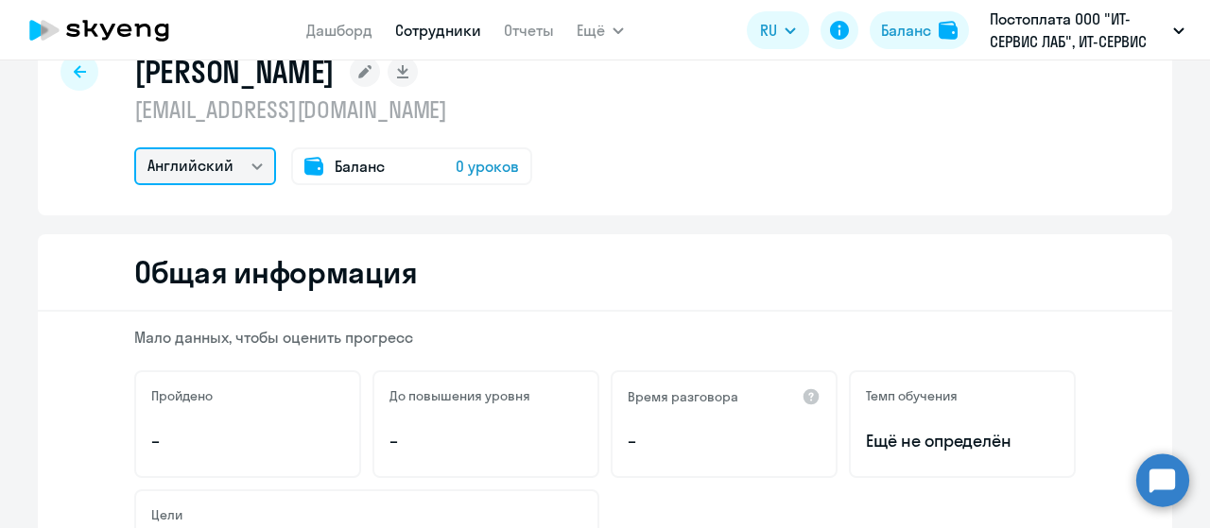
scroll to position [0, 0]
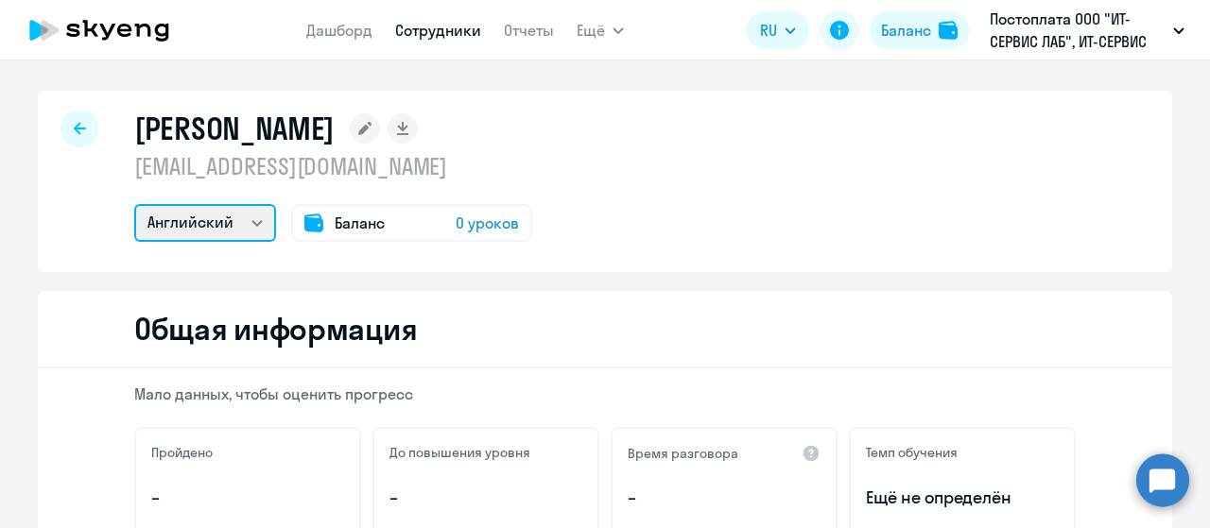
click at [238, 218] on select "Английский Французкий" at bounding box center [205, 223] width 142 height 38
click at [134, 204] on select "Английский Французкий" at bounding box center [205, 223] width 142 height 38
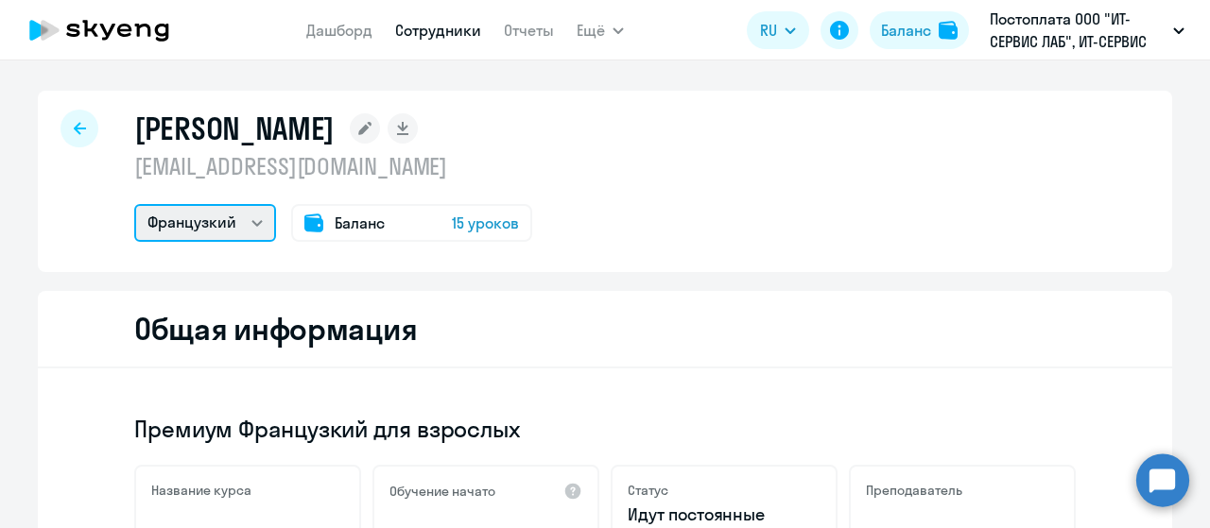
click at [244, 221] on select "Английский Французкий" at bounding box center [205, 223] width 142 height 38
select select "english"
click at [134, 204] on select "Английский Французкий" at bounding box center [205, 223] width 142 height 38
